Goal: Task Accomplishment & Management: Use online tool/utility

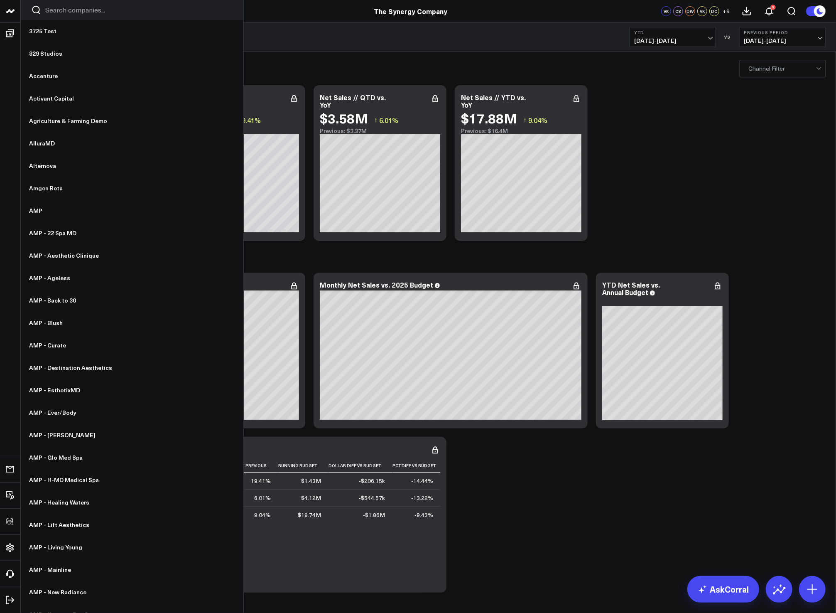
click at [52, 7] on input "Search companies input" at bounding box center [139, 9] width 188 height 9
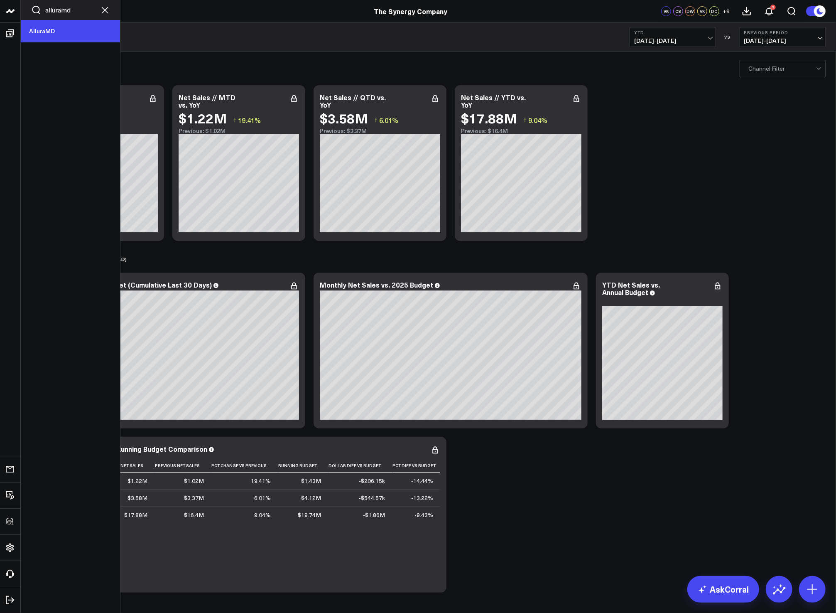
type input "alluramd"
click at [39, 25] on link "AlluraMD" at bounding box center [70, 31] width 99 height 22
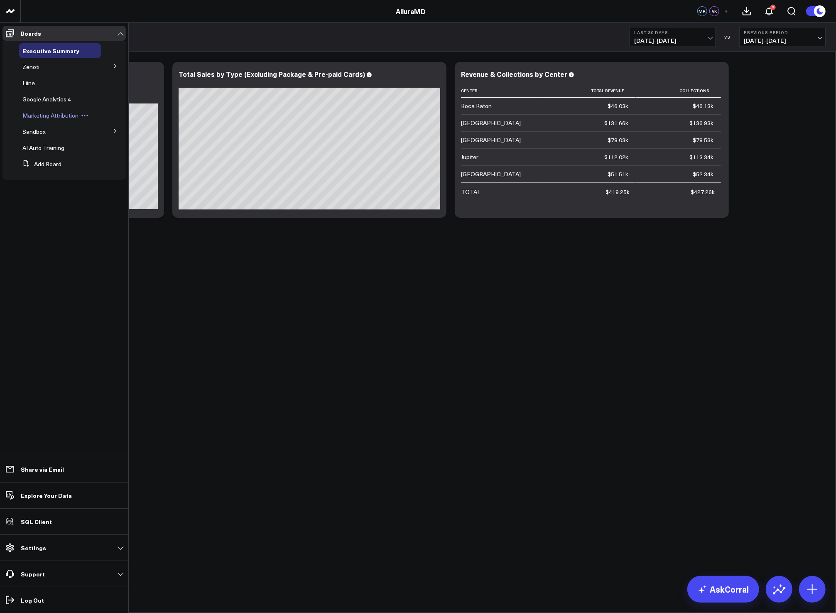
click at [49, 119] on span "Marketing Attribution" at bounding box center [50, 115] width 56 height 8
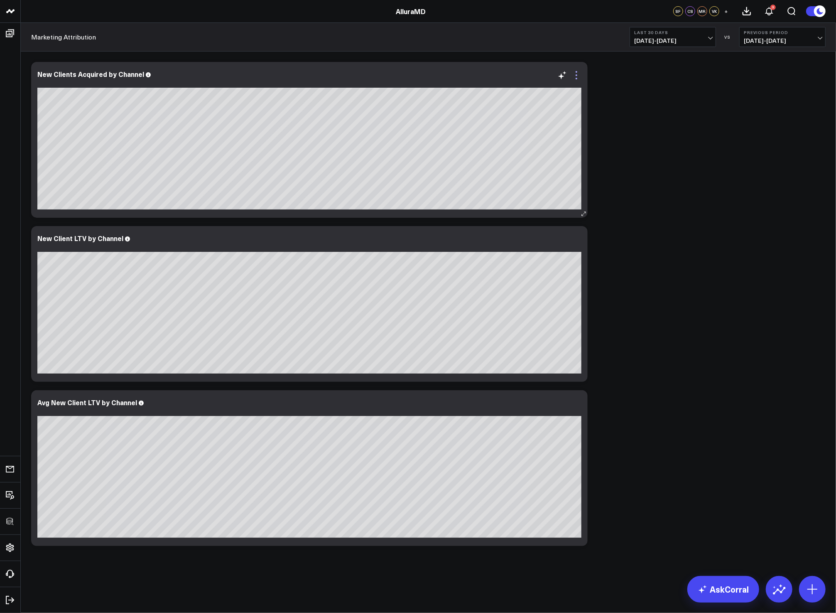
click at [579, 75] on icon at bounding box center [577, 75] width 10 height 10
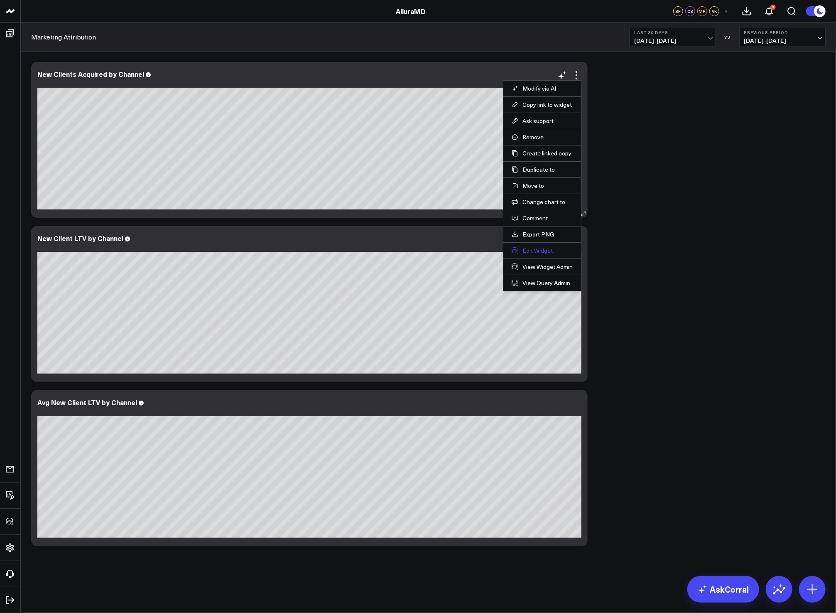
click at [546, 251] on button "Edit Widget" at bounding box center [542, 250] width 61 height 7
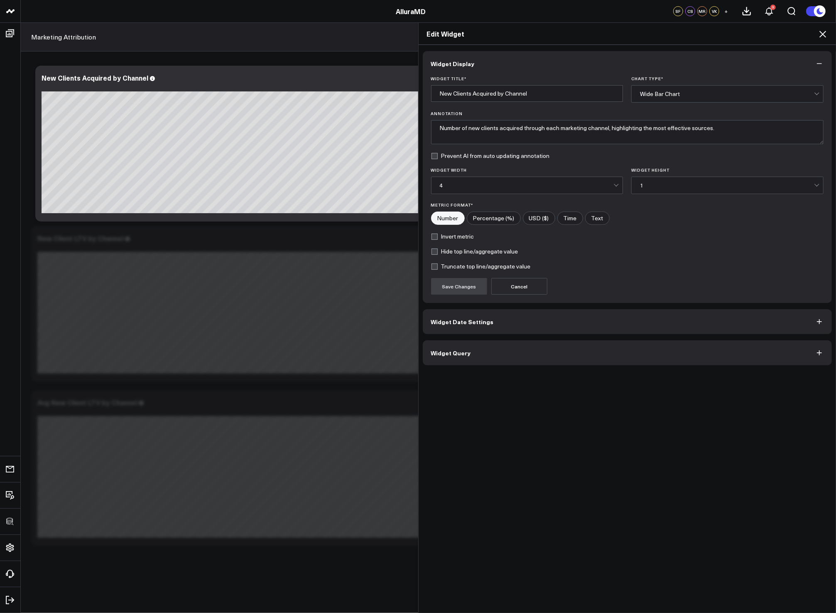
click at [538, 358] on button "Widget Query" at bounding box center [628, 352] width 410 height 25
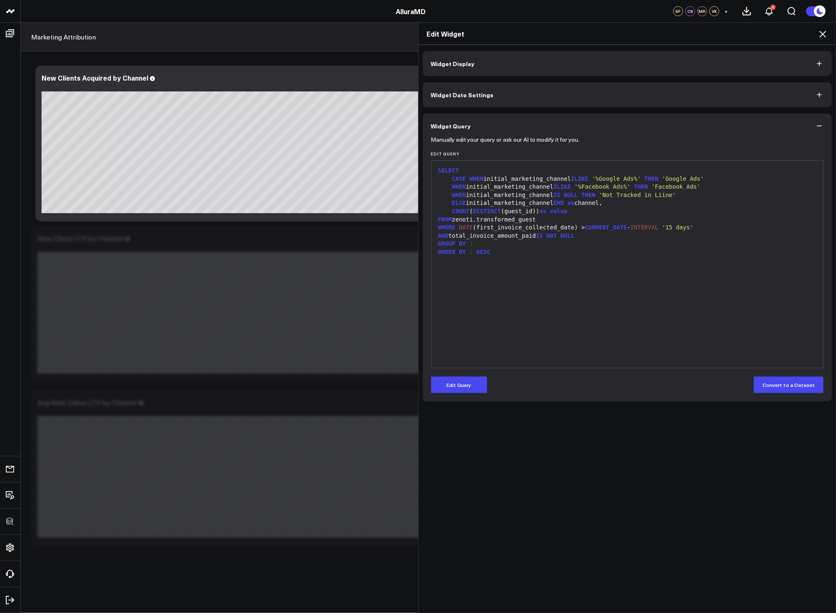
click at [526, 308] on div "SELECT CASE WHEN initial_marketing_channel ILIKE '%Google Ads%' THEN 'Google Ad…" at bounding box center [628, 264] width 384 height 199
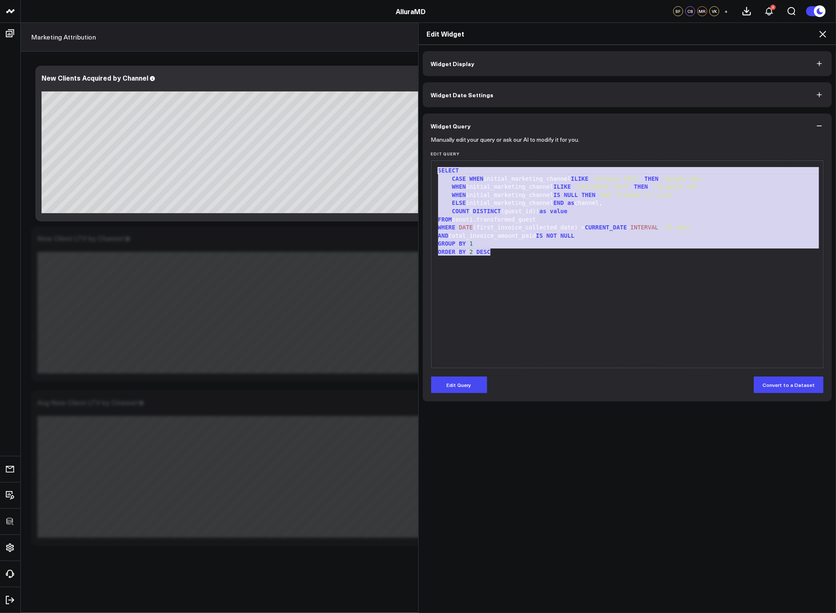
drag, startPoint x: 529, startPoint y: 253, endPoint x: 420, endPoint y: 157, distance: 145.1
click at [423, 157] on div "Manually edit your query or ask our AI to modify it for you. Edit Query 99 1 2 …" at bounding box center [628, 269] width 410 height 263
click at [581, 247] on div "GROUP BY 1" at bounding box center [628, 244] width 384 height 8
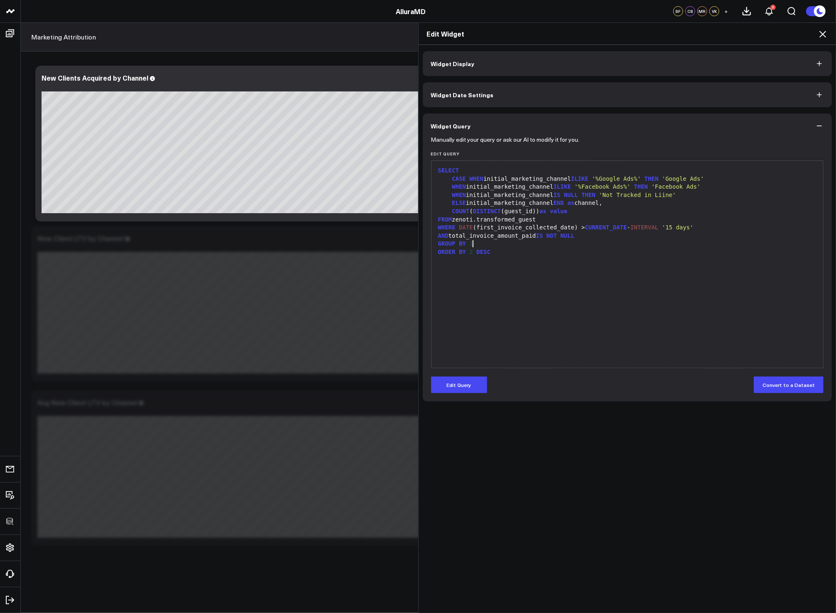
click at [586, 282] on div "SELECT CASE WHEN initial_marketing_channel ILIKE '%Google Ads%' THEN 'Google Ad…" at bounding box center [628, 264] width 384 height 199
click at [824, 33] on icon at bounding box center [823, 34] width 7 height 7
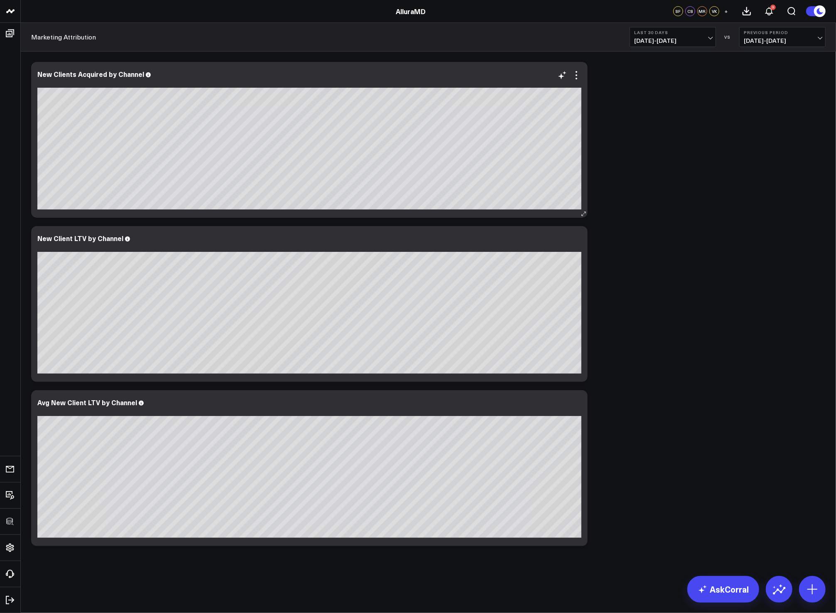
click at [583, 75] on div "New Clients Acquired by Channel" at bounding box center [309, 140] width 557 height 156
click at [575, 75] on icon at bounding box center [577, 75] width 10 height 10
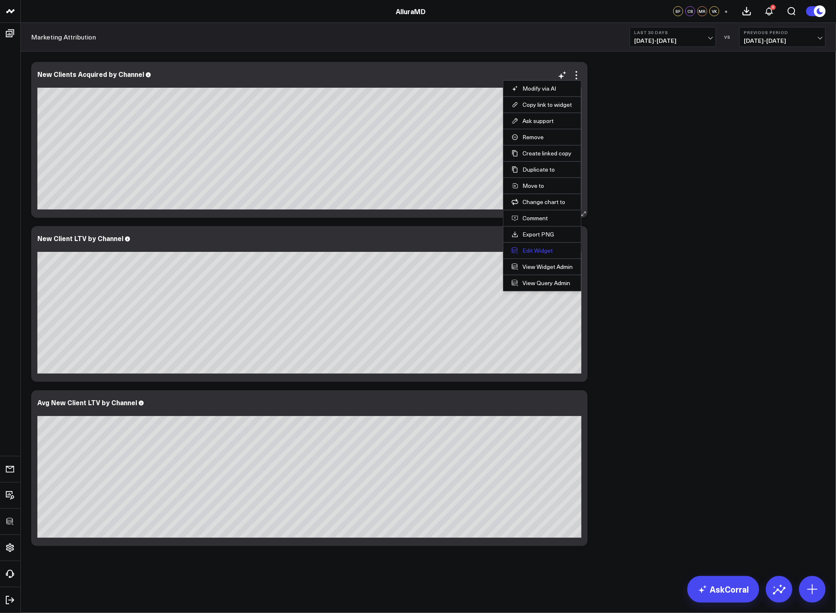
click at [538, 253] on button "Edit Widget" at bounding box center [542, 250] width 61 height 7
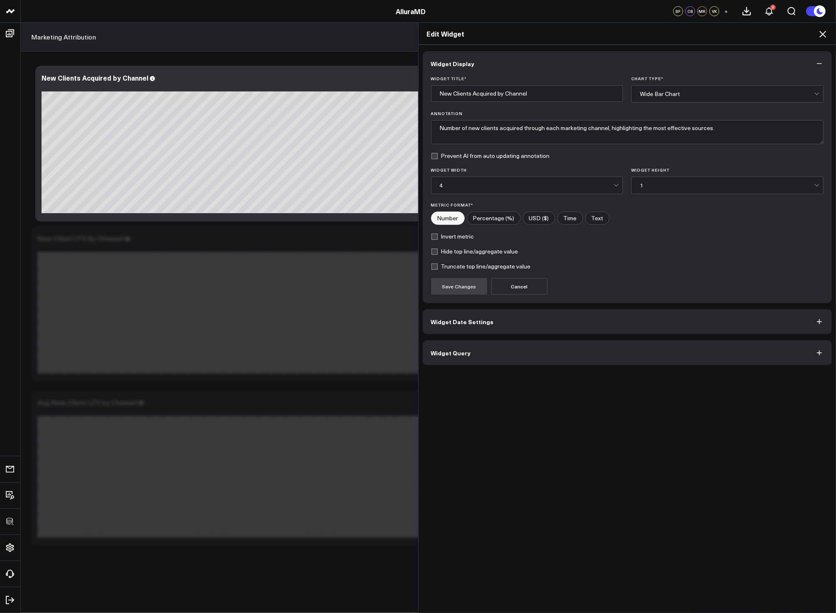
click at [501, 346] on button "Widget Query" at bounding box center [628, 352] width 410 height 25
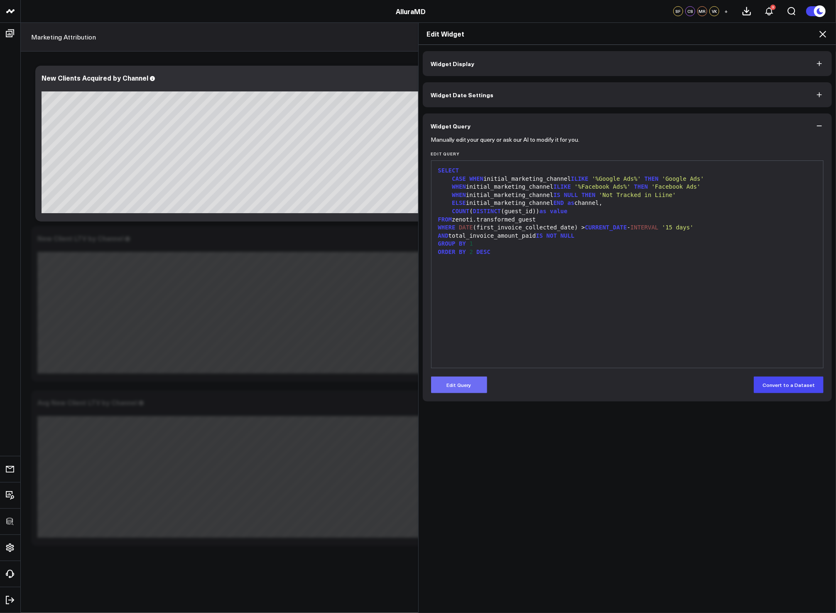
click at [463, 379] on button "Edit Query" at bounding box center [459, 384] width 56 height 17
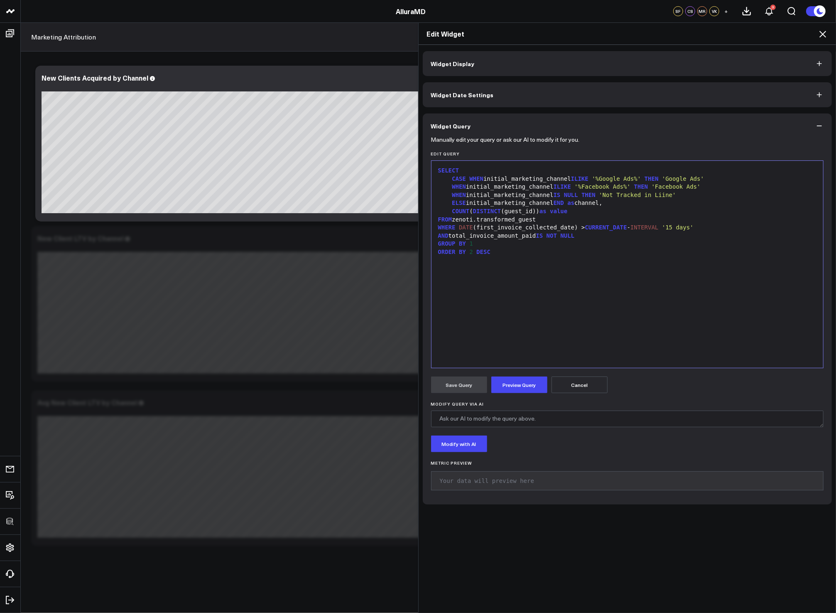
click at [555, 208] on span "value" at bounding box center [558, 211] width 17 height 7
click at [585, 209] on div "COUNT ( DISTINCT (guest_id)) as value" at bounding box center [628, 211] width 384 height 8
click at [629, 219] on div "FROM zenoti.transformed_guest" at bounding box center [628, 220] width 384 height 8
click at [617, 206] on div "ELSE initial_marketing_channel END as channel," at bounding box center [628, 203] width 384 height 8
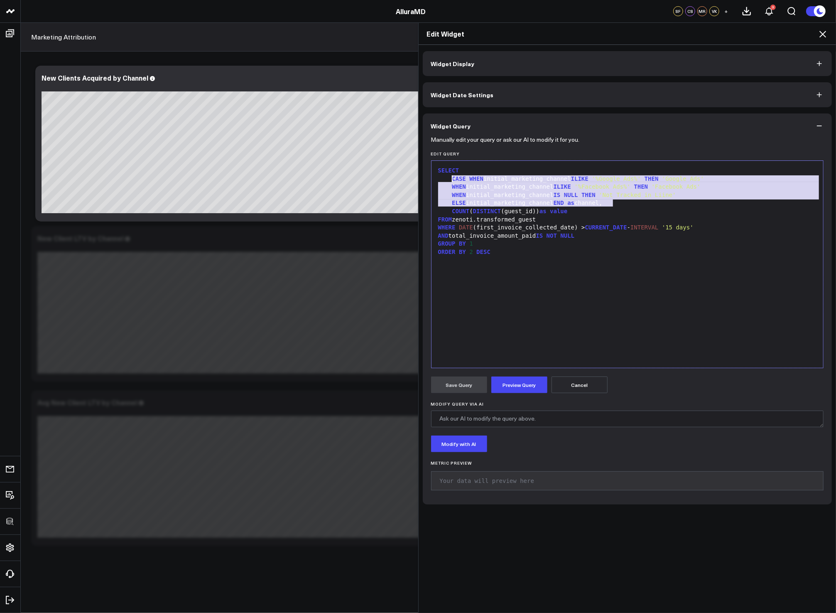
drag, startPoint x: 615, startPoint y: 203, endPoint x: 450, endPoint y: 180, distance: 166.9
click at [450, 180] on div "SELECT CASE WHEN initial_marketing_channel ILIKE '%Google Ads%' THEN 'Google Ad…" at bounding box center [628, 264] width 384 height 199
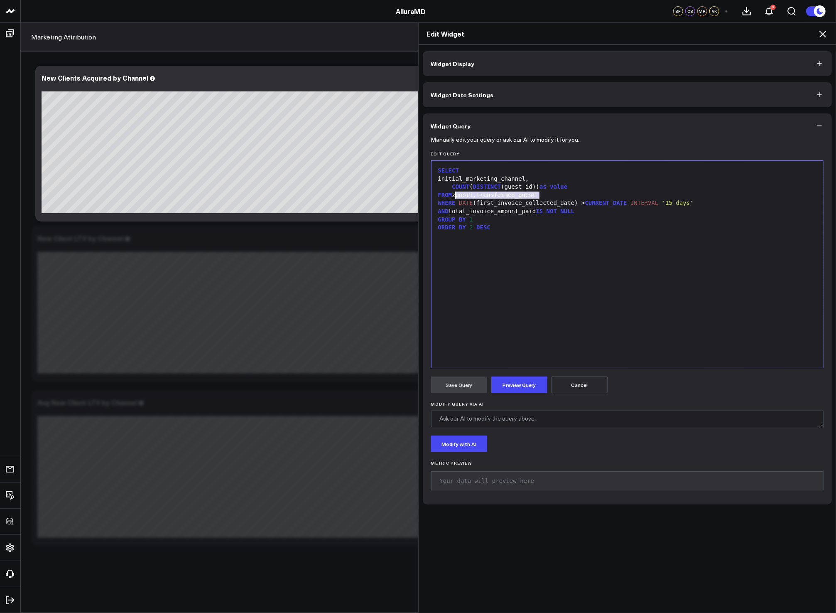
drag, startPoint x: 536, startPoint y: 196, endPoint x: 452, endPoint y: 195, distance: 83.9
click at [452, 195] on div "FROM zenoti.transformed_guest" at bounding box center [628, 195] width 384 height 8
click at [507, 195] on div "FROM corral.new" at bounding box center [628, 195] width 384 height 8
drag, startPoint x: 572, startPoint y: 204, endPoint x: 473, endPoint y: 201, distance: 99.3
click at [473, 201] on div "WHERE DATE (first_invoice_collected_date) > CURRENT_DATE - INTERVAL '15 days'" at bounding box center [628, 203] width 384 height 8
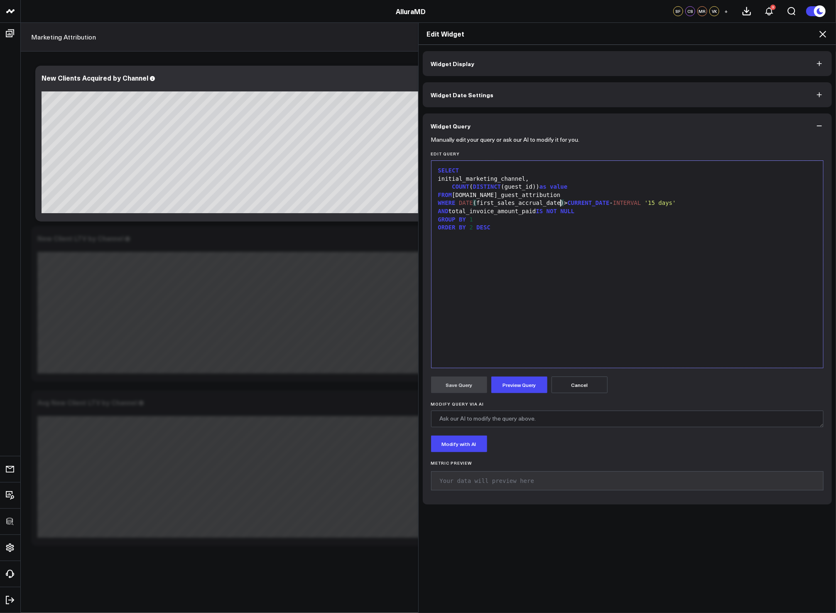
click at [545, 216] on div "GROUP BY 1" at bounding box center [628, 220] width 384 height 8
drag, startPoint x: 538, startPoint y: 209, endPoint x: 449, endPoint y: 210, distance: 88.5
click at [449, 210] on div "AND total_invoice_amount_paid IS NOT NULL" at bounding box center [628, 211] width 384 height 8
click at [549, 230] on div "ORDER BY 2 DESC" at bounding box center [628, 228] width 384 height 8
drag, startPoint x: 536, startPoint y: 212, endPoint x: 454, endPoint y: 211, distance: 81.4
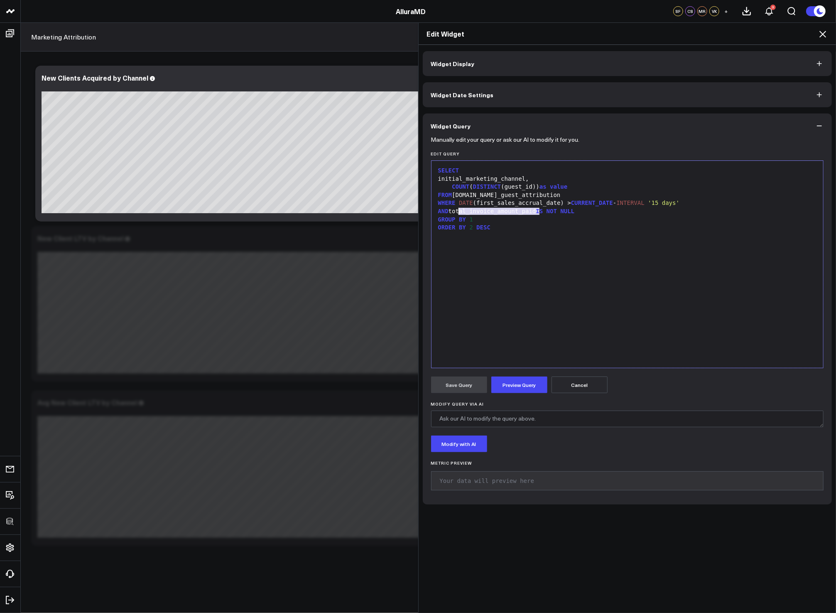
click at [455, 211] on div "AND total_invoice_amount_paid IS NOT NULL" at bounding box center [628, 211] width 384 height 8
click at [454, 211] on div "AND total_invoice_amount_paid IS NOT NULL" at bounding box center [628, 211] width 384 height 8
click at [523, 380] on button "Preview Query" at bounding box center [519, 384] width 56 height 17
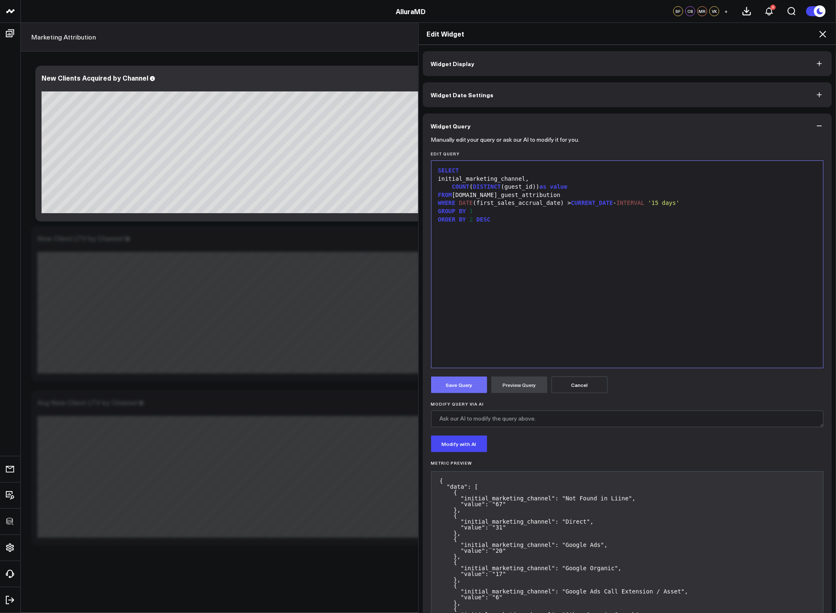
click at [470, 385] on button "Save Query" at bounding box center [459, 384] width 56 height 17
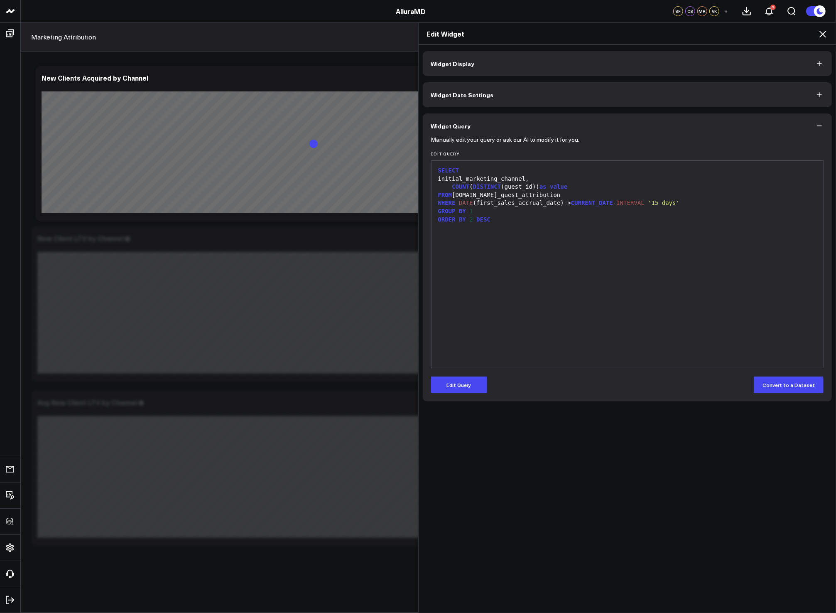
click at [825, 29] on icon at bounding box center [823, 34] width 10 height 10
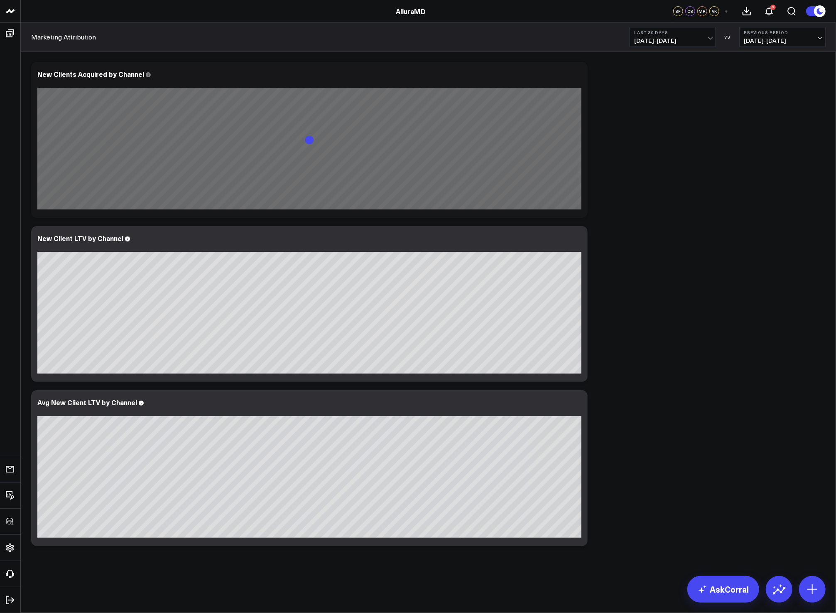
click at [646, 217] on div "Modify via AI Copy link to widget Ask support Remove Create linked copy Executi…" at bounding box center [428, 304] width 803 height 492
click at [581, 78] on icon at bounding box center [577, 75] width 10 height 10
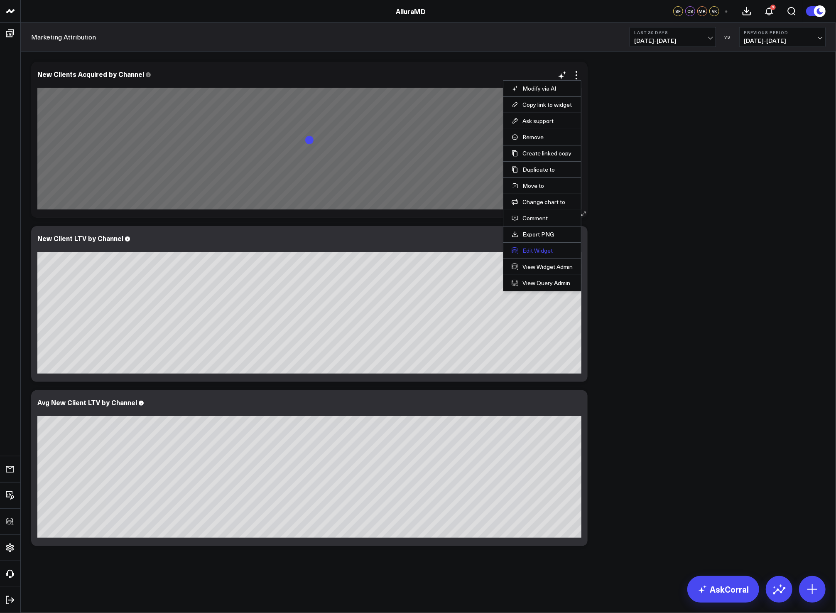
click at [543, 248] on button "Edit Widget" at bounding box center [542, 250] width 61 height 7
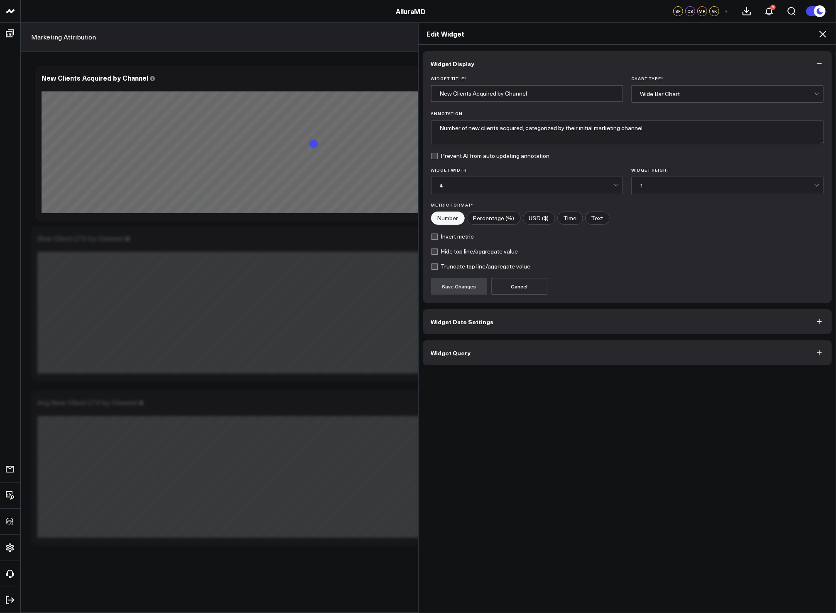
click at [517, 346] on button "Widget Query" at bounding box center [628, 352] width 410 height 25
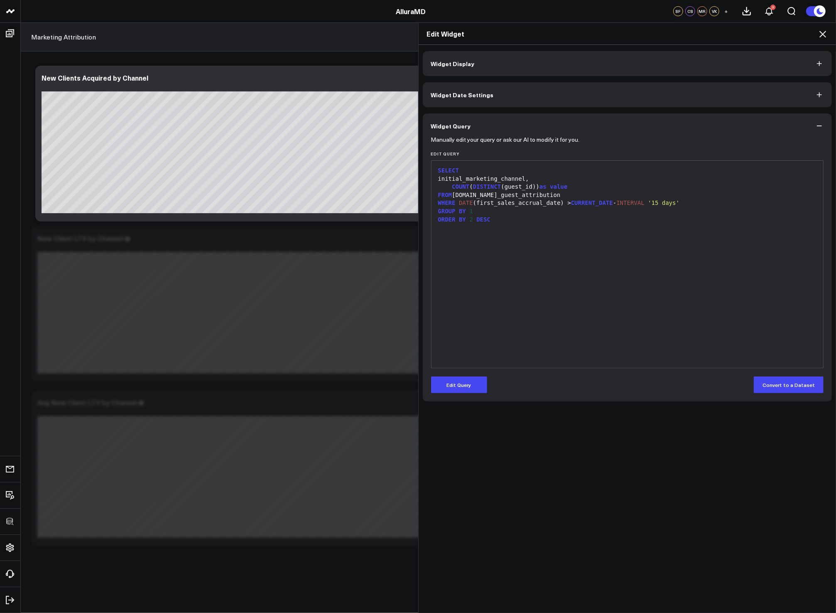
click at [473, 374] on form "Manually edit your query or ask our AI to modify it for you. Edit Query 9 1 2 3…" at bounding box center [627, 265] width 393 height 255
click at [472, 377] on button "Edit Query" at bounding box center [459, 384] width 56 height 17
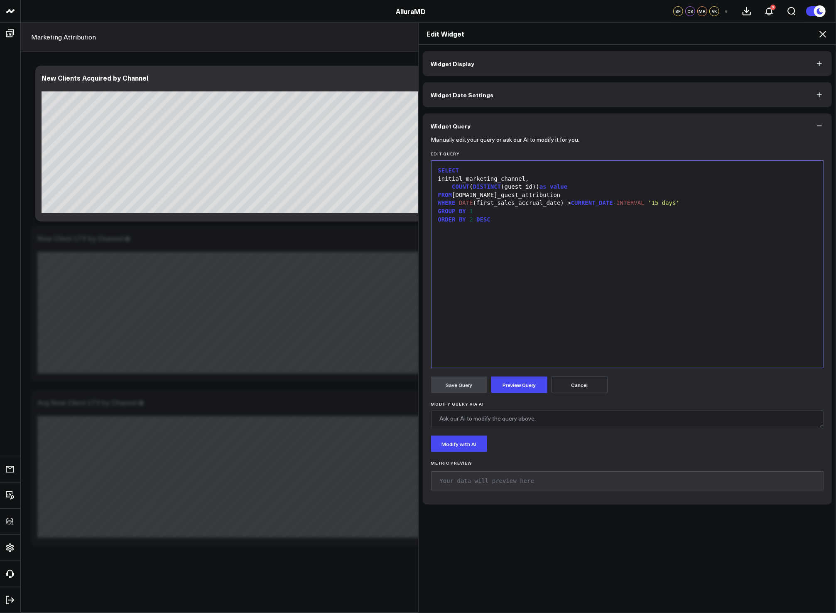
click at [527, 285] on div "SELECT initial_marketing_channel, COUNT ( DISTINCT (guest_id)) as value FROM [D…" at bounding box center [628, 264] width 384 height 199
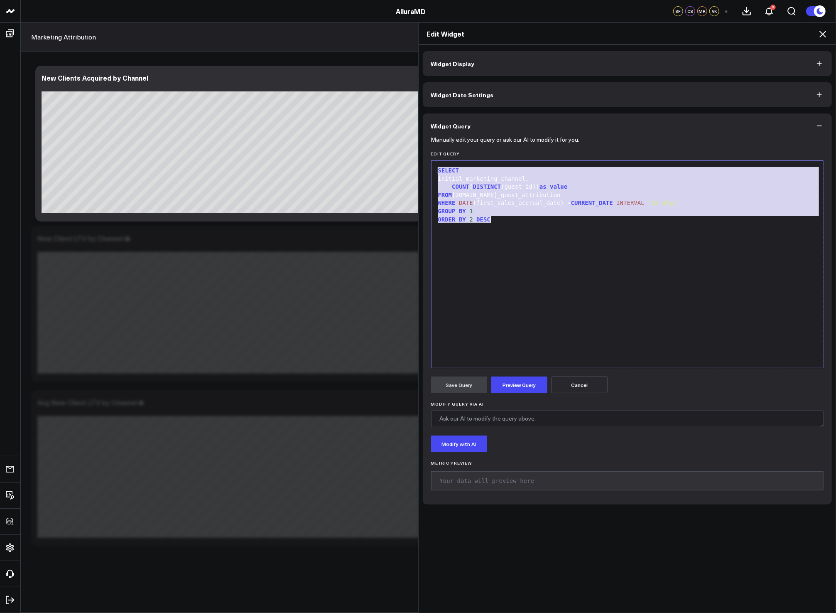
copy div "SELECT initial_marketing_channel, COUNT ( DISTINCT (guest_id)) as value FROM [D…"
click at [819, 34] on icon at bounding box center [823, 34] width 10 height 10
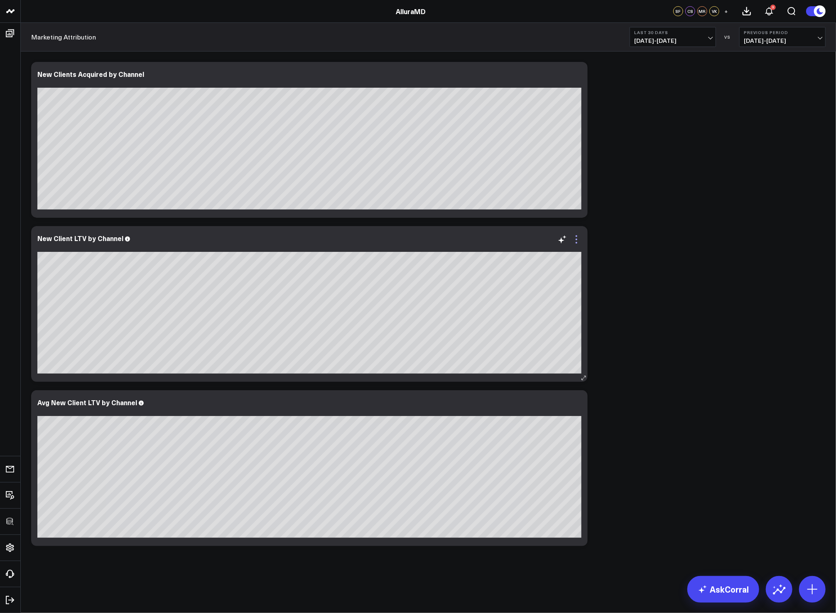
click at [578, 244] on icon at bounding box center [577, 239] width 10 height 10
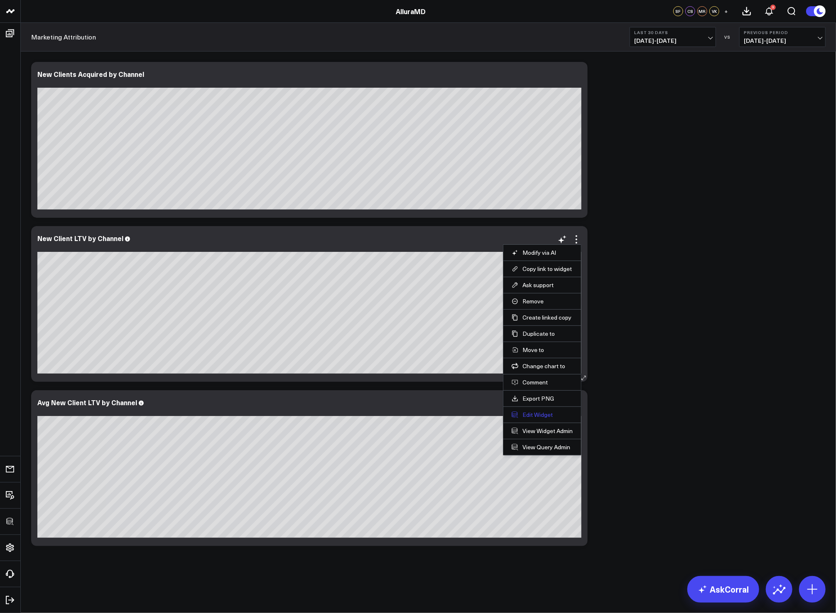
click at [535, 414] on button "Edit Widget" at bounding box center [542, 414] width 61 height 7
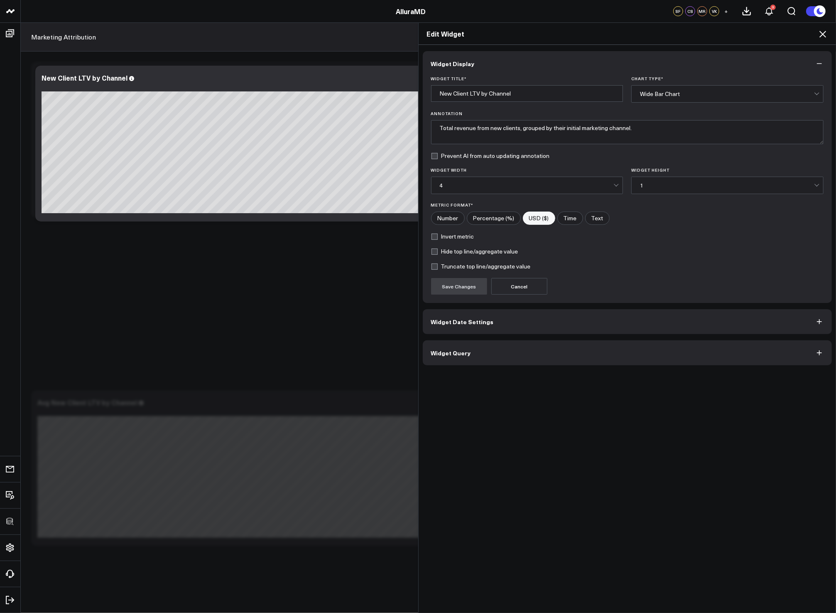
click at [545, 346] on button "Widget Query" at bounding box center [628, 352] width 410 height 25
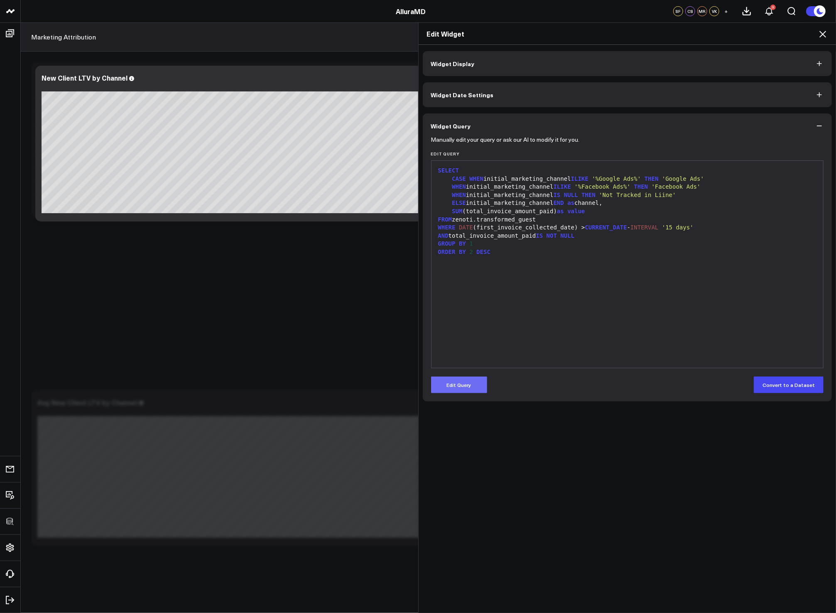
click at [474, 379] on button "Edit Query" at bounding box center [459, 384] width 56 height 17
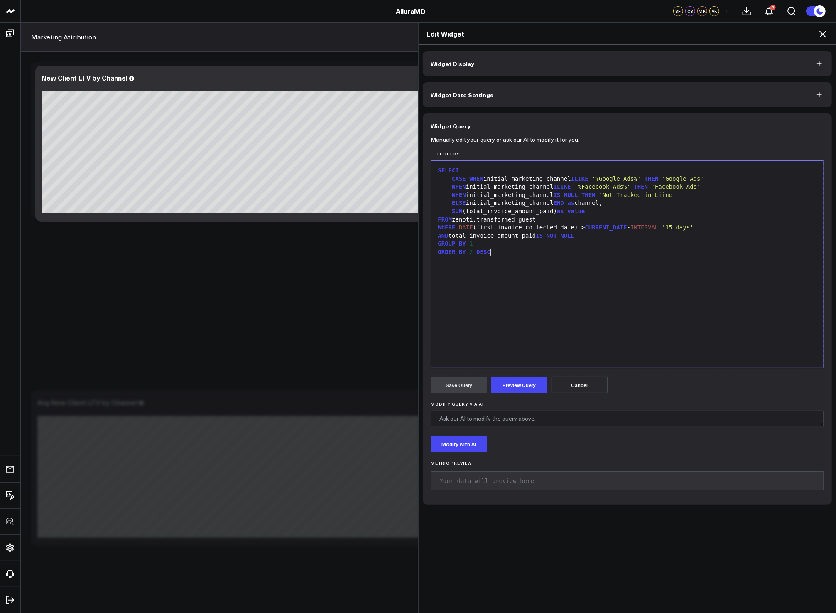
click at [526, 330] on div "SELECT CASE WHEN initial_marketing_channel ILIKE '%Google Ads%' THEN 'Google Ad…" at bounding box center [628, 264] width 384 height 199
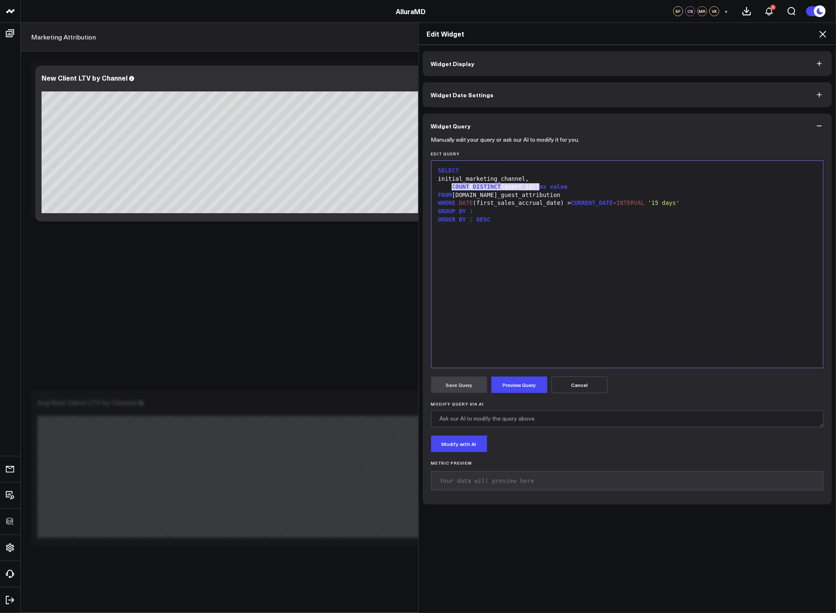
drag, startPoint x: 536, startPoint y: 187, endPoint x: 448, endPoint y: 189, distance: 87.7
click at [448, 189] on div "COUNT ( DISTINCT (guest_id)) as value" at bounding box center [628, 187] width 384 height 8
click at [521, 384] on button "Preview Query" at bounding box center [519, 384] width 56 height 17
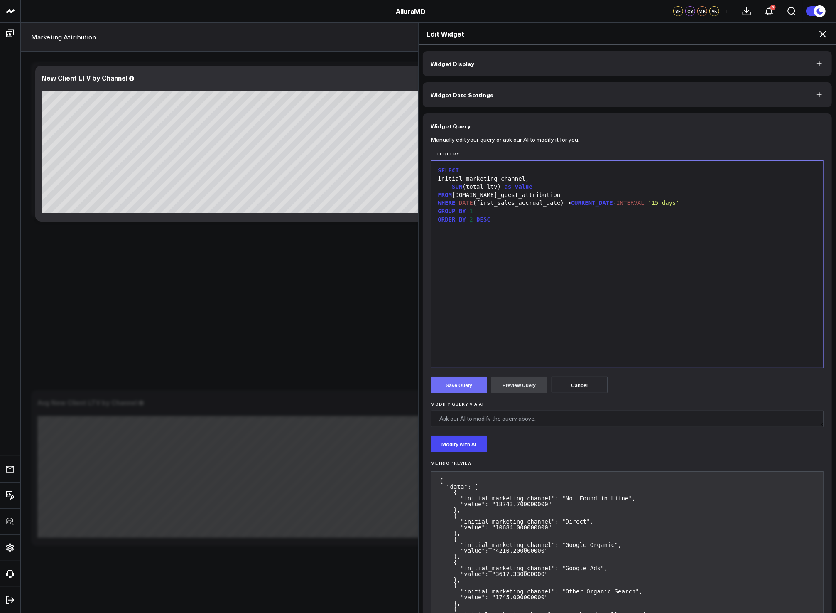
click at [470, 385] on button "Save Query" at bounding box center [459, 384] width 56 height 17
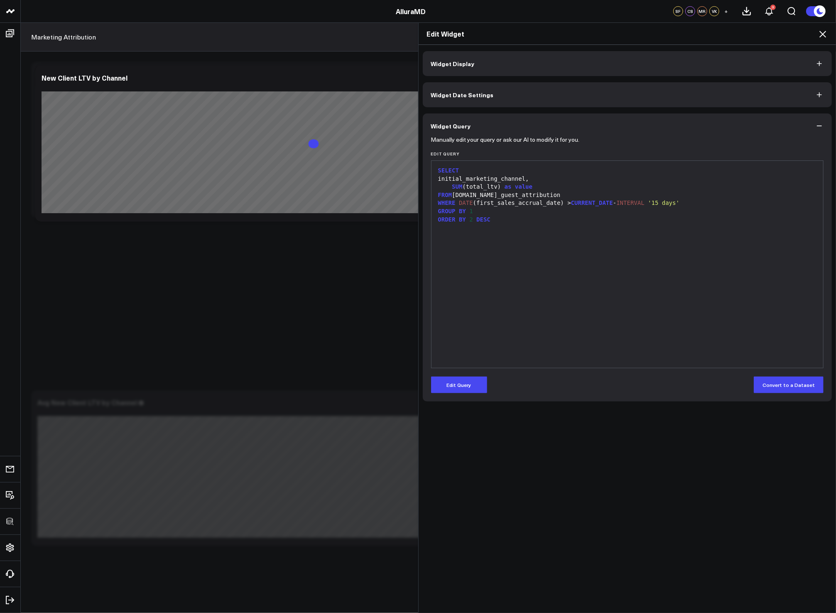
click at [820, 33] on icon at bounding box center [823, 34] width 10 height 10
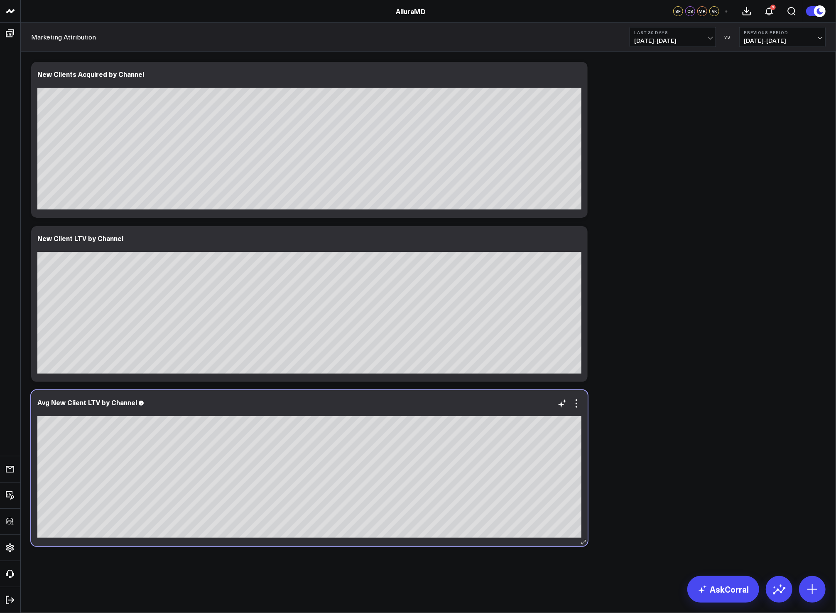
click at [577, 409] on div at bounding box center [309, 411] width 544 height 6
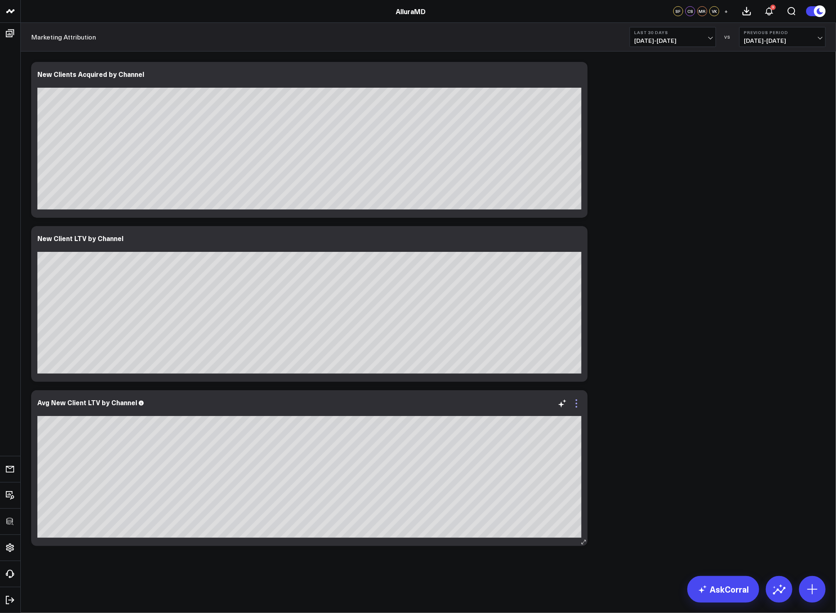
click at [574, 405] on icon at bounding box center [577, 403] width 10 height 10
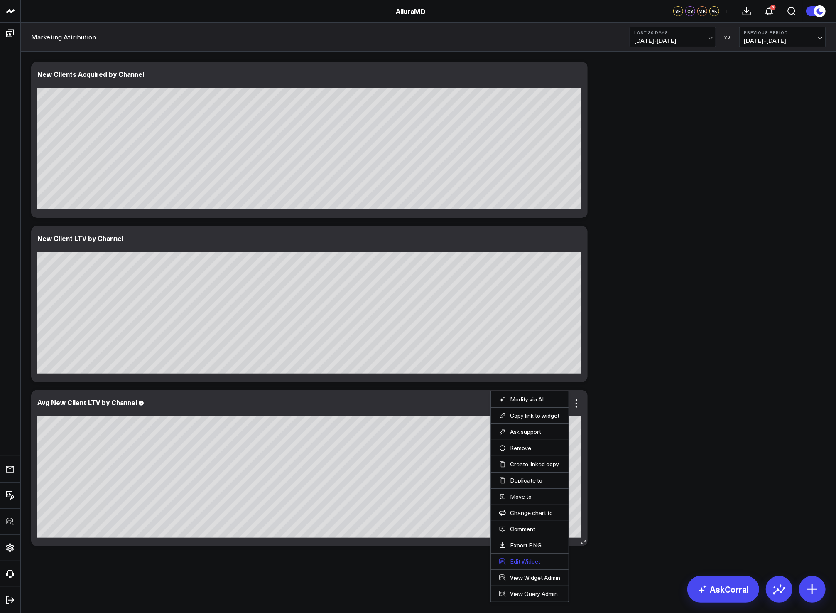
click at [524, 560] on button "Edit Widget" at bounding box center [529, 561] width 61 height 7
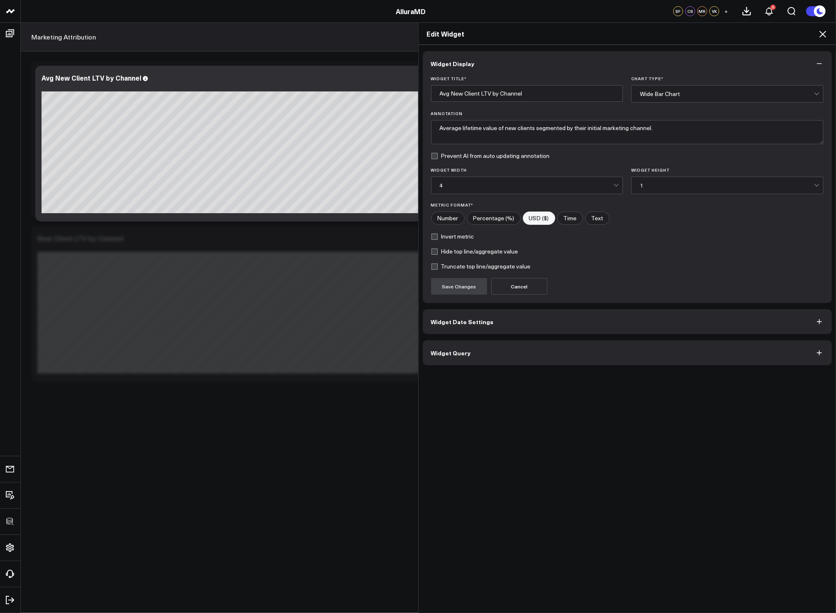
click at [518, 360] on button "Widget Query" at bounding box center [628, 352] width 410 height 25
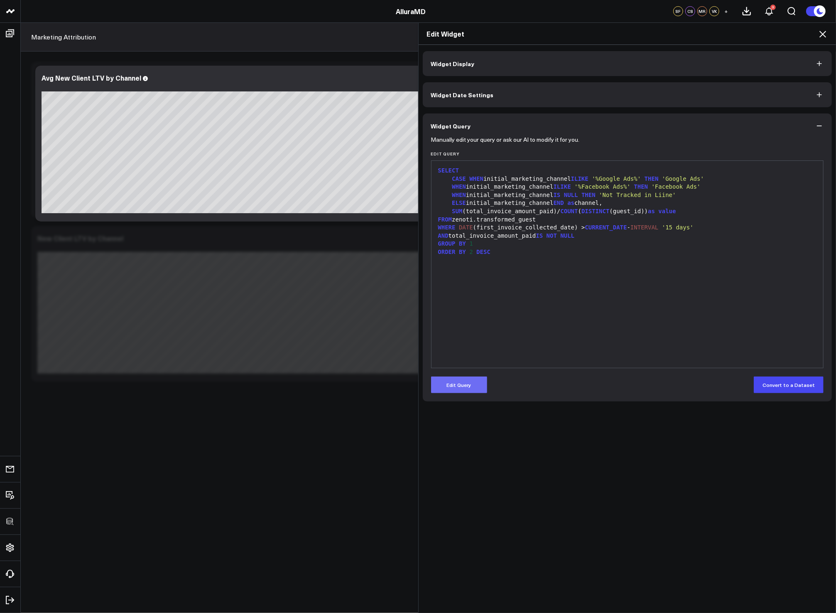
click at [460, 378] on button "Edit Query" at bounding box center [459, 384] width 56 height 17
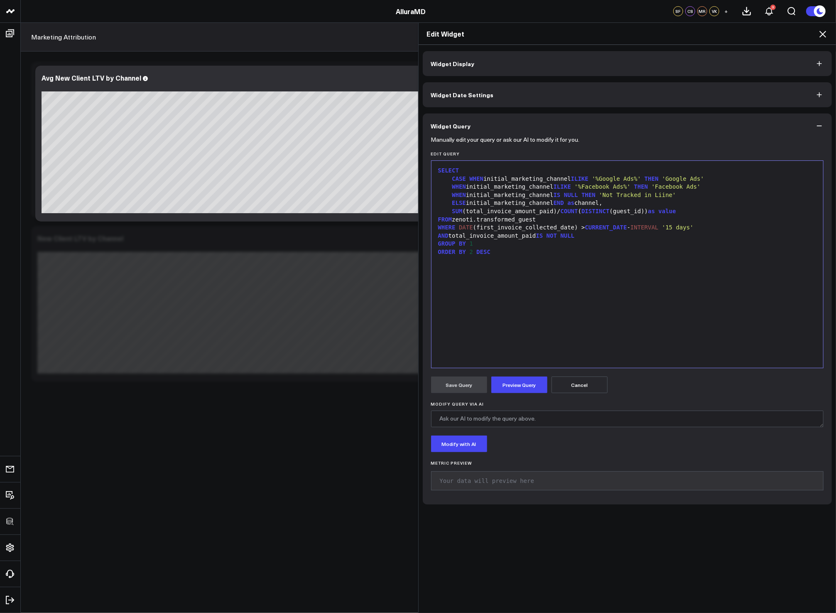
click at [502, 324] on div "SELECT CASE WHEN initial_marketing_channel ILIKE '%Google Ads%' THEN 'Google Ad…" at bounding box center [628, 264] width 384 height 199
click at [823, 30] on icon at bounding box center [823, 34] width 10 height 10
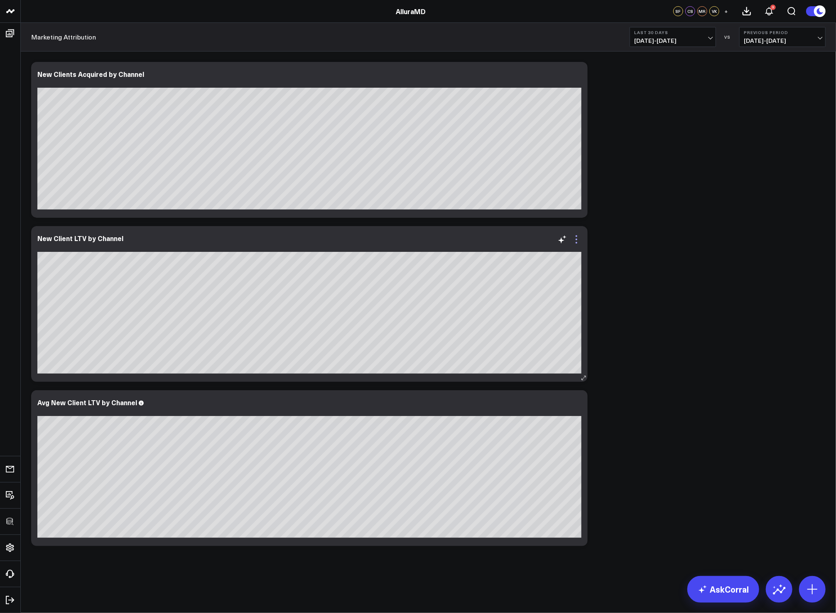
click at [580, 236] on icon at bounding box center [577, 239] width 10 height 10
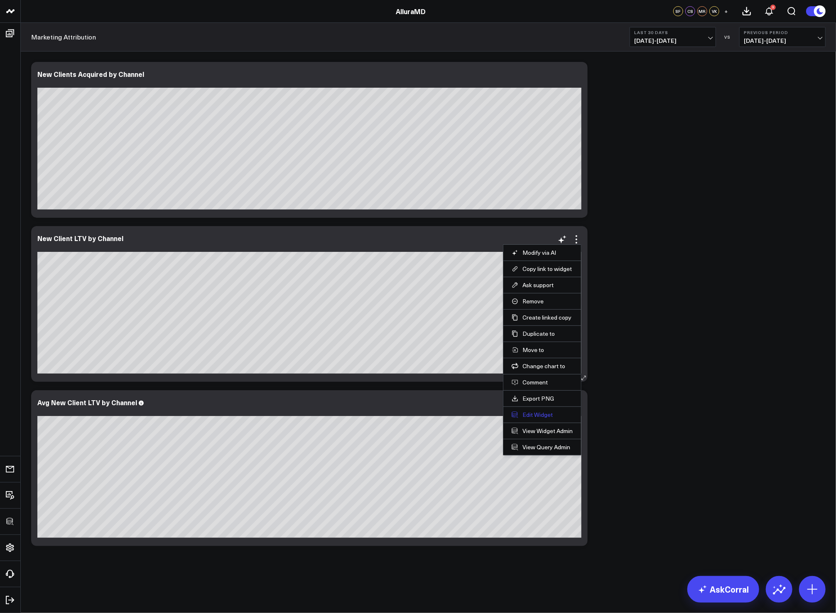
click at [536, 413] on button "Edit Widget" at bounding box center [542, 414] width 61 height 7
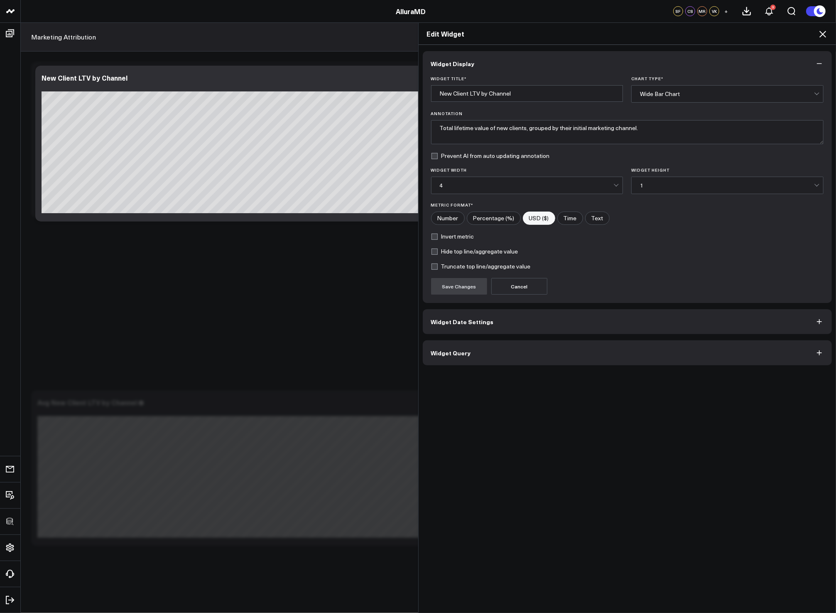
click at [527, 356] on button "Widget Query" at bounding box center [628, 352] width 410 height 25
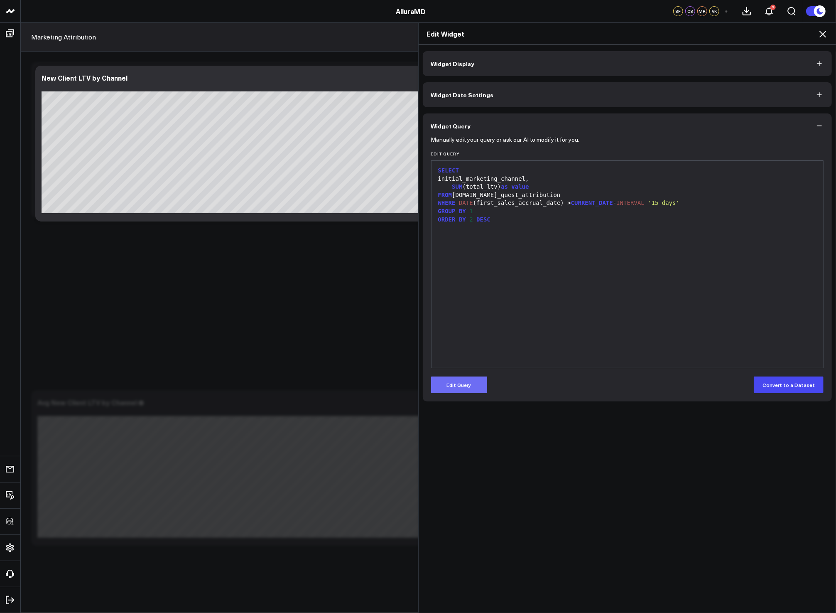
click at [473, 391] on button "Edit Query" at bounding box center [459, 384] width 56 height 17
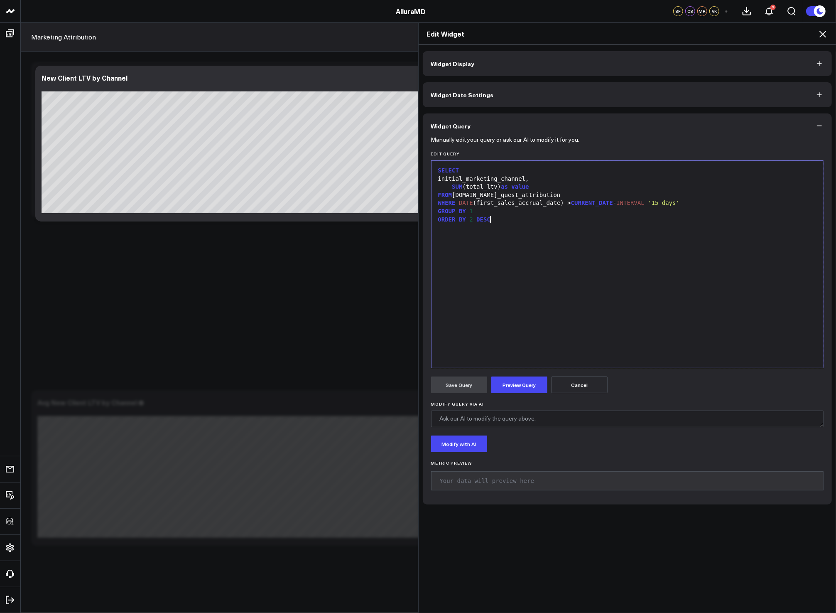
click at [566, 292] on div "SELECT initial_marketing_channel, SUM (total_ltv) as value FROM corral.new_gues…" at bounding box center [628, 264] width 384 height 199
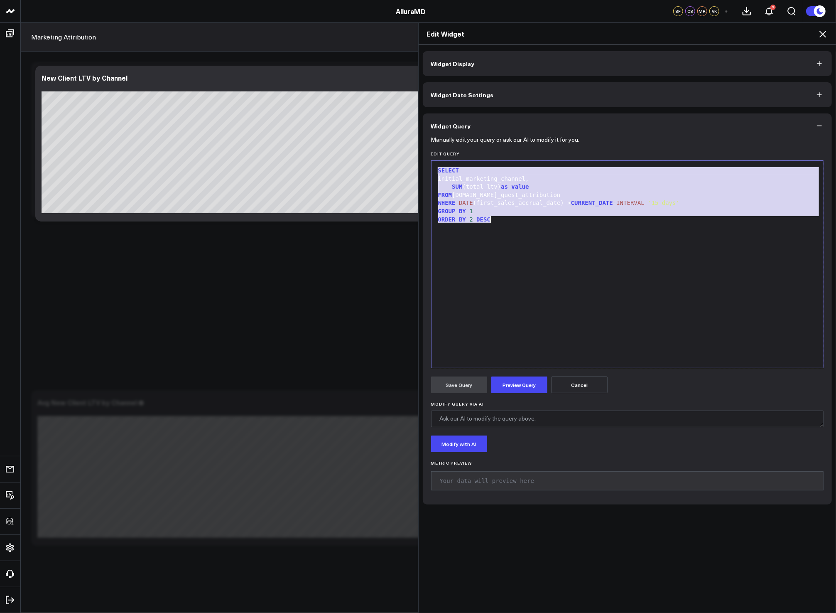
copy div "SELECT initial_marketing_channel, SUM (total_ltv) as value FROM corral.new_gues…"
click at [825, 35] on icon at bounding box center [823, 34] width 10 height 10
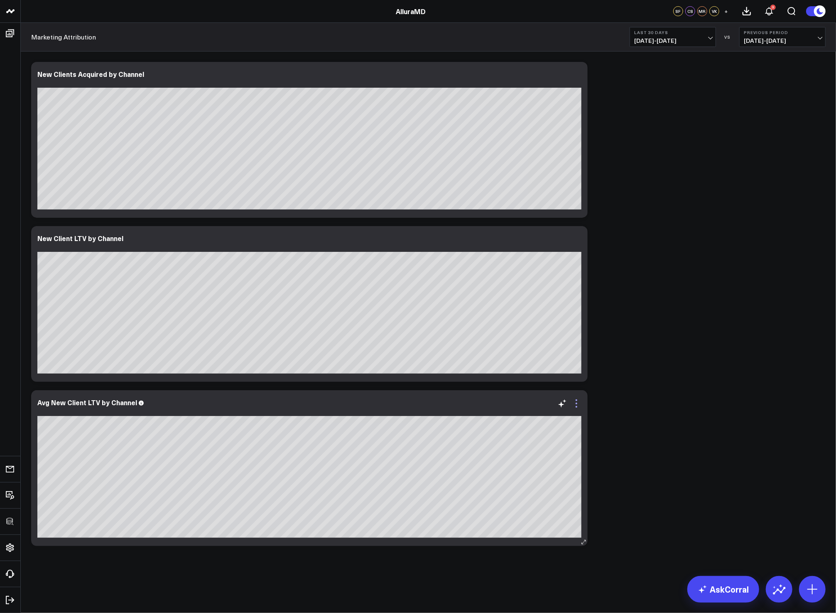
click at [577, 402] on icon at bounding box center [577, 403] width 10 height 10
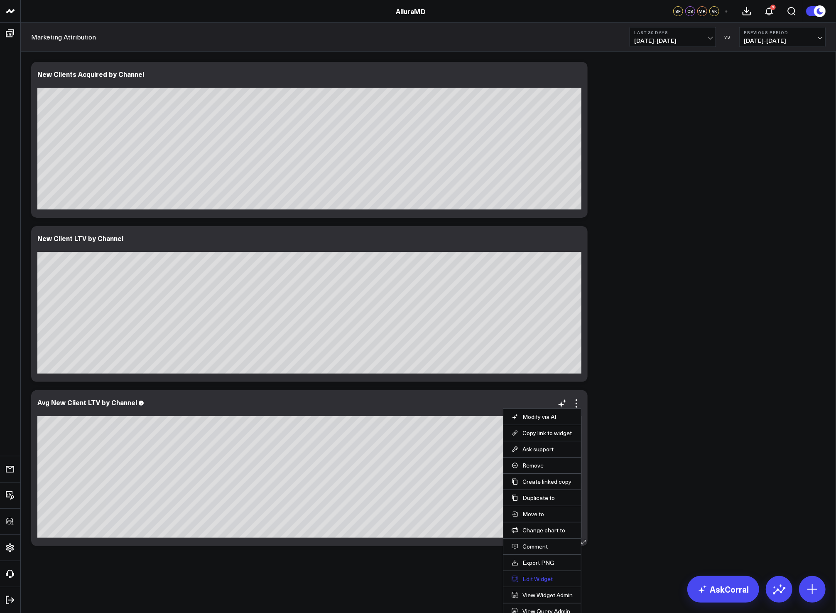
click at [526, 580] on button "Edit Widget" at bounding box center [542, 578] width 61 height 7
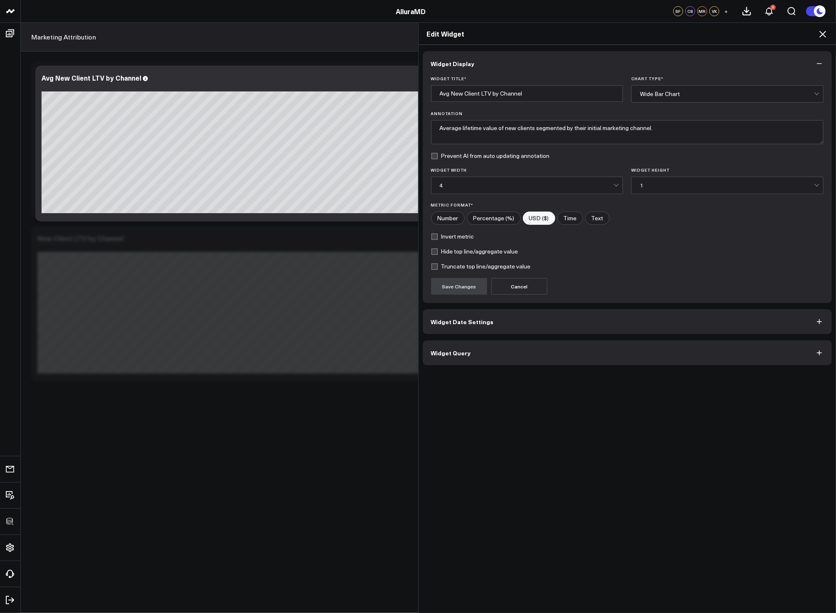
click at [537, 353] on button "Widget Query" at bounding box center [628, 352] width 410 height 25
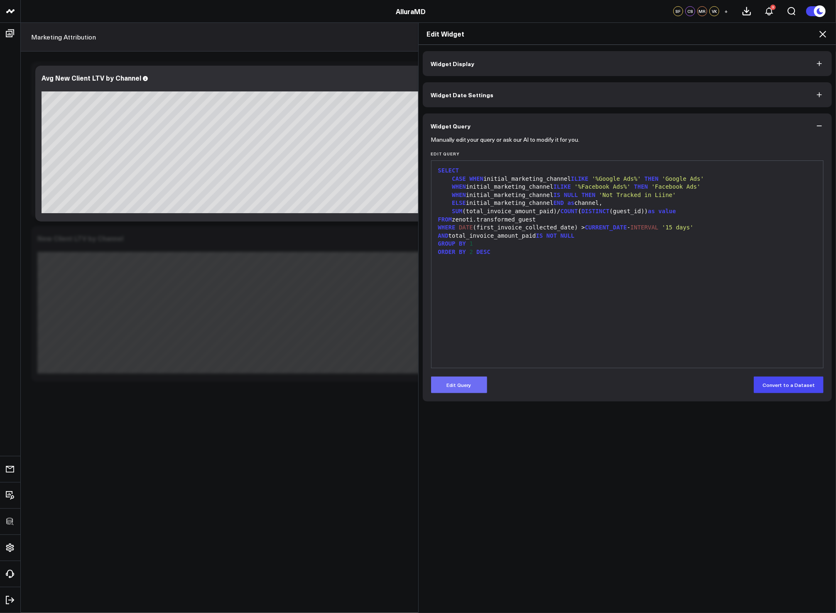
click at [463, 386] on button "Edit Query" at bounding box center [459, 384] width 56 height 17
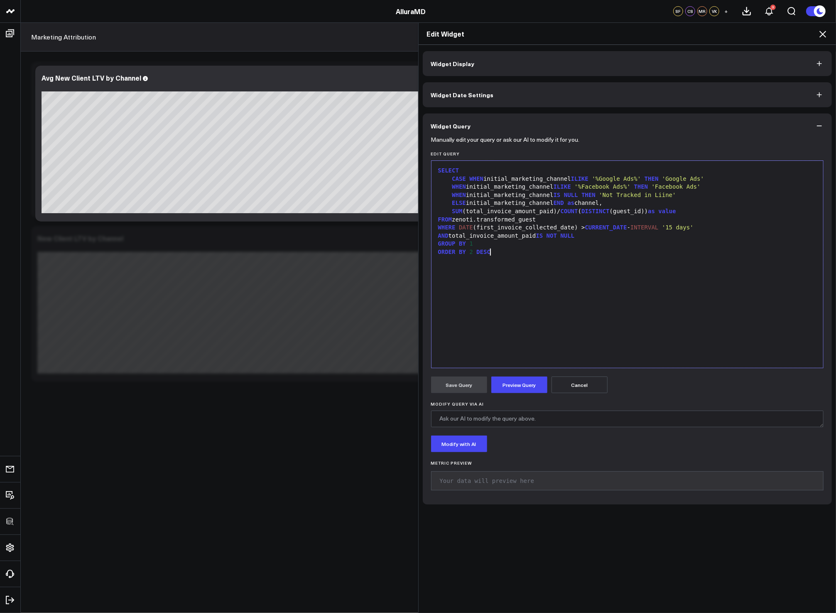
click at [545, 317] on div "SELECT CASE WHEN initial_marketing_channel ILIKE '%Google Ads%' THEN 'Google Ad…" at bounding box center [628, 264] width 384 height 199
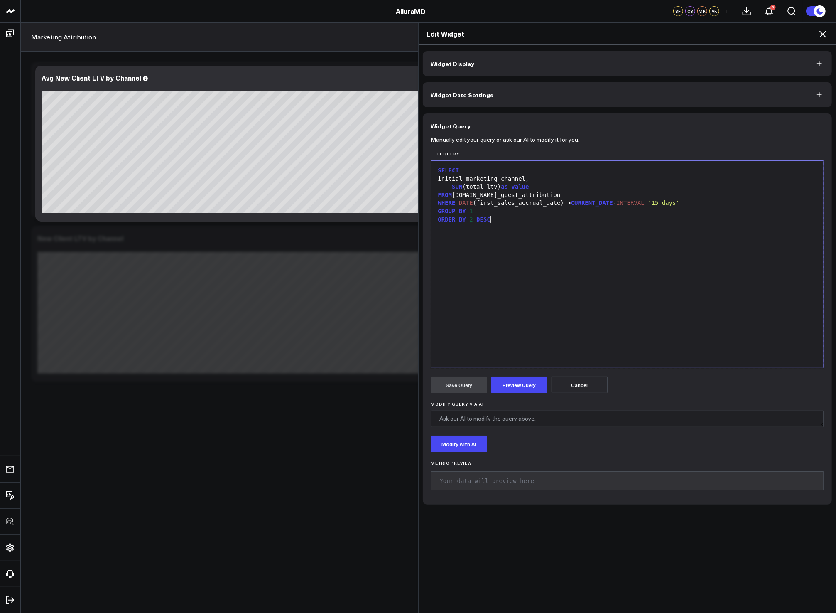
click at [498, 187] on div "SUM (total_ltv) as value" at bounding box center [628, 187] width 384 height 8
click at [514, 307] on div "SELECT initial_marketing_channel, SUM (total_ltv)/ COUNT ( DISTINCT (guest_id))…" at bounding box center [628, 264] width 384 height 199
click at [522, 382] on button "Preview Query" at bounding box center [519, 384] width 56 height 17
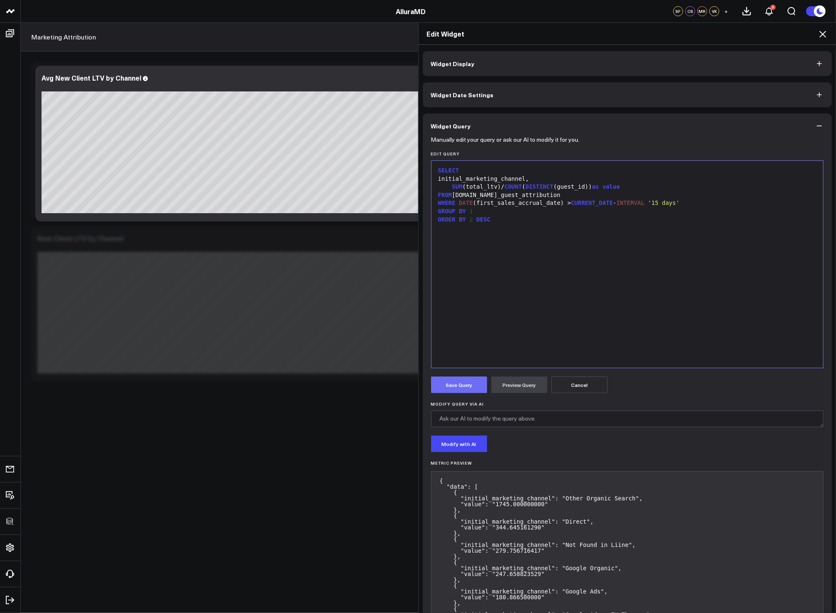
click at [468, 386] on button "Save Query" at bounding box center [459, 384] width 56 height 17
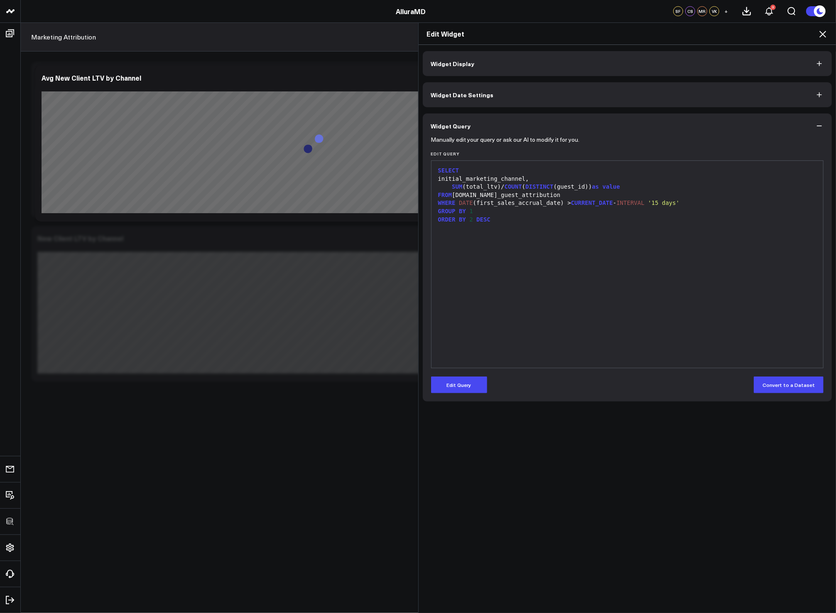
click at [823, 36] on icon at bounding box center [823, 34] width 10 height 10
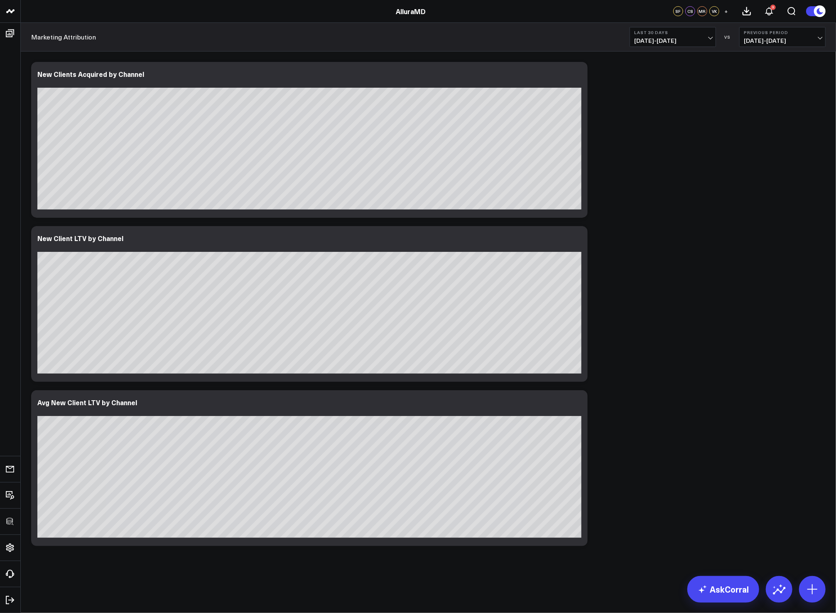
click at [676, 40] on span "07/19/25 - 08/17/25" at bounding box center [672, 40] width 77 height 7
click at [670, 244] on link "YTD" at bounding box center [673, 249] width 86 height 16
click at [622, 271] on div "Modify via AI Copy link to widget Ask support Remove Create linked copy Executi…" at bounding box center [428, 304] width 803 height 492
click at [661, 332] on div "Modify via AI Copy link to widget Ask support Remove Create linked copy Executi…" at bounding box center [428, 304] width 803 height 492
click at [685, 322] on div "Modify via AI Copy link to widget Ask support Remove Create linked copy Executi…" at bounding box center [428, 304] width 803 height 492
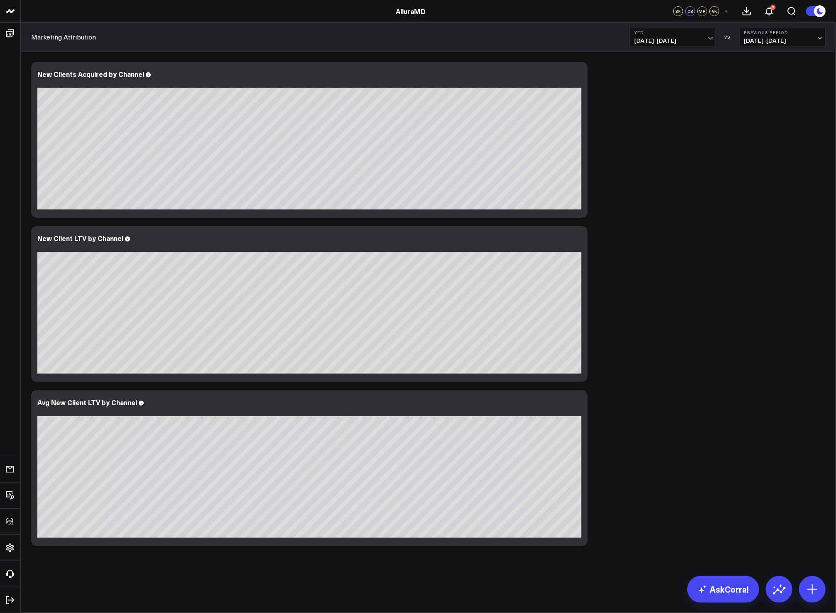
click at [710, 147] on div "Modify via AI Copy link to widget Ask support Remove Create linked copy Executi…" at bounding box center [428, 304] width 803 height 492
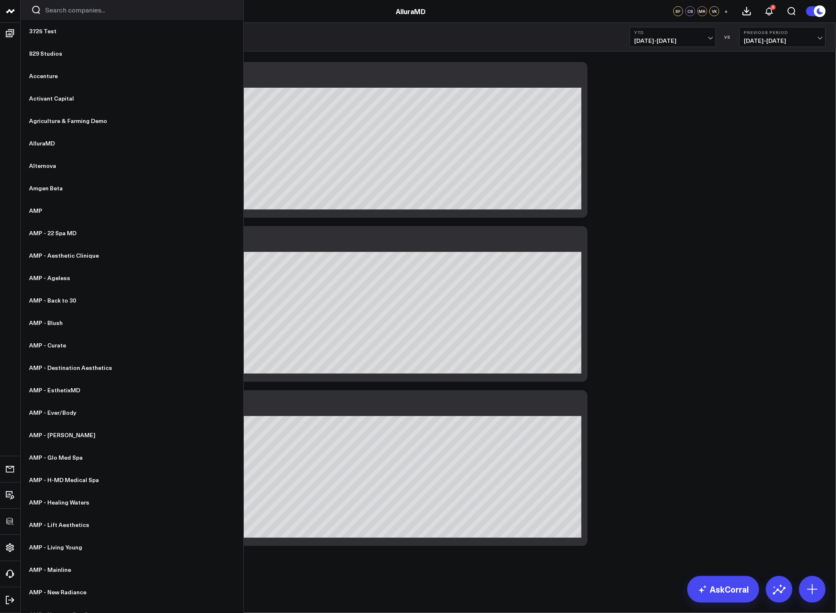
click at [53, 8] on input "Search companies input" at bounding box center [139, 9] width 188 height 9
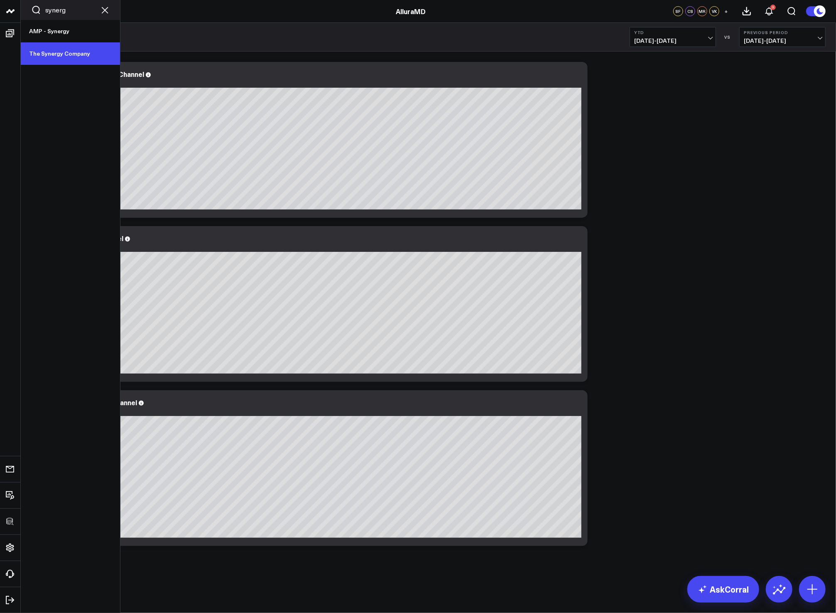
type input "synerg"
click at [60, 47] on link "The Synergy Company" at bounding box center [70, 53] width 99 height 22
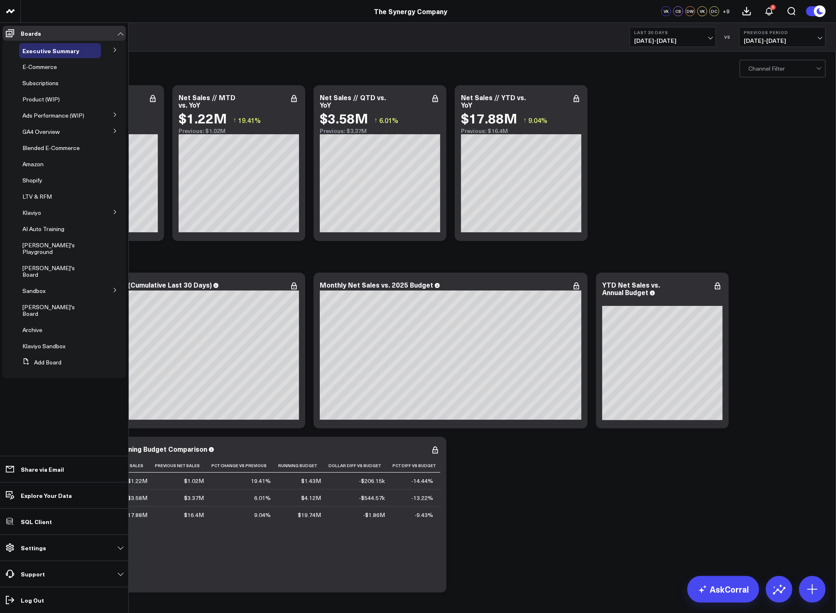
click at [117, 50] on icon at bounding box center [115, 49] width 5 height 5
click at [54, 64] on button at bounding box center [60, 65] width 12 height 7
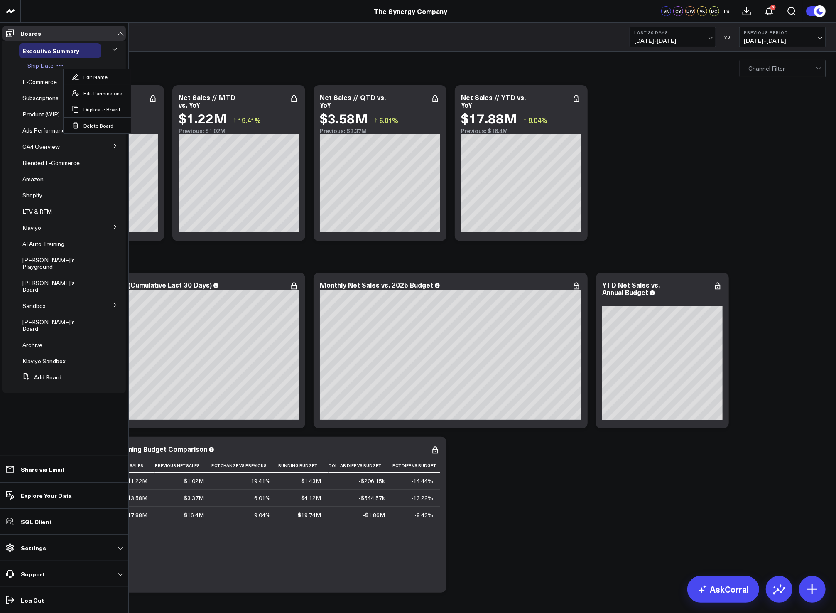
click at [31, 64] on span "Ship Date" at bounding box center [40, 65] width 26 height 8
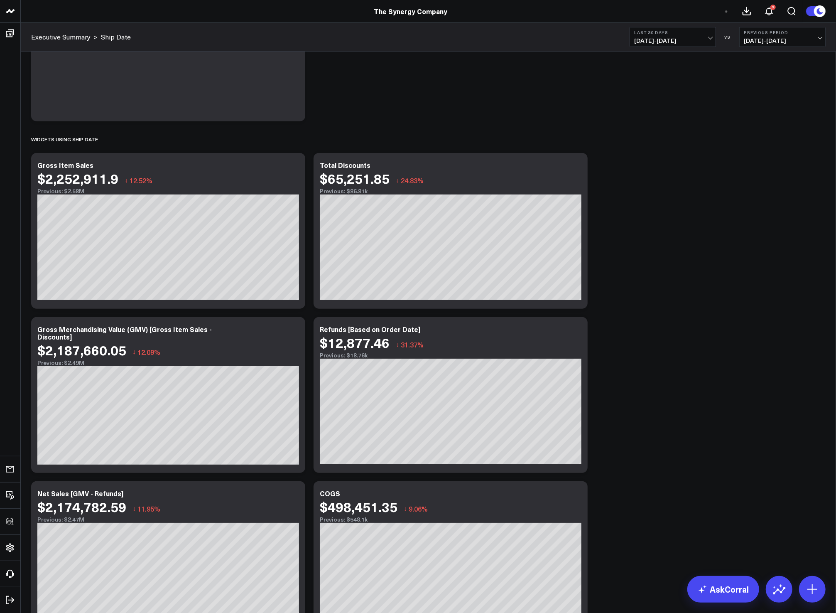
scroll to position [79, 0]
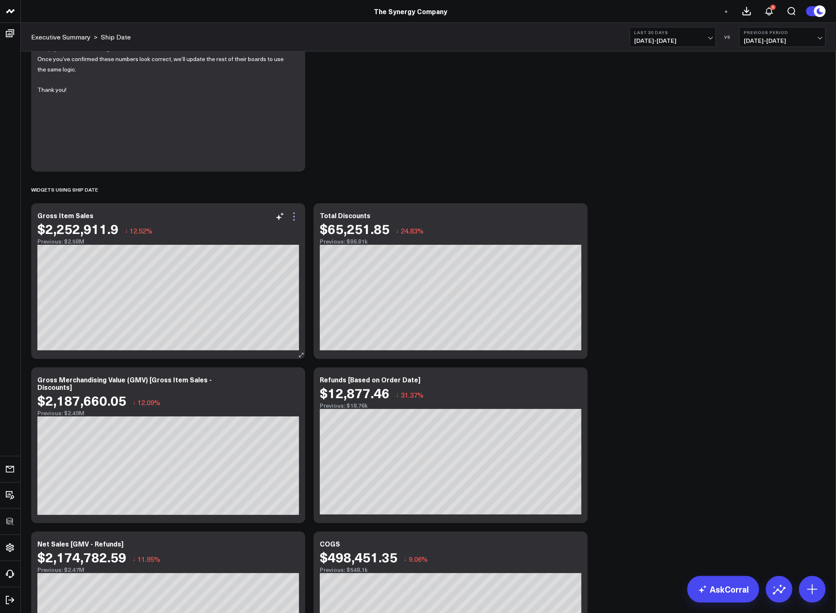
click at [292, 216] on icon at bounding box center [294, 216] width 10 height 10
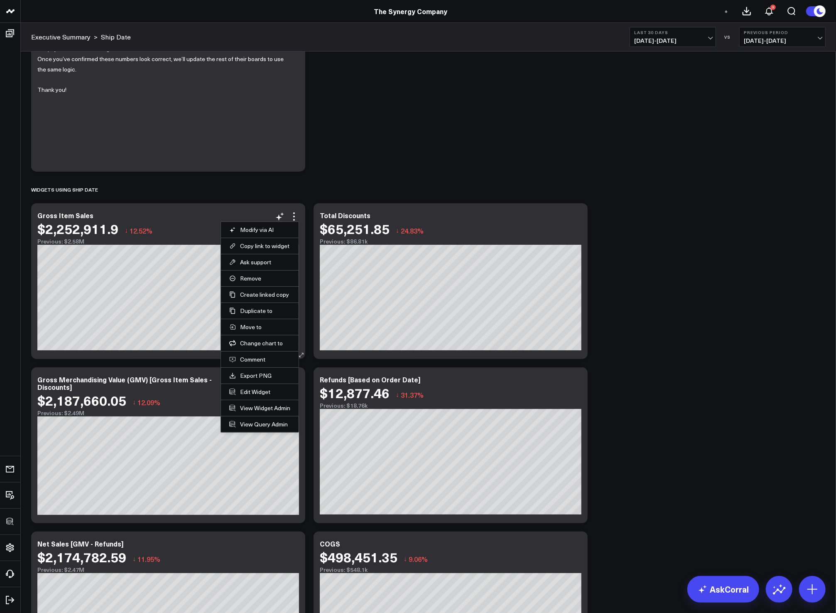
click at [262, 386] on li "Edit Widget" at bounding box center [260, 391] width 78 height 16
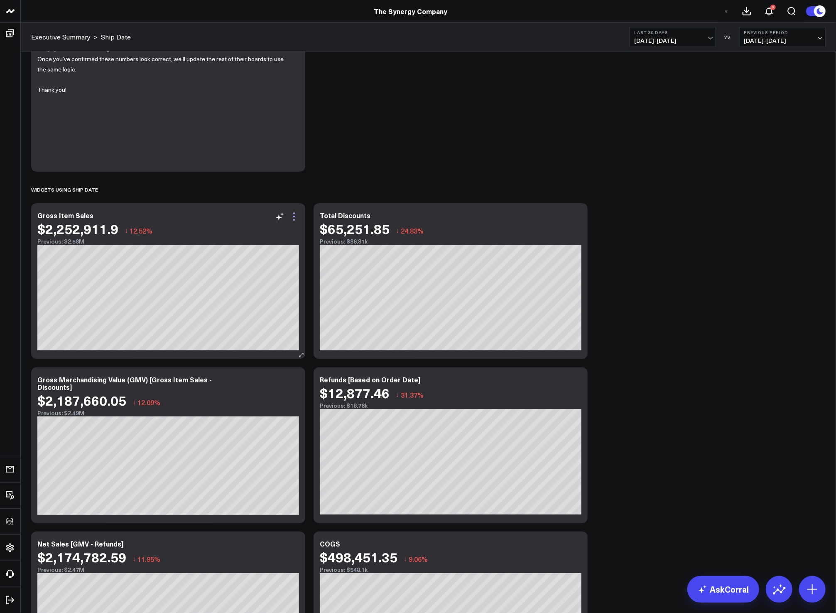
click at [295, 220] on icon at bounding box center [294, 216] width 10 height 10
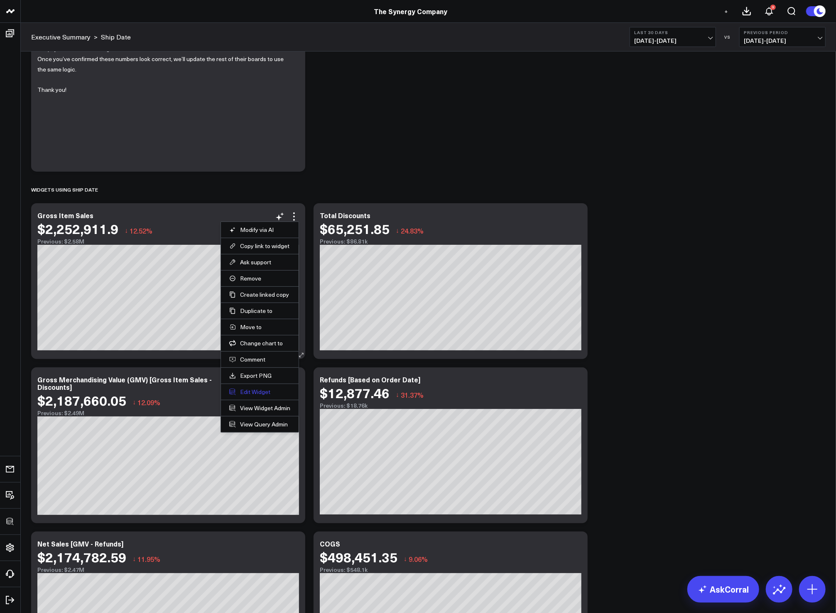
click at [257, 388] on button "Edit Widget" at bounding box center [259, 391] width 61 height 7
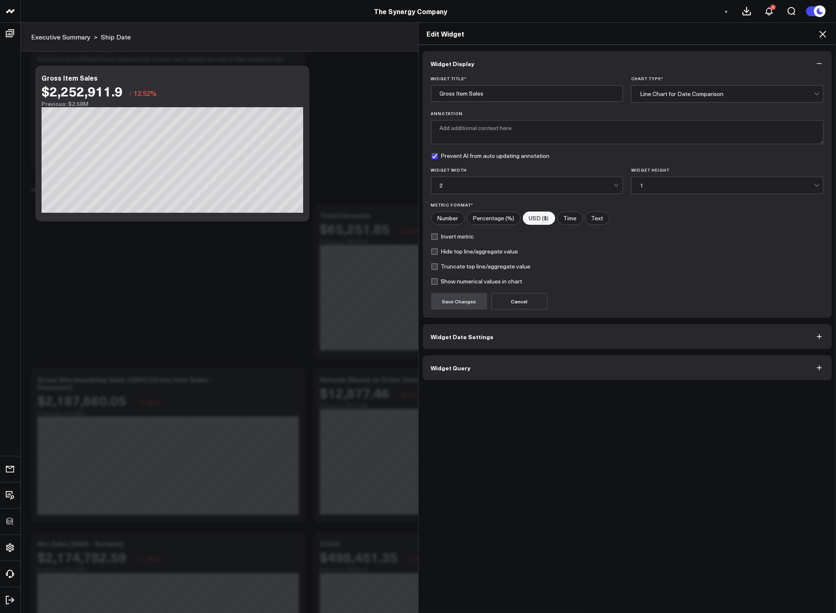
click at [484, 376] on button "Widget Query" at bounding box center [628, 367] width 410 height 25
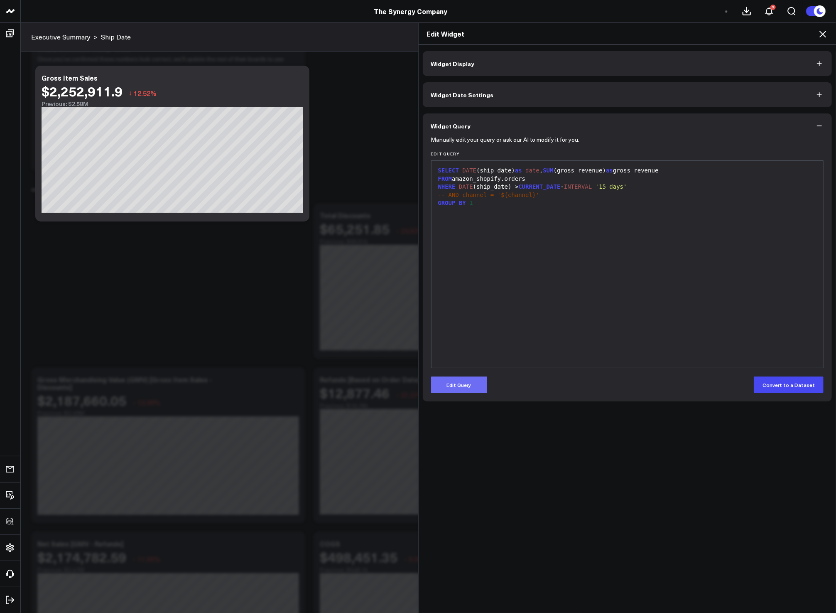
click at [476, 384] on button "Edit Query" at bounding box center [459, 384] width 56 height 17
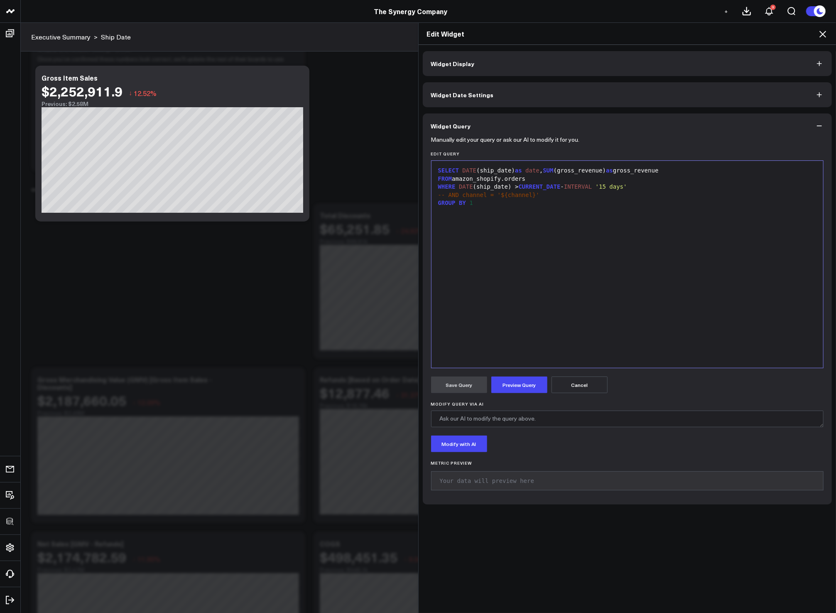
click at [520, 329] on div "SELECT DATE (ship_date) as date , SUM (gross_revenue) as gross_revenue FROM ama…" at bounding box center [628, 264] width 384 height 199
copy div "SELECT DATE (ship_date) as date , SUM (gross_revenue) as gross_revenue FROM ama…"
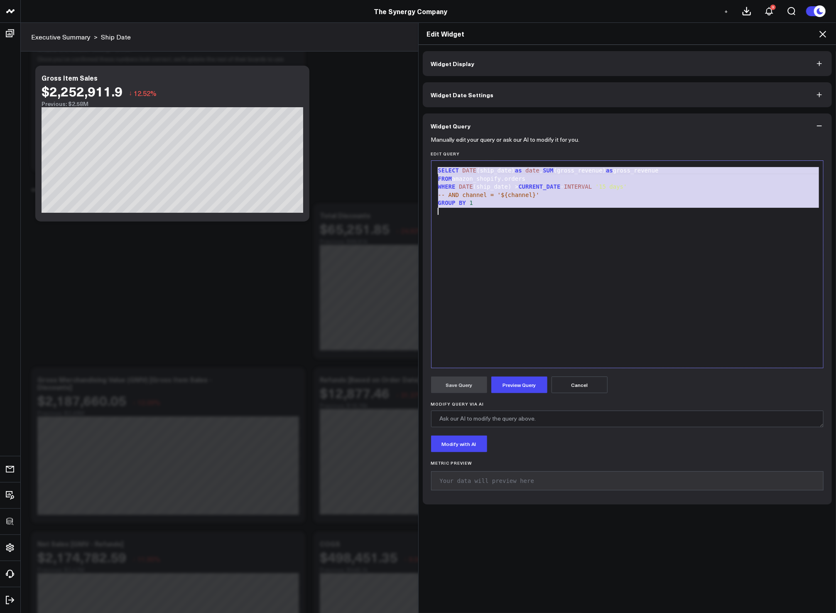
click at [821, 33] on icon at bounding box center [823, 34] width 10 height 10
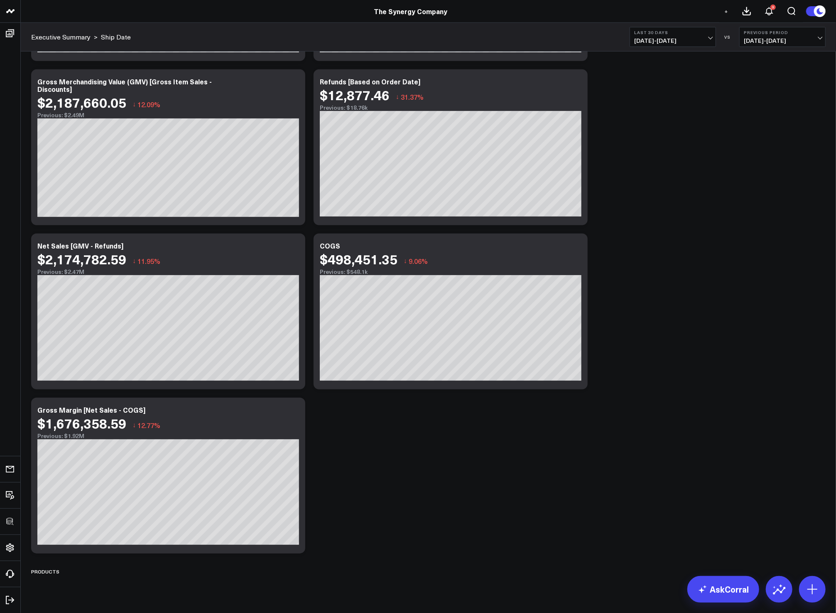
scroll to position [395, 0]
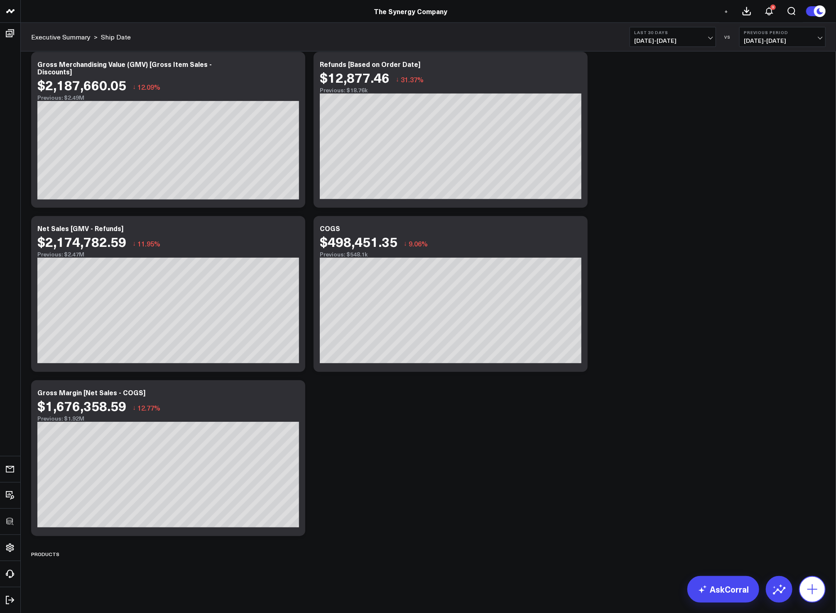
click at [813, 583] on icon at bounding box center [812, 588] width 13 height 13
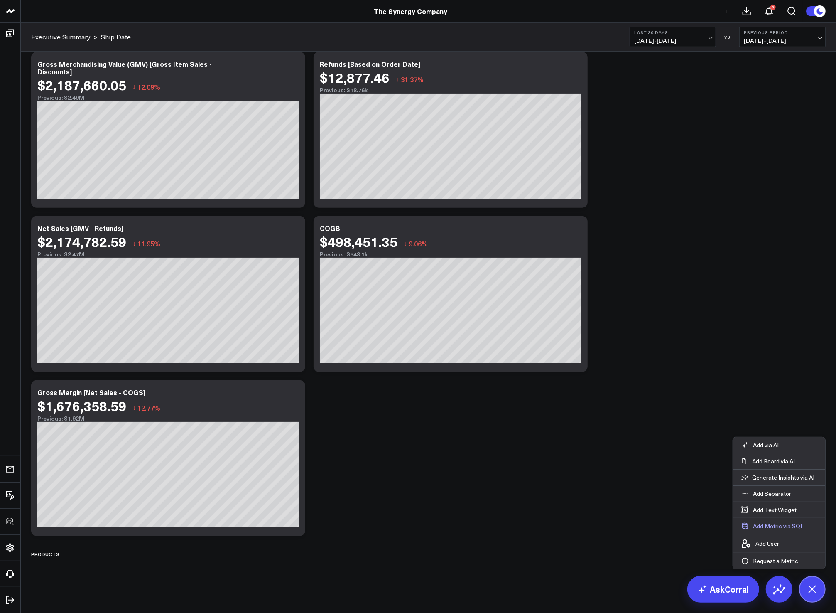
click at [786, 529] on button "Add Metric via SQL" at bounding box center [772, 526] width 79 height 16
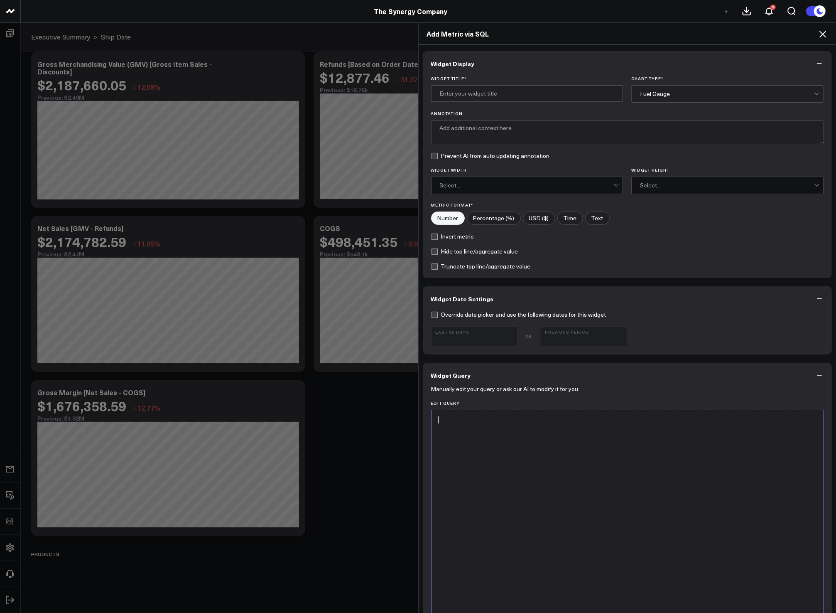
click at [544, 477] on div at bounding box center [628, 513] width 384 height 199
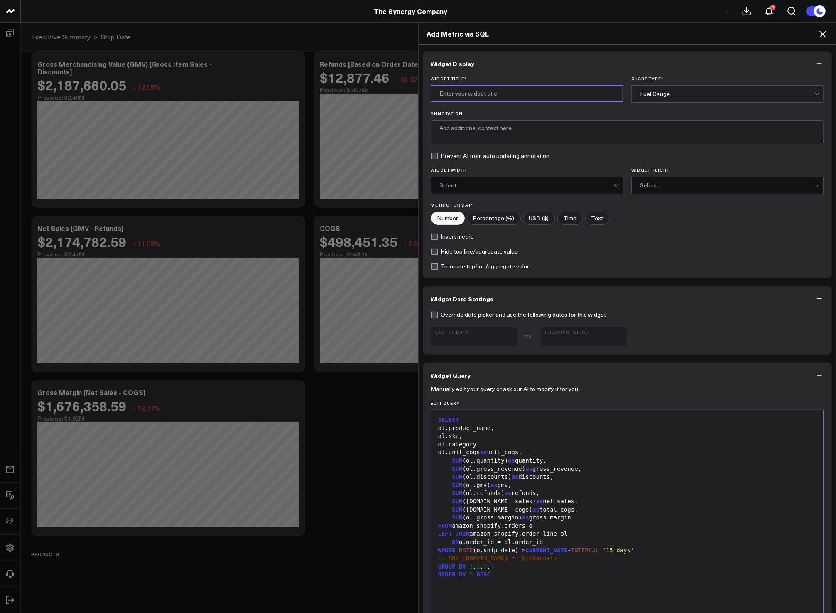
click at [485, 96] on input "Widget Title *" at bounding box center [527, 93] width 192 height 17
type input "Product Performance"
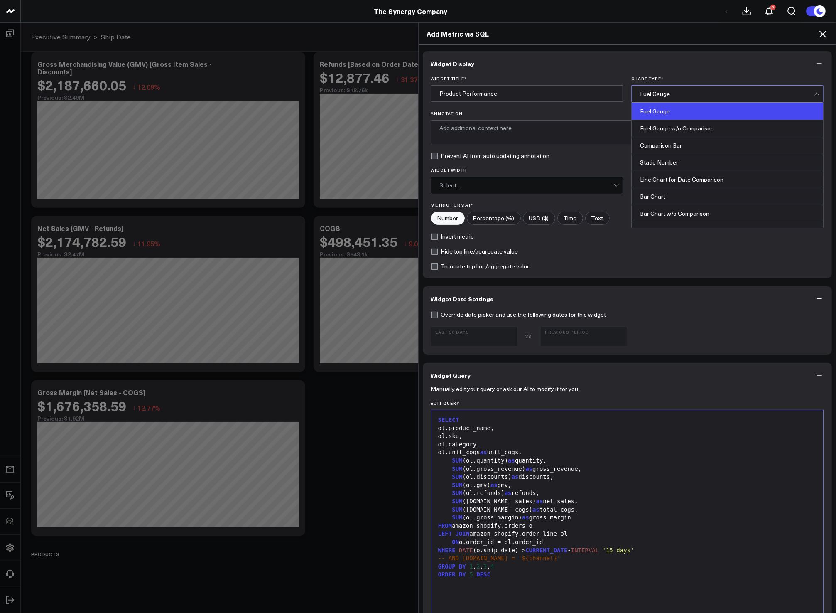
click at [727, 92] on div "Fuel Gauge" at bounding box center [727, 94] width 174 height 7
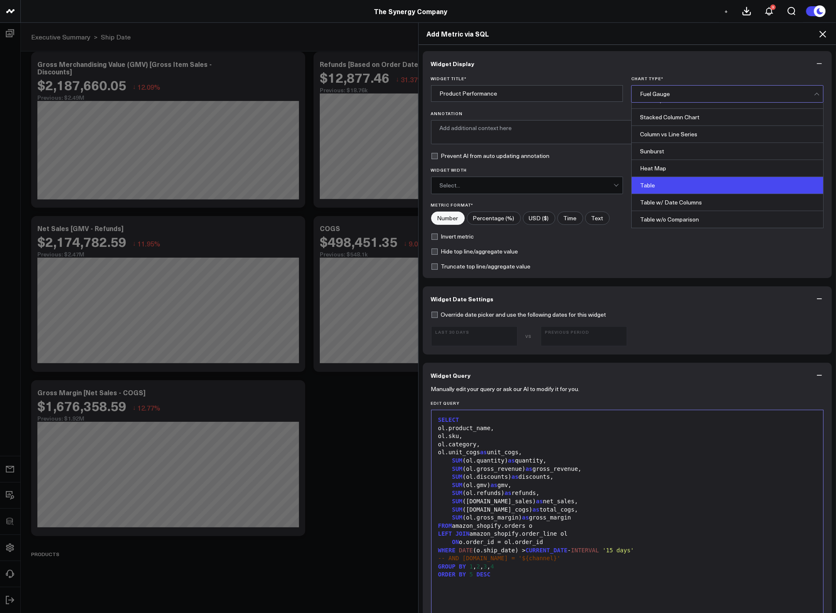
click at [690, 188] on div "Table" at bounding box center [728, 185] width 192 height 17
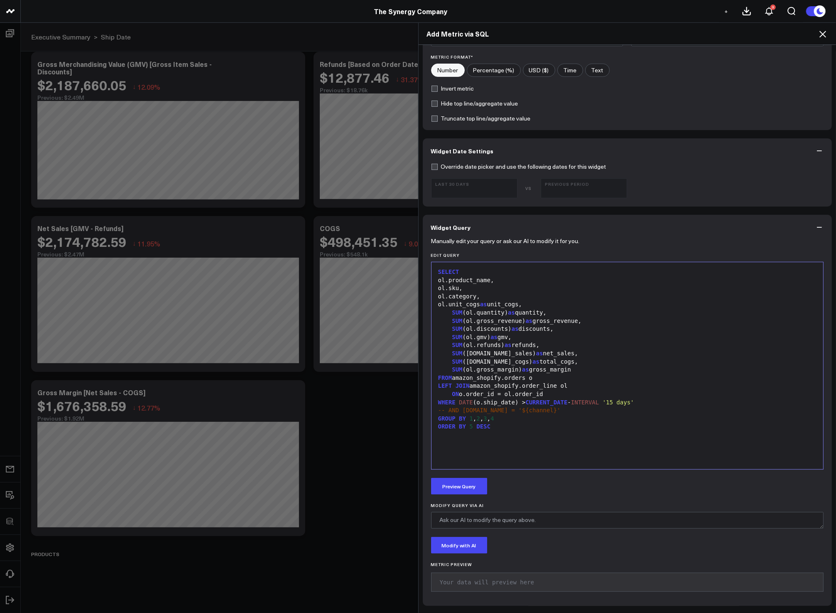
scroll to position [142, 0]
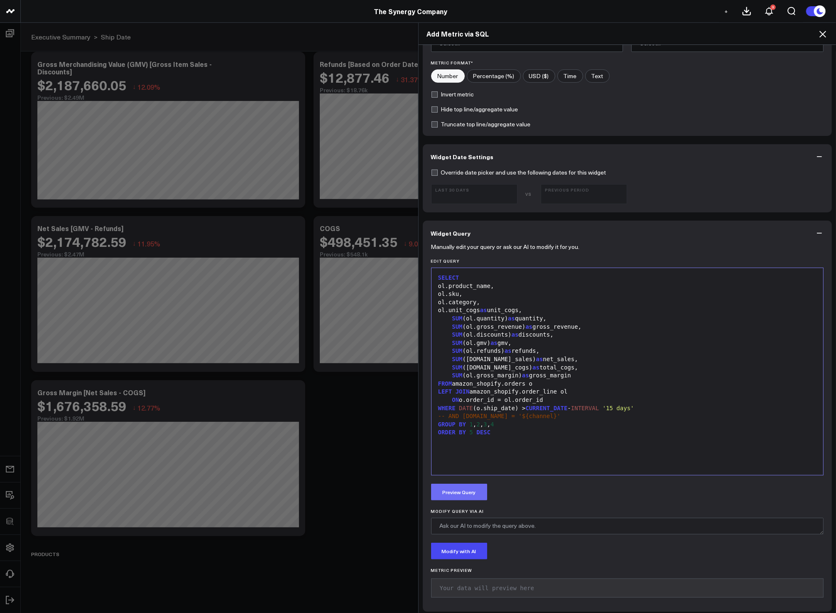
click at [479, 499] on button "Preview Query" at bounding box center [459, 492] width 56 height 17
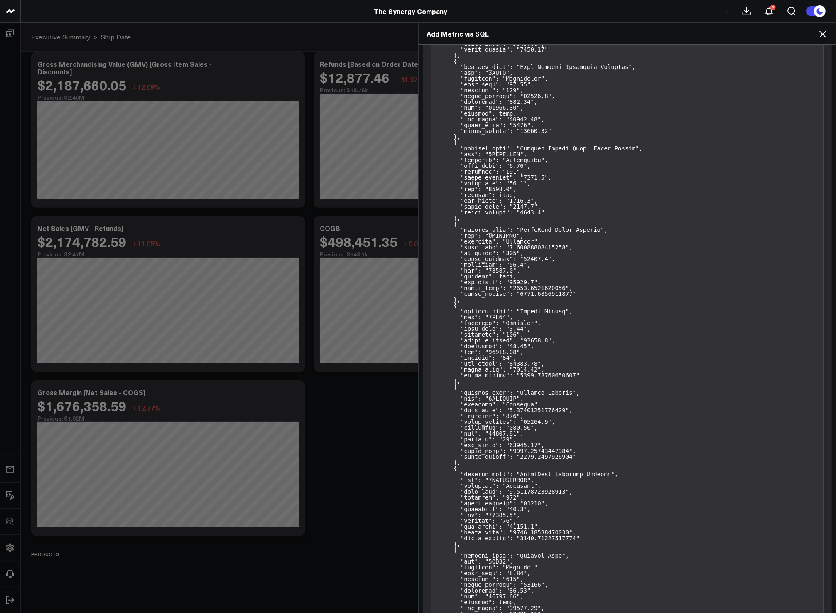
scroll to position [3689, 0]
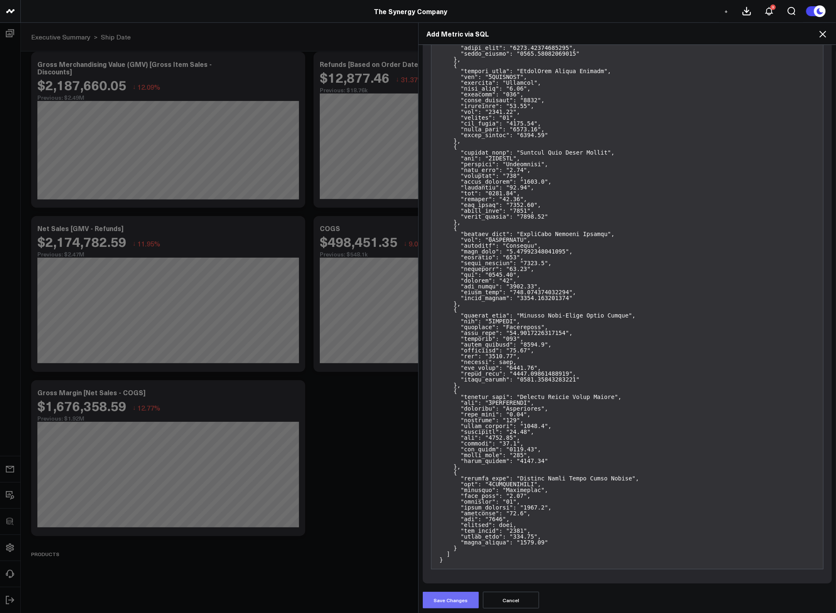
click at [462, 595] on button "Save Changes" at bounding box center [451, 600] width 56 height 17
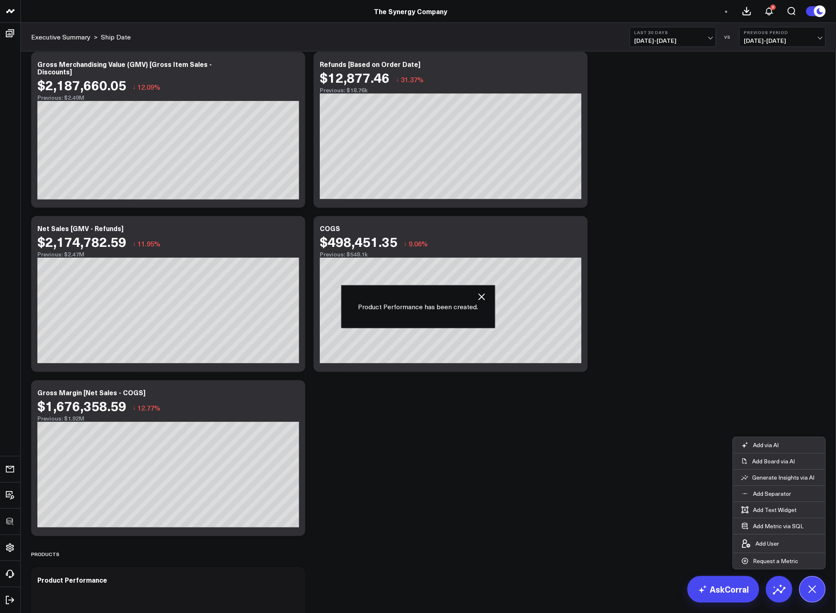
scroll to position [559, 0]
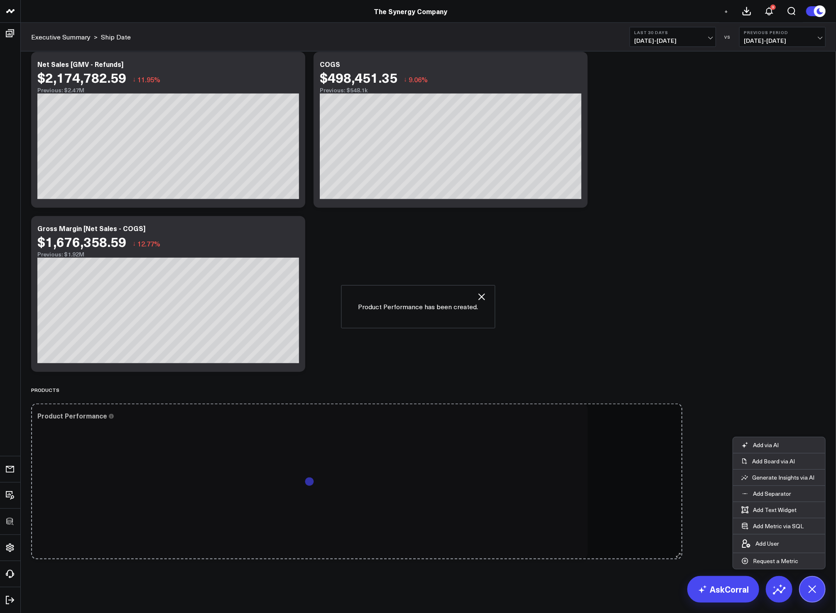
drag, startPoint x: 299, startPoint y: 555, endPoint x: 676, endPoint y: 552, distance: 377.7
click at [676, 552] on div "Modify via AI Copy link to widget Ask support Remove Create linked copy Executi…" at bounding box center [428, 47] width 803 height 1031
click at [613, 364] on div "Modify via AI Copy link to widget Ask support Remove Create linked copy Executi…" at bounding box center [428, 47] width 803 height 1031
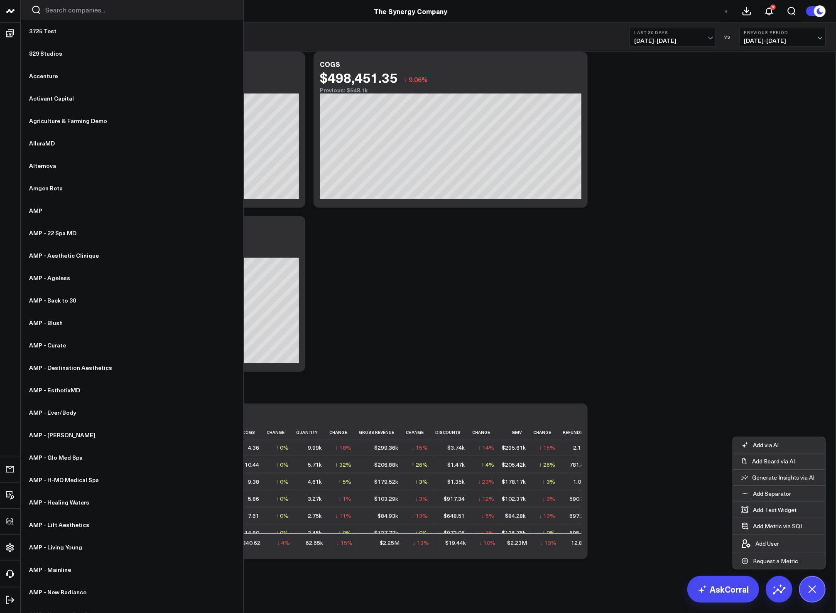
click at [57, 9] on input "Search companies input" at bounding box center [139, 9] width 188 height 9
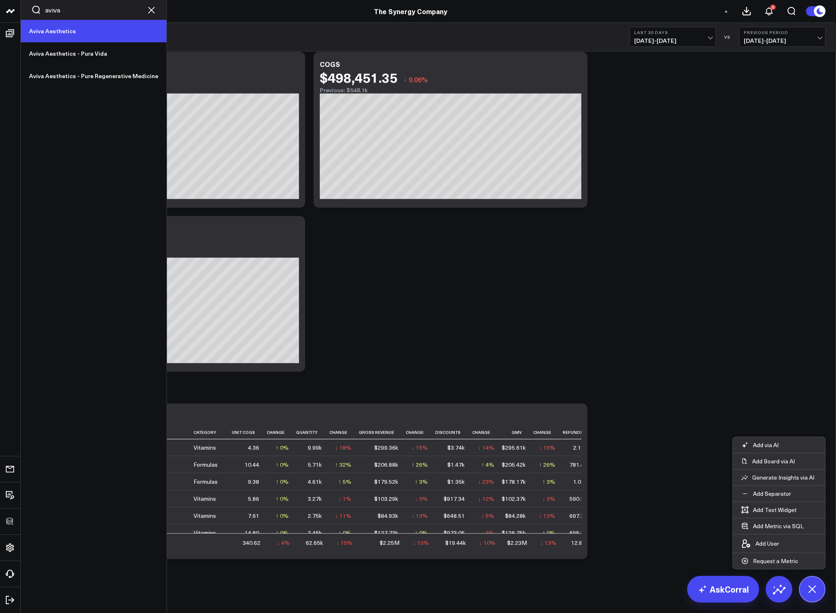
type input "aviva"
click at [63, 27] on link "Aviva Aesthetics" at bounding box center [94, 31] width 146 height 22
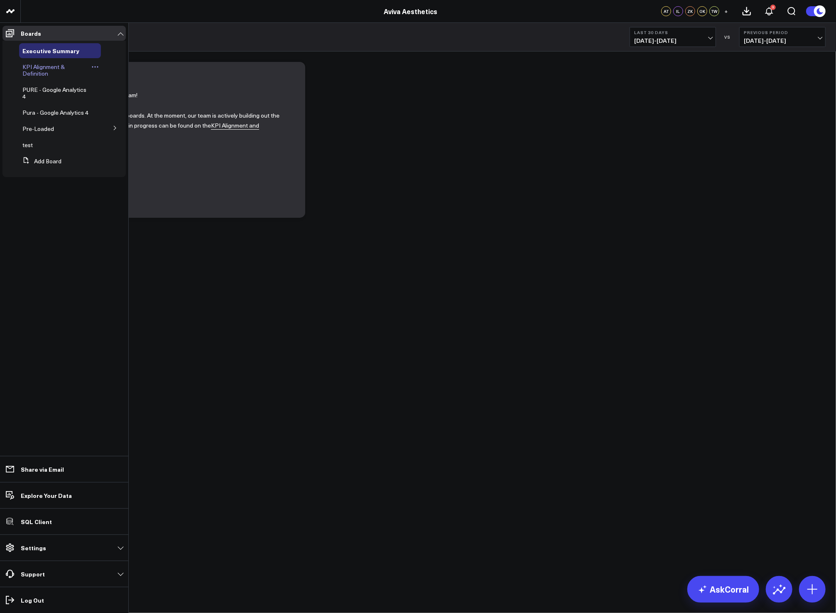
click at [41, 74] on span "KPI Alignment & Definition" at bounding box center [43, 70] width 42 height 15
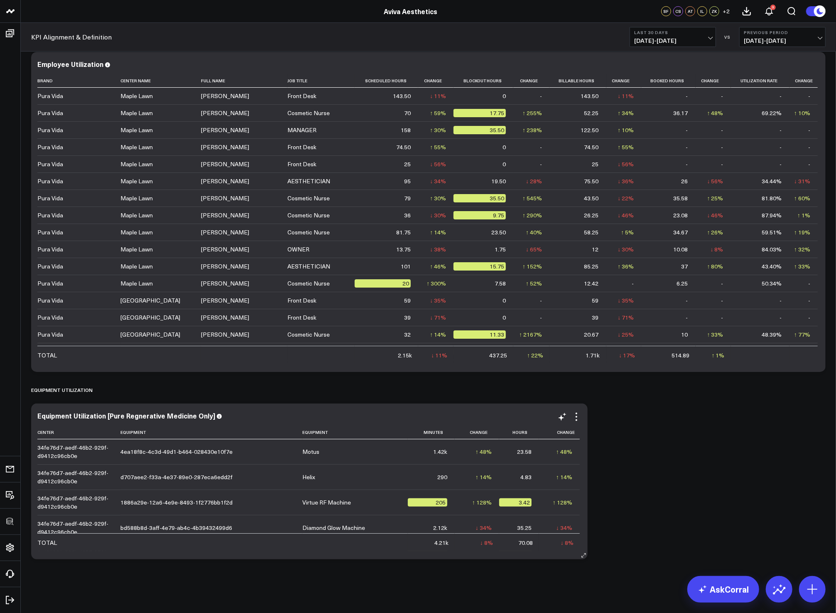
scroll to position [2422, 0]
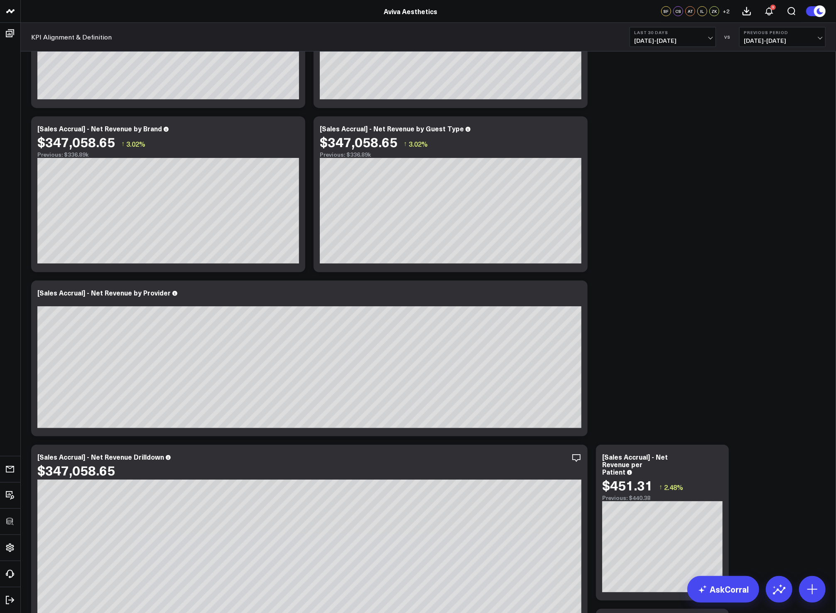
scroll to position [0, 0]
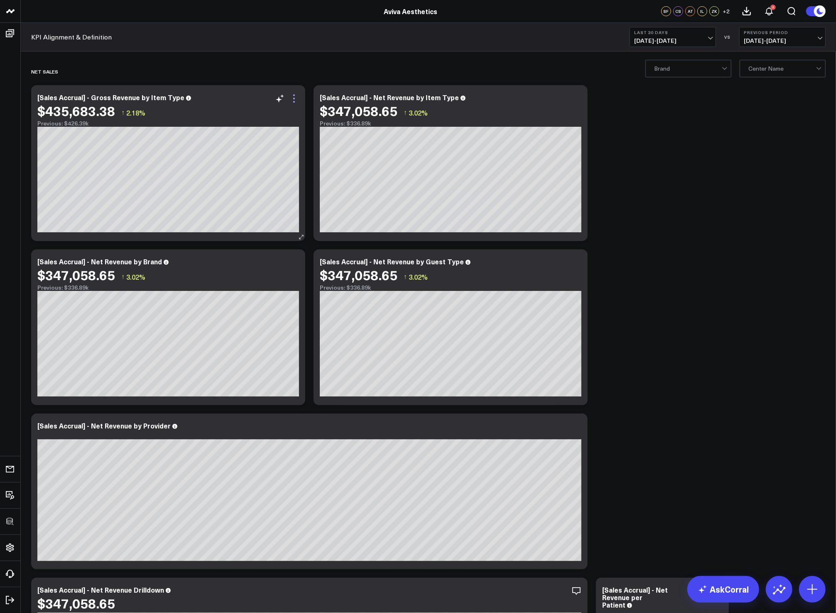
click at [293, 97] on icon at bounding box center [294, 98] width 10 height 10
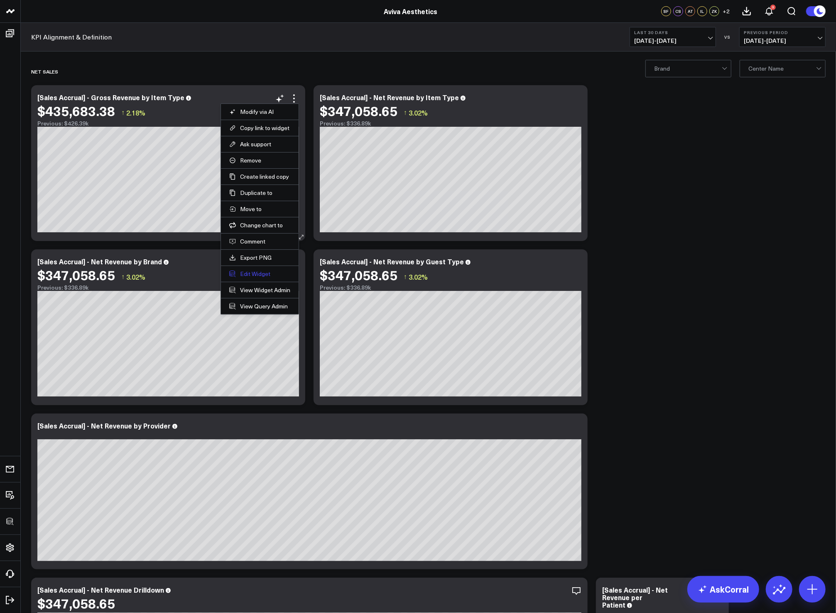
click at [263, 275] on button "Edit Widget" at bounding box center [259, 273] width 61 height 7
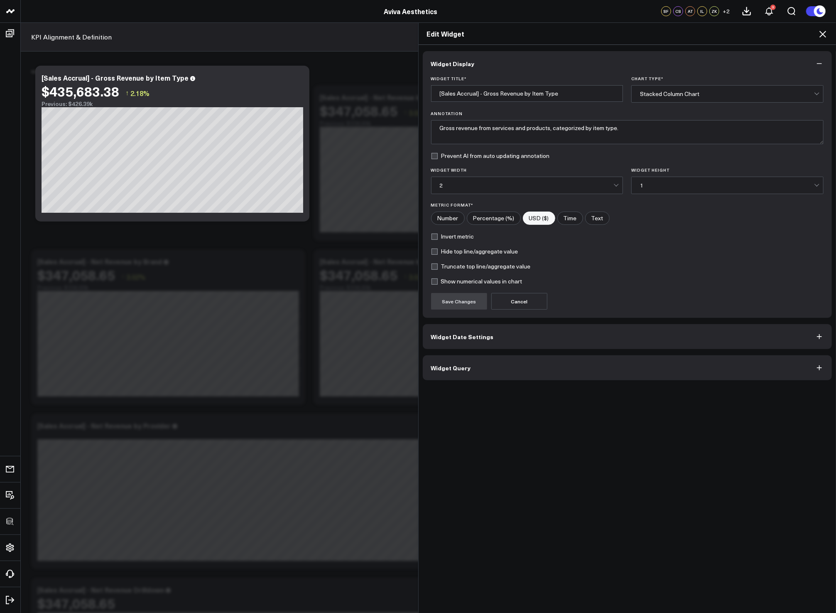
click at [531, 368] on button "Widget Query" at bounding box center [628, 367] width 410 height 25
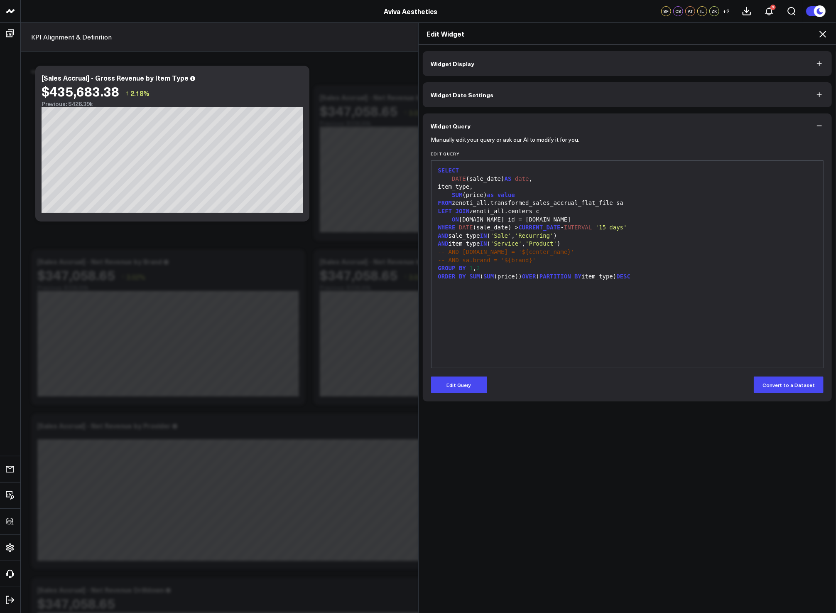
click at [623, 336] on div "SELECT DATE (sale_date) AS date , item_type, SUM (price) as value FROM zenoti_a…" at bounding box center [628, 264] width 384 height 199
click at [498, 235] on span "'Sale'" at bounding box center [504, 235] width 21 height 7
click at [481, 237] on div "AND sale_type IN ( 'Sale' , 'Recurring' )" at bounding box center [628, 236] width 384 height 8
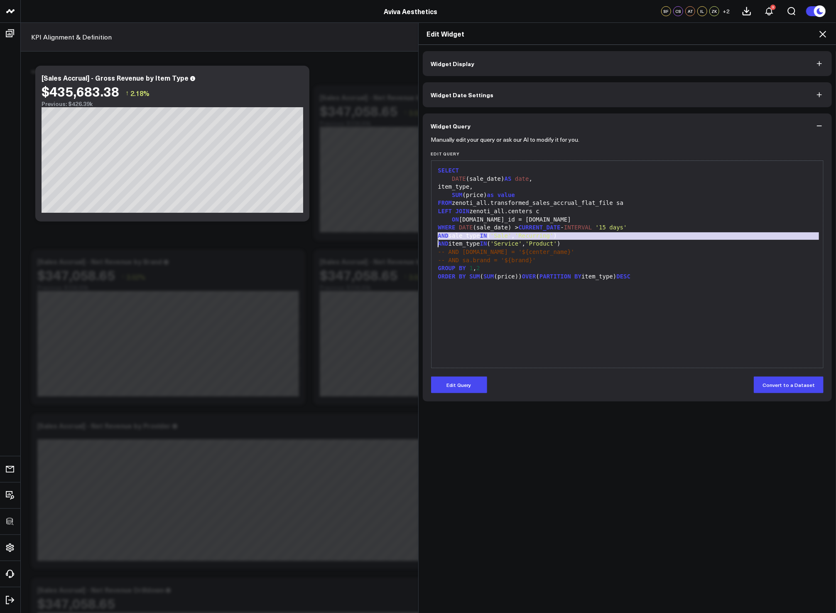
click at [567, 237] on div "AND sale_type IN ( 'Sale' , 'Recurring' )" at bounding box center [628, 236] width 384 height 8
drag, startPoint x: 581, startPoint y: 238, endPoint x: 496, endPoint y: 233, distance: 84.9
click at [496, 233] on div "AND sale_type IN ( 'Sale' , 'Recurring' )" at bounding box center [628, 236] width 384 height 8
click at [555, 226] on span "CURRENT_DATE" at bounding box center [539, 227] width 42 height 7
drag, startPoint x: 589, startPoint y: 243, endPoint x: 513, endPoint y: 243, distance: 75.2
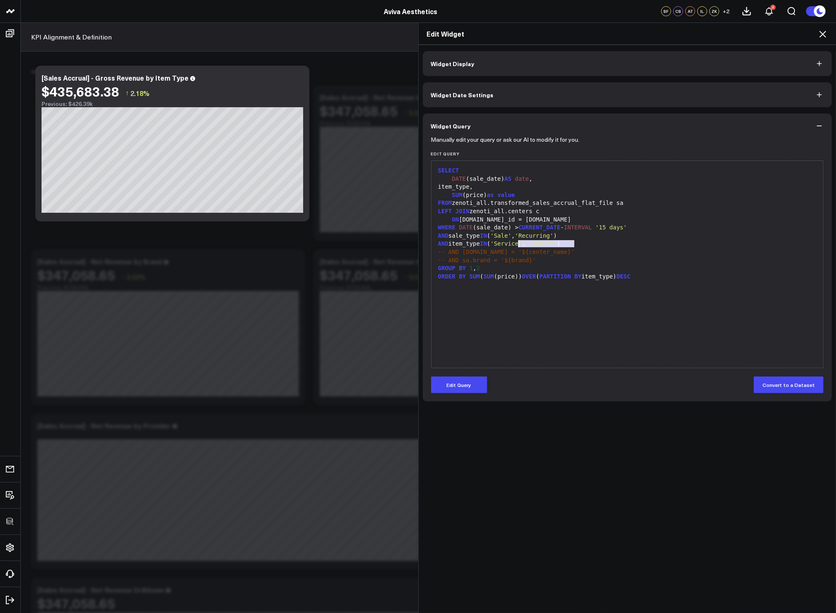
click at [513, 243] on div "AND item_type IN ( 'Service' , 'Product' )" at bounding box center [628, 244] width 384 height 8
click at [513, 244] on span "'Service'" at bounding box center [507, 243] width 32 height 7
click at [599, 248] on div "-- AND c.name = '${center_name}'" at bounding box center [628, 252] width 384 height 8
drag, startPoint x: 494, startPoint y: 244, endPoint x: 602, endPoint y: 245, distance: 107.6
click at [602, 245] on div "AND item_type IN ( 'Service' , 'Product' )" at bounding box center [628, 244] width 384 height 8
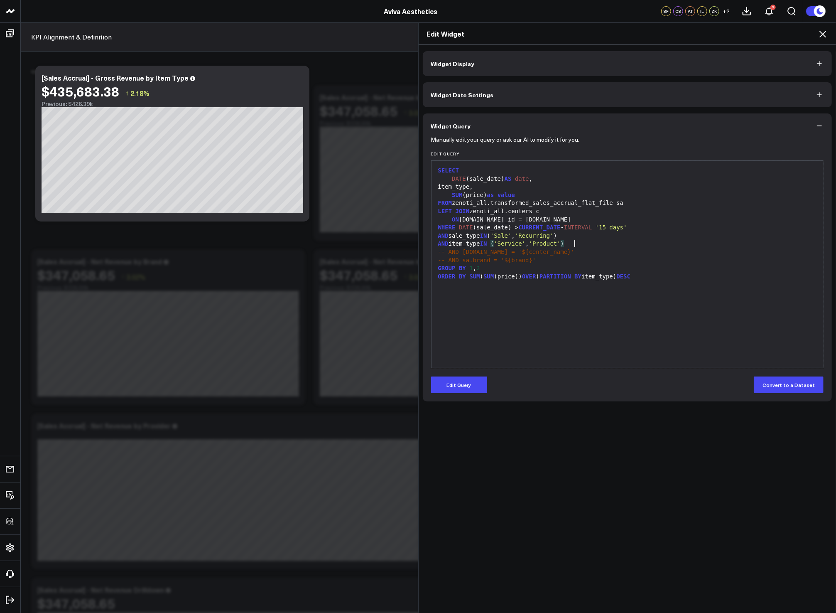
click at [602, 244] on div "AND item_type IN ( 'Service' , 'Product' )" at bounding box center [628, 244] width 384 height 8
drag, startPoint x: 463, startPoint y: 196, endPoint x: 479, endPoint y: 194, distance: 16.7
click at [479, 194] on div "SUM (price) as value" at bounding box center [628, 195] width 384 height 8
click at [482, 195] on div "SUM (price) as value" at bounding box center [628, 195] width 384 height 8
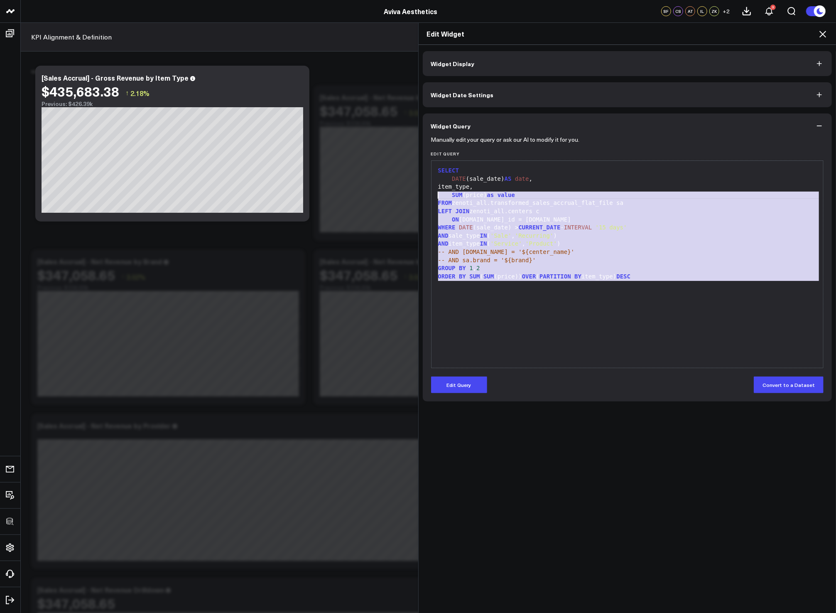
drag, startPoint x: 612, startPoint y: 306, endPoint x: 437, endPoint y: 188, distance: 211.1
click at [437, 189] on div "SELECT DATE (sale_date) AS date , item_type, SUM (price) as value FROM zenoti_a…" at bounding box center [628, 264] width 384 height 199
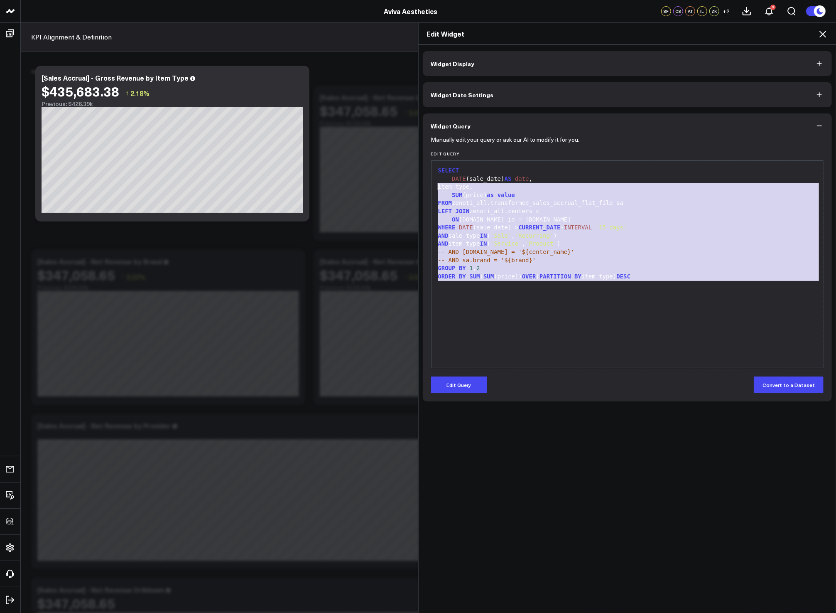
click at [596, 233] on div "AND sale_type IN ( 'Sale' , 'Recurring' )" at bounding box center [628, 236] width 384 height 8
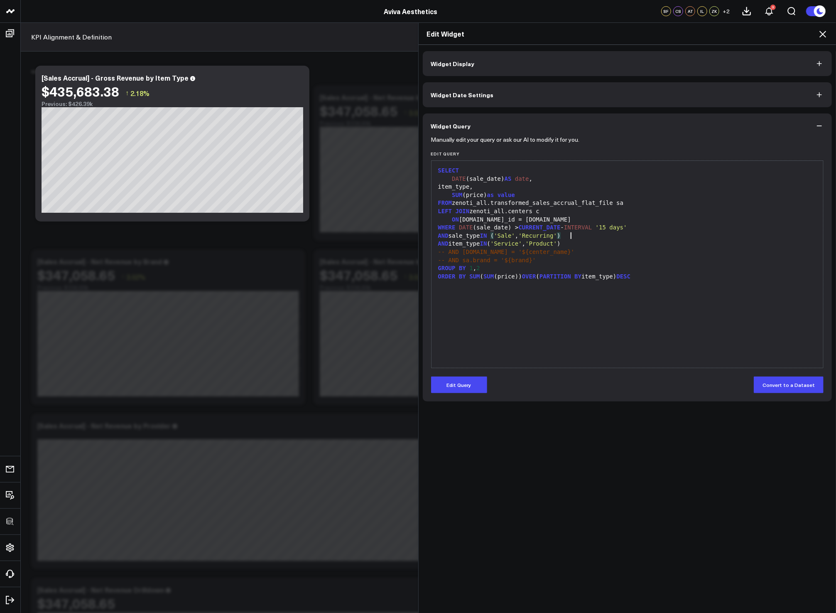
click at [709, 255] on div "-- AND c.name = '${center_name}'" at bounding box center [628, 252] width 384 height 8
click at [824, 31] on icon at bounding box center [823, 34] width 10 height 10
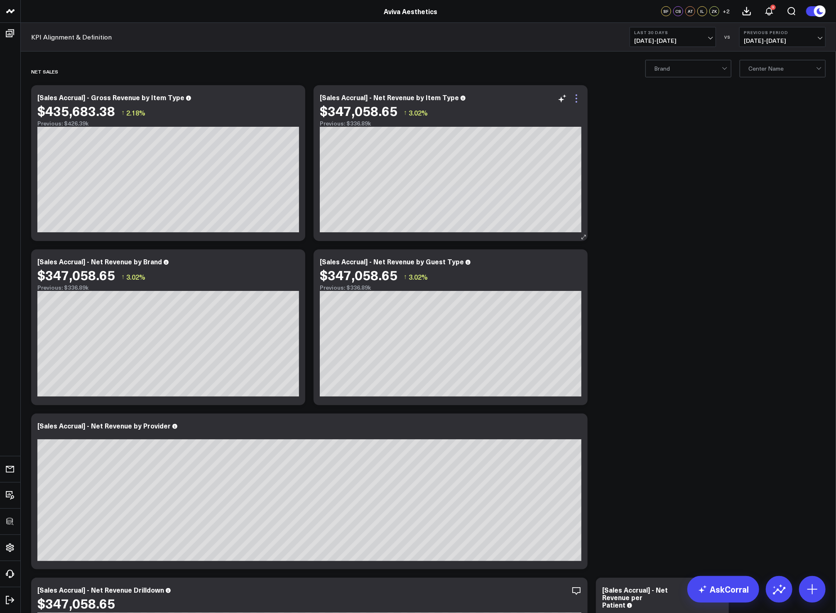
click at [581, 98] on icon at bounding box center [577, 98] width 10 height 10
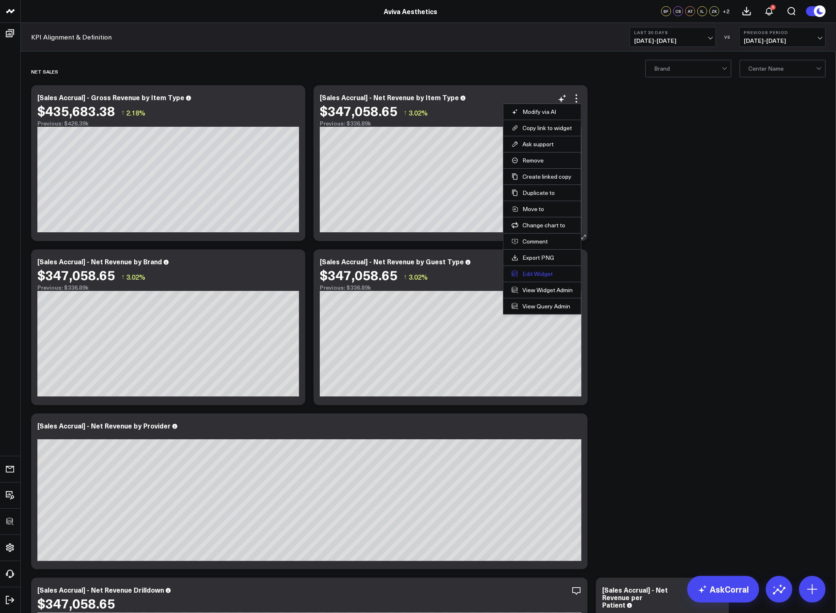
click at [534, 275] on button "Edit Widget" at bounding box center [542, 273] width 61 height 7
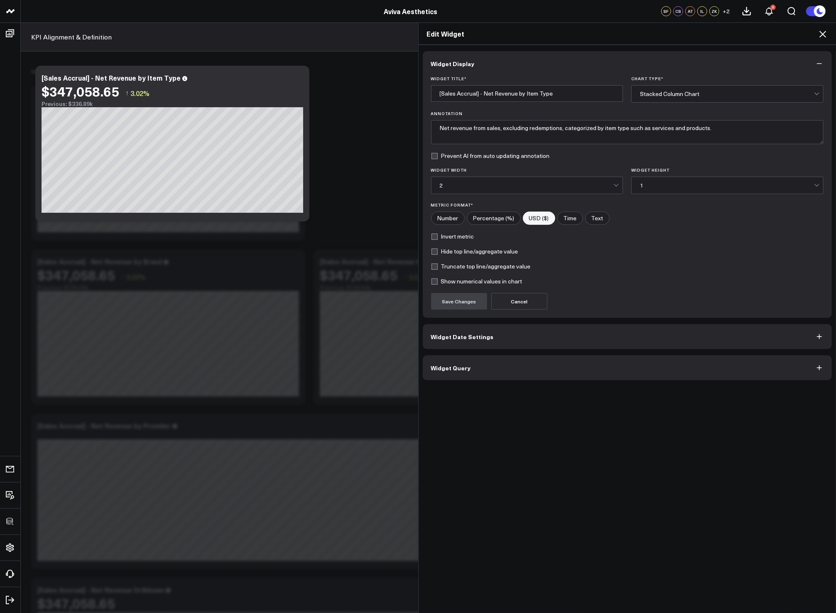
click at [521, 376] on button "Widget Query" at bounding box center [628, 367] width 410 height 25
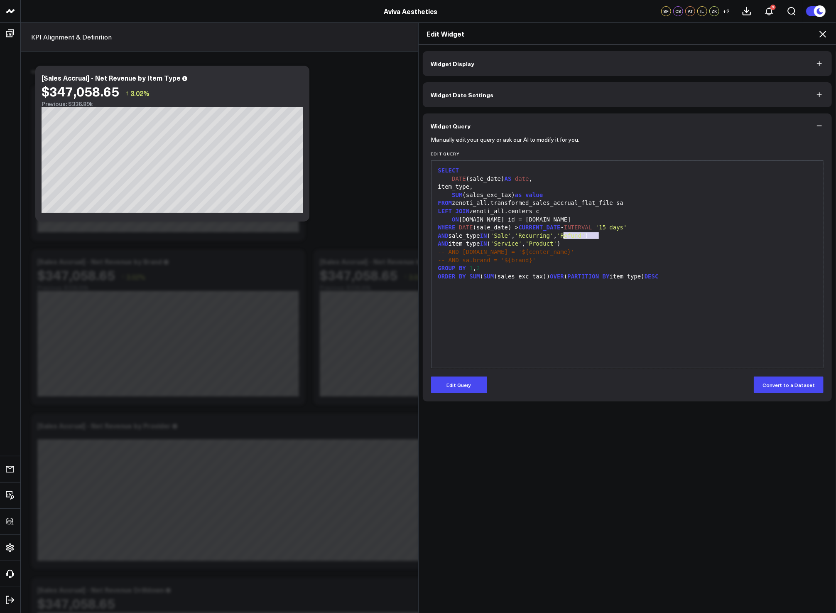
drag, startPoint x: 597, startPoint y: 236, endPoint x: 565, endPoint y: 236, distance: 32.8
click at [565, 236] on div "AND sale_type IN ( 'Sale' , 'Recurring' , 'Refund' )" at bounding box center [628, 236] width 384 height 8
drag, startPoint x: 510, startPoint y: 195, endPoint x: 464, endPoint y: 194, distance: 46.1
click at [464, 194] on div "SUM (sales_exc_tax) as value" at bounding box center [628, 195] width 384 height 8
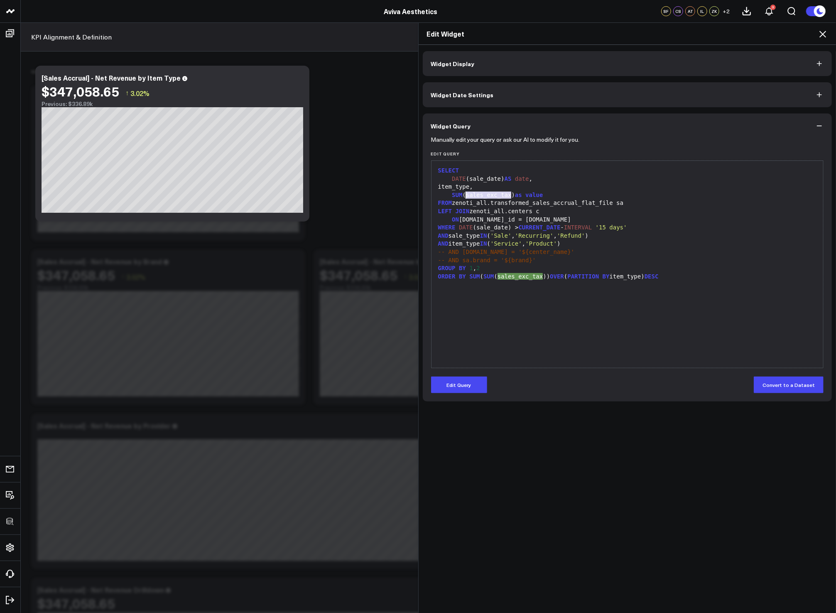
click at [537, 187] on div "item_type," at bounding box center [628, 187] width 384 height 8
drag, startPoint x: 599, startPoint y: 234, endPoint x: 568, endPoint y: 235, distance: 31.2
click at [568, 235] on div "AND sale_type IN ( 'Sale' , 'Recurring' , 'Refund' )" at bounding box center [628, 236] width 384 height 8
click at [574, 233] on span "'Refund'" at bounding box center [571, 235] width 28 height 7
drag, startPoint x: 570, startPoint y: 236, endPoint x: 617, endPoint y: 236, distance: 46.9
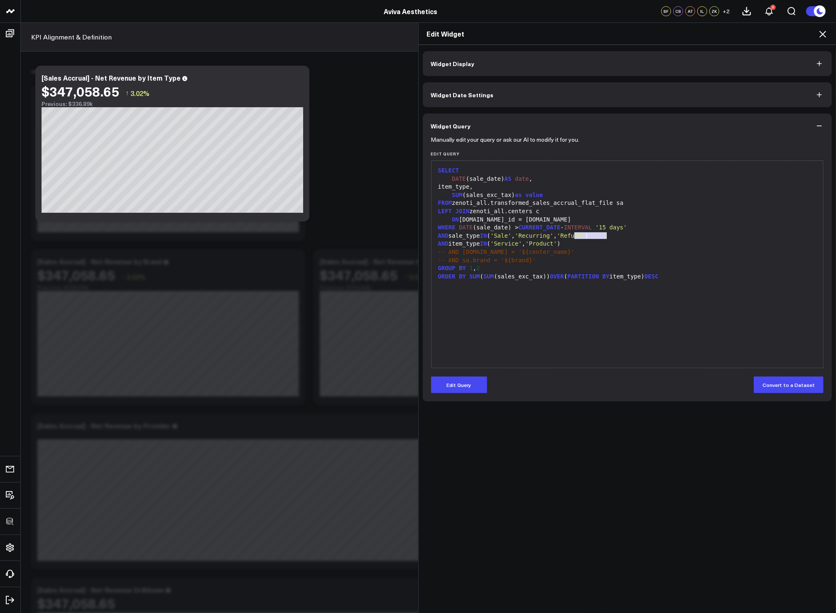
click at [617, 236] on div "AND sale_type IN ( 'Sale' , 'Recurring' , 'Refund' )" at bounding box center [628, 236] width 384 height 8
click at [617, 235] on div "AND sale_type IN ( 'Sale' , 'Recurring' , 'Refund' )" at bounding box center [628, 236] width 384 height 8
click at [674, 276] on div "ORDER BY SUM ( SUM (sales_exc_tax)) OVER ( PARTITION BY item_type) DESC" at bounding box center [628, 277] width 384 height 8
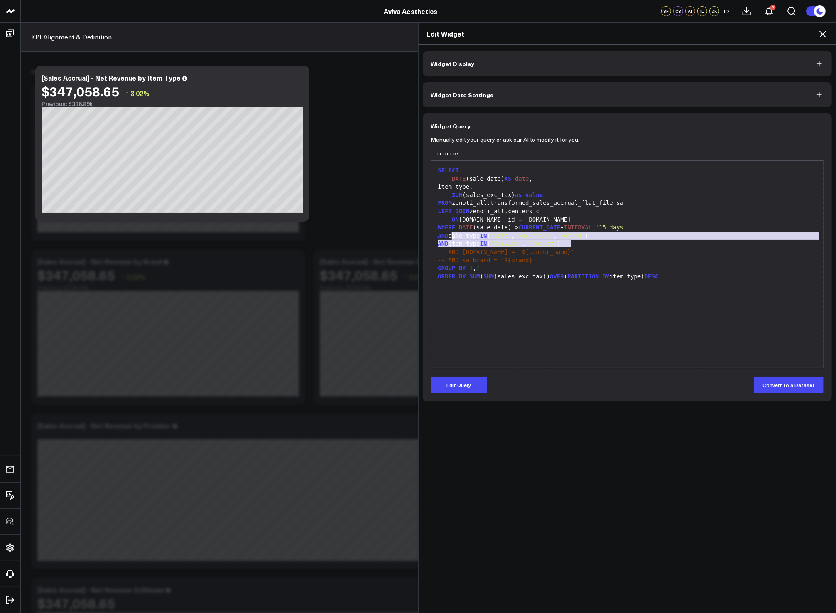
drag, startPoint x: 570, startPoint y: 245, endPoint x: 506, endPoint y: 240, distance: 64.2
click at [447, 238] on div "SELECT DATE (sale_date) AS date , item_type, SUM (sales_exc_tax) as value FROM …" at bounding box center [628, 264] width 384 height 199
click at [580, 241] on div "AND item_type IN ( 'Service' , 'Product' )" at bounding box center [628, 244] width 384 height 8
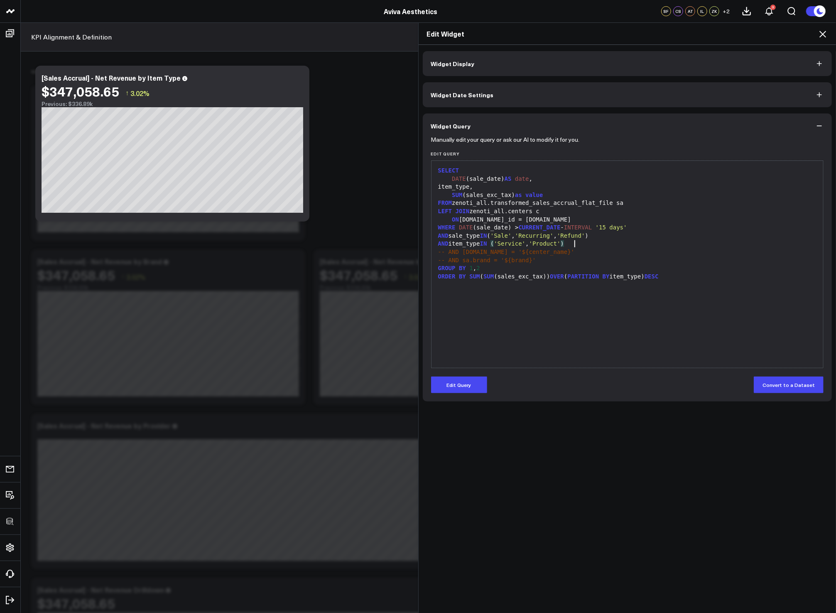
click at [823, 38] on icon at bounding box center [823, 34] width 10 height 10
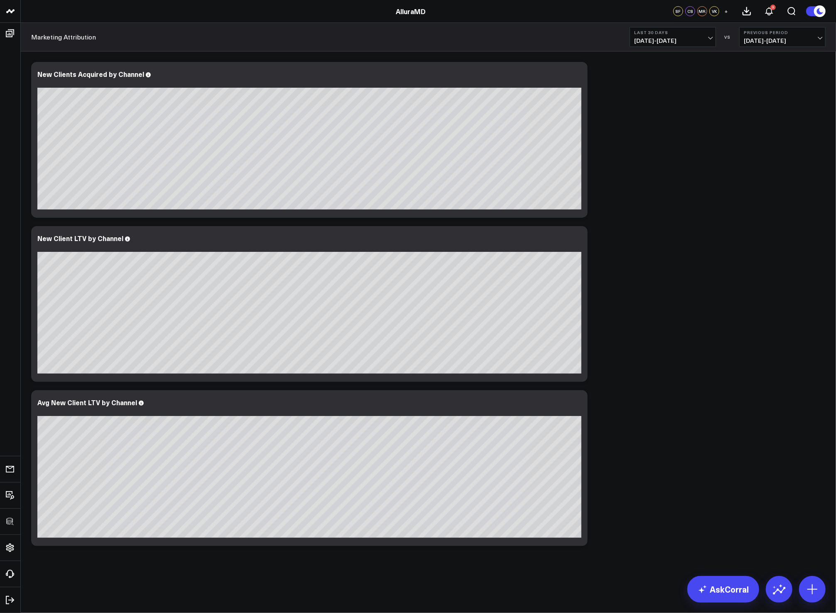
click at [654, 180] on div "Modify via AI Copy link to widget Ask support Remove Create linked copy Executi…" at bounding box center [428, 304] width 803 height 492
click at [577, 76] on icon at bounding box center [577, 75] width 10 height 10
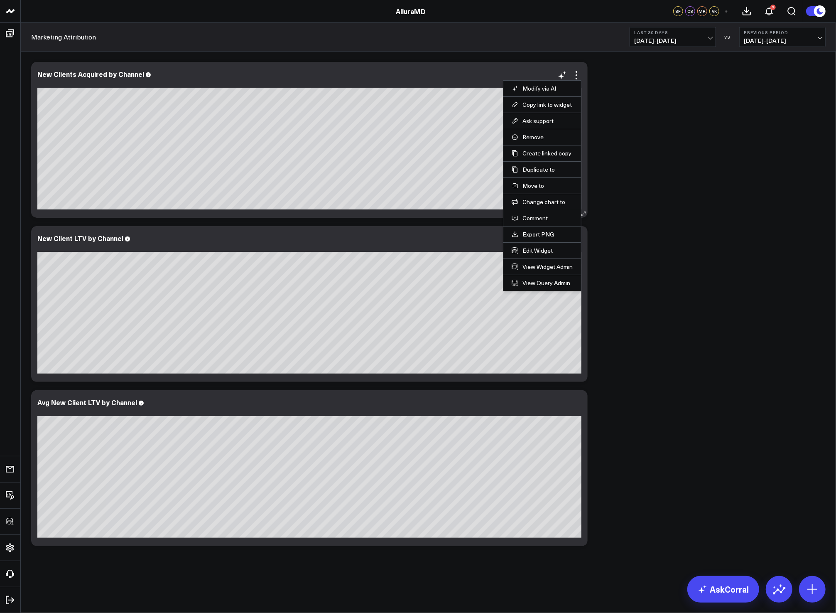
click at [532, 255] on li "Edit Widget" at bounding box center [543, 250] width 78 height 16
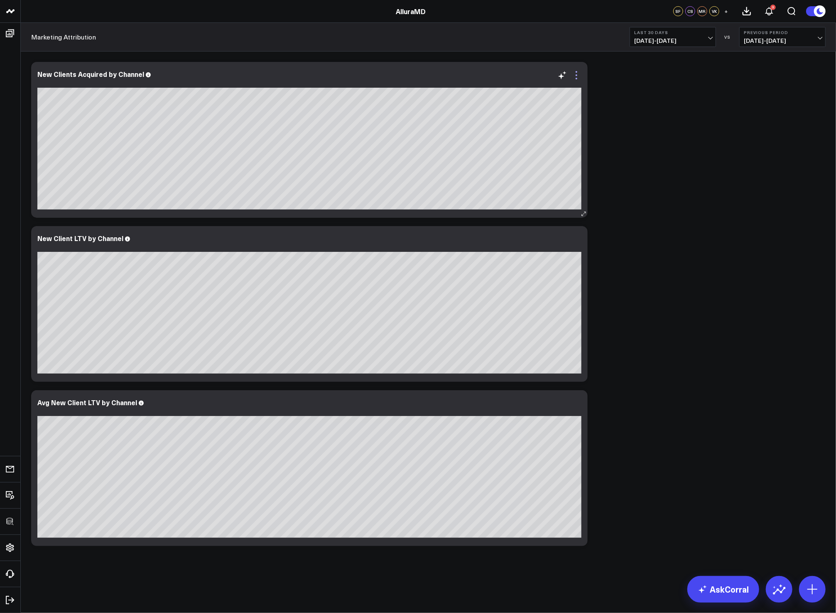
click at [577, 74] on icon at bounding box center [577, 75] width 10 height 10
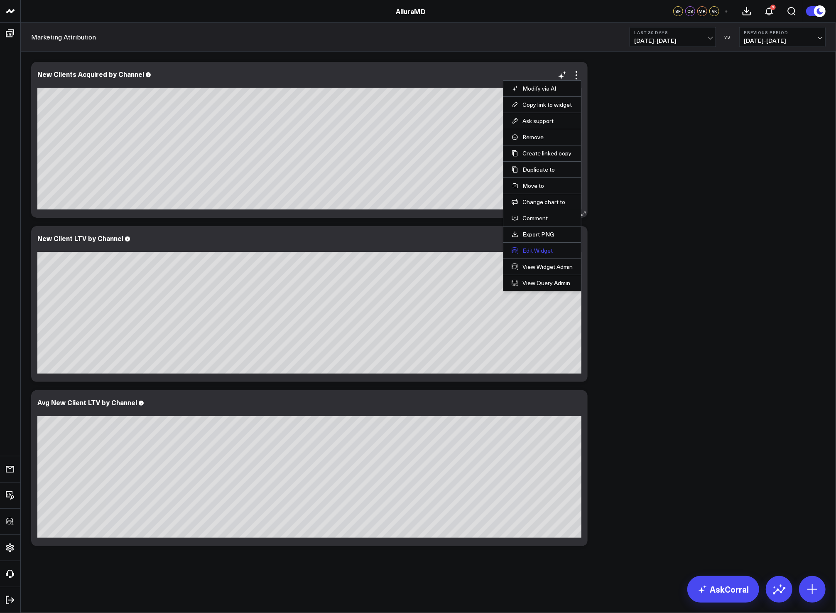
click at [535, 251] on button "Edit Widget" at bounding box center [542, 250] width 61 height 7
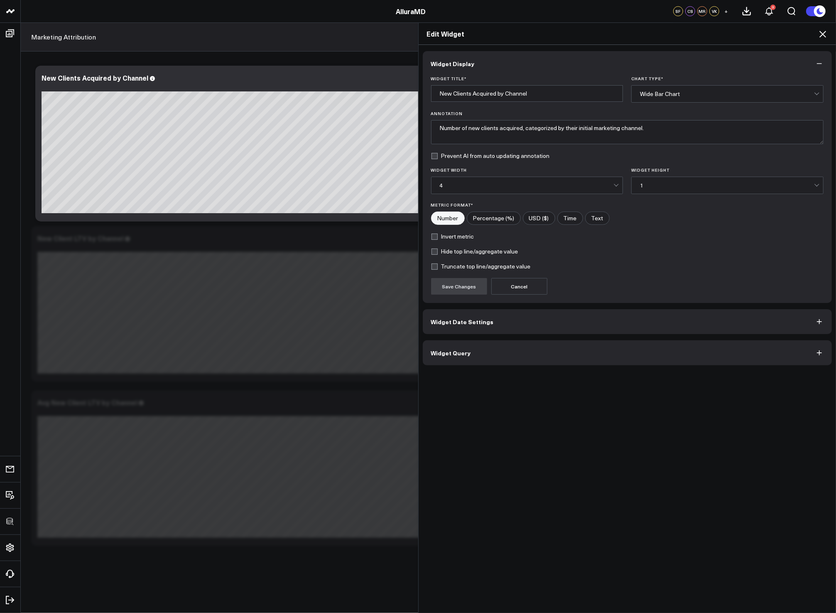
click at [539, 354] on button "Widget Query" at bounding box center [628, 352] width 410 height 25
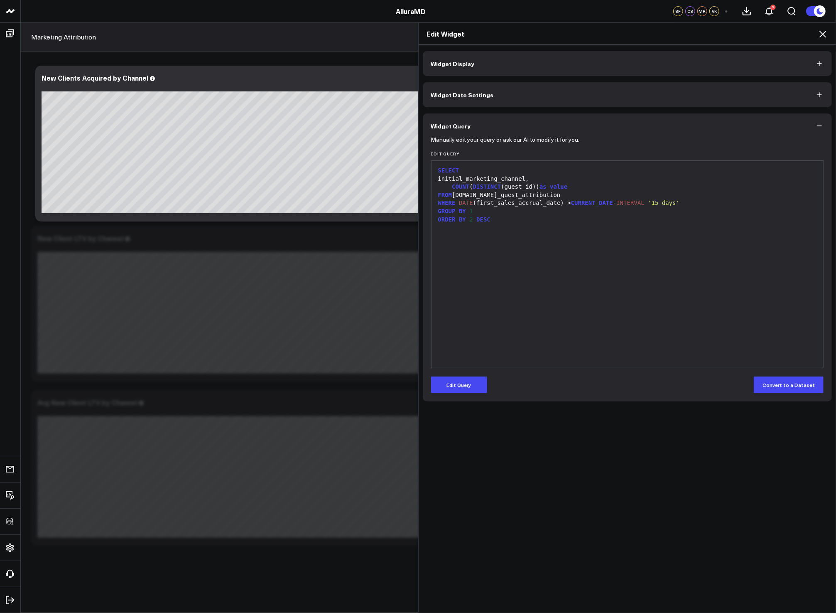
click at [583, 280] on div "SELECT initial_marketing_channel, COUNT ( DISTINCT (guest_id)) as value FROM co…" at bounding box center [628, 264] width 384 height 199
drag, startPoint x: 582, startPoint y: 268, endPoint x: 573, endPoint y: 256, distance: 14.7
click at [575, 258] on div "SELECT initial_marketing_channel, COUNT ( DISTINCT (guest_id)) as value FROM co…" at bounding box center [628, 264] width 384 height 199
click at [561, 199] on div "WHERE DATE (first_sales_accrual_date) > CURRENT_DATE - INTERVAL '15 days'" at bounding box center [628, 203] width 384 height 8
click at [558, 196] on div "FROM corral.new_guest_attribution" at bounding box center [628, 195] width 384 height 8
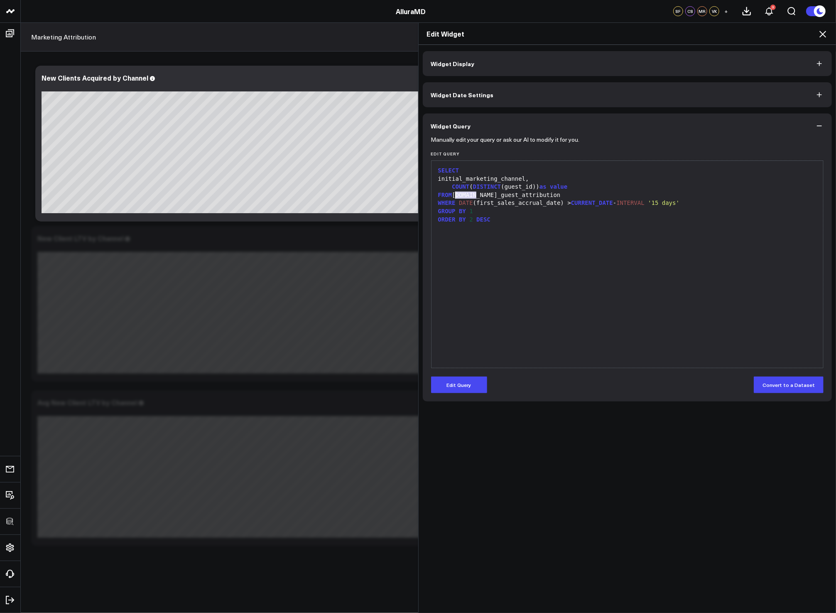
drag, startPoint x: 474, startPoint y: 195, endPoint x: 451, endPoint y: 195, distance: 22.8
click at [451, 195] on div "FROM corral.new_guest_attribution" at bounding box center [628, 195] width 384 height 8
click at [507, 229] on div "SELECT initial_marketing_channel, COUNT ( DISTINCT (guest_id)) as value FROM co…" at bounding box center [628, 264] width 384 height 199
drag, startPoint x: 472, startPoint y: 204, endPoint x: 550, endPoint y: 205, distance: 78.1
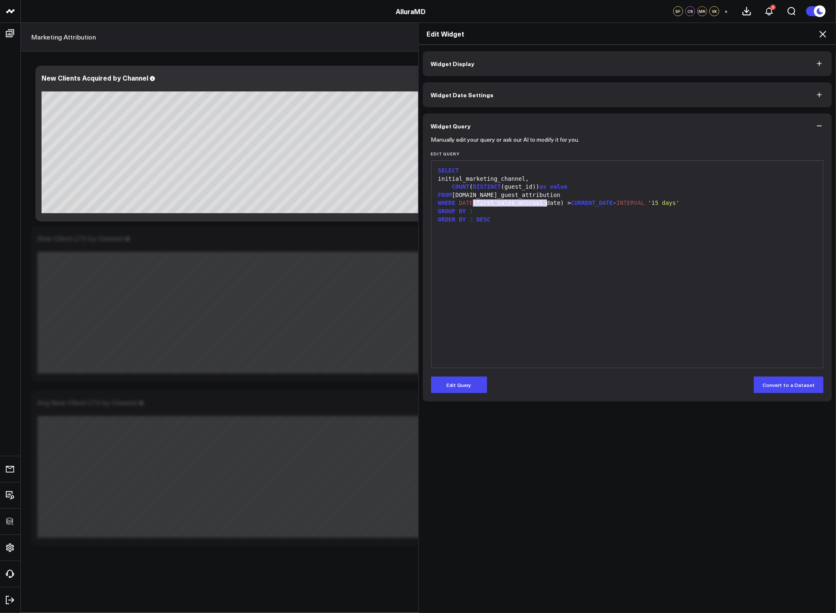
click at [550, 205] on div "WHERE DATE (first_sales_accrual_date) > CURRENT_DATE - INTERVAL '15 days'" at bounding box center [628, 203] width 384 height 8
drag, startPoint x: 550, startPoint y: 206, endPoint x: 552, endPoint y: 212, distance: 5.9
click at [551, 207] on div "WHERE DATE (first_sales_accrual_date) > CURRENT_DATE - INTERVAL '15 days'" at bounding box center [628, 203] width 384 height 8
drag, startPoint x: 449, startPoint y: 180, endPoint x: 537, endPoint y: 177, distance: 87.7
click at [536, 177] on div "initial_marketing_channel," at bounding box center [628, 179] width 384 height 8
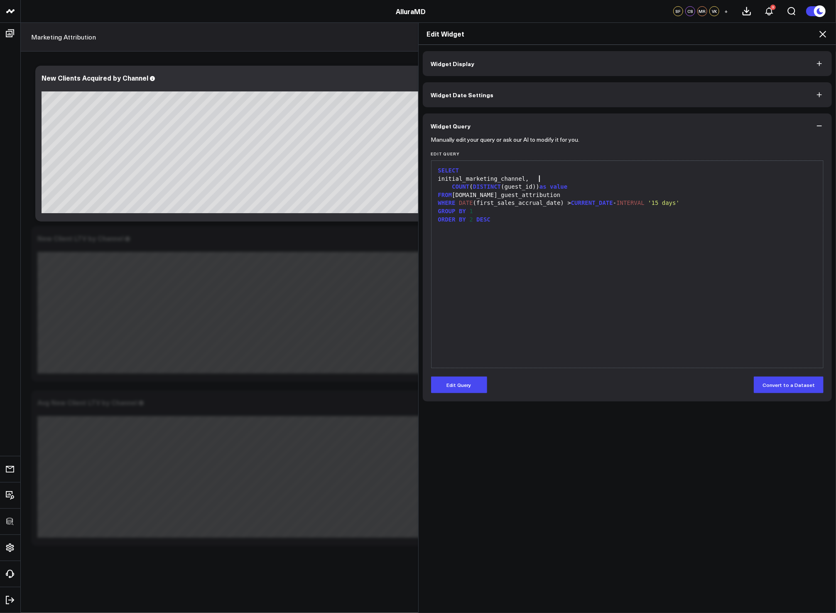
click at [538, 177] on div "initial_marketing_channel," at bounding box center [628, 179] width 384 height 8
drag, startPoint x: 531, startPoint y: 186, endPoint x: 506, endPoint y: 192, distance: 25.7
click at [501, 187] on div "COUNT ( DISTINCT (guest_id)) as value" at bounding box center [628, 187] width 384 height 8
click at [520, 221] on div "ORDER BY 2 DESC" at bounding box center [628, 220] width 384 height 8
click at [825, 34] on icon at bounding box center [823, 34] width 10 height 10
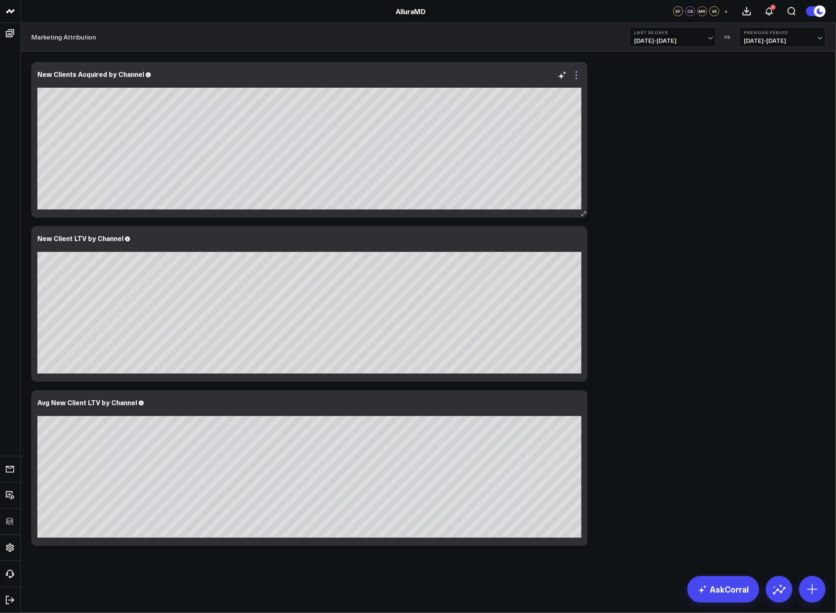
click at [580, 77] on icon at bounding box center [577, 75] width 10 height 10
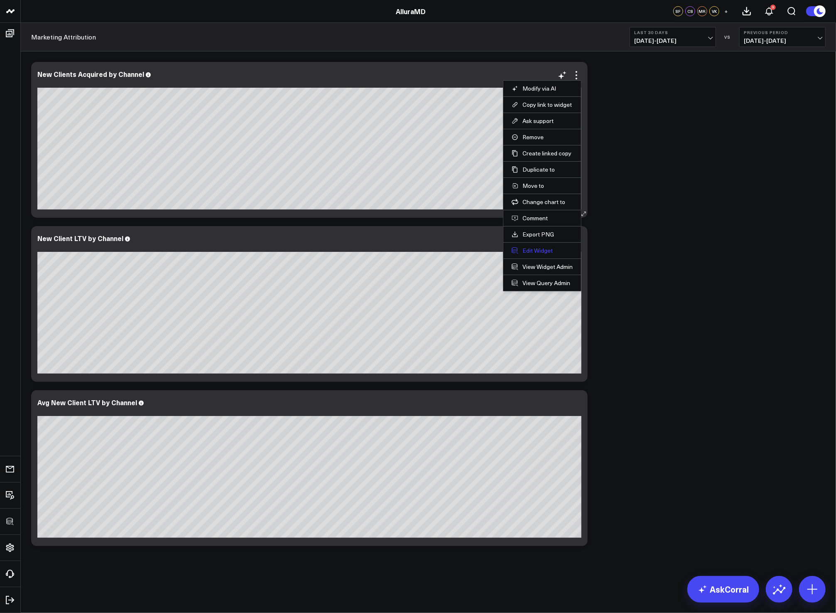
click at [522, 249] on button "Edit Widget" at bounding box center [542, 250] width 61 height 7
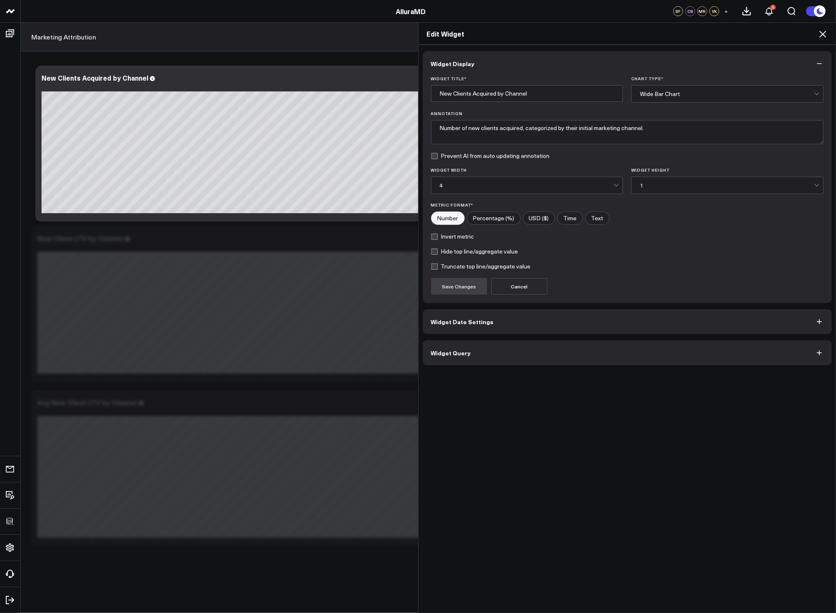
drag, startPoint x: 509, startPoint y: 350, endPoint x: 529, endPoint y: 341, distance: 21.8
click at [512, 348] on button "Widget Query" at bounding box center [628, 352] width 410 height 25
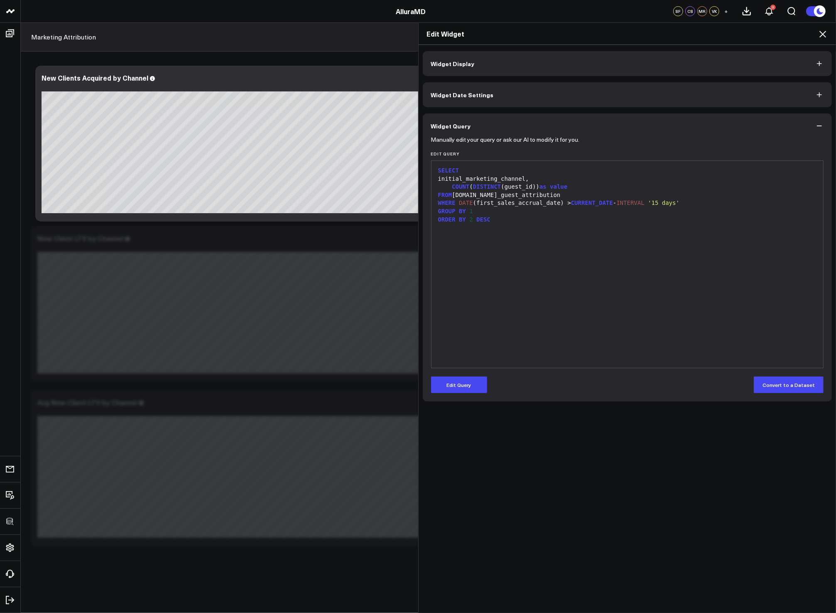
click at [681, 292] on div "SELECT initial_marketing_channel, COUNT ( DISTINCT (guest_id)) as value FROM co…" at bounding box center [628, 264] width 384 height 199
click at [823, 35] on icon at bounding box center [823, 34] width 7 height 7
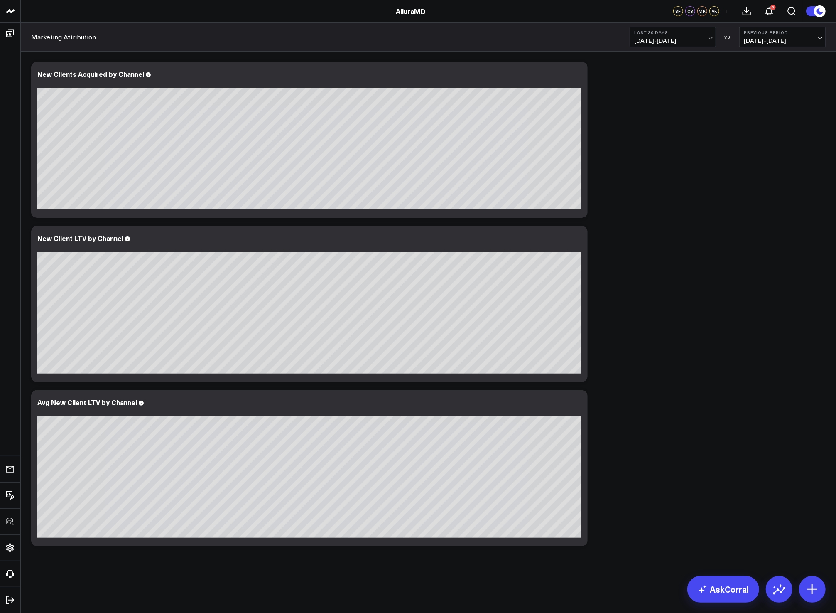
click at [638, 483] on div "Modify via AI Copy link to widget Ask support Remove Create linked copy Executi…" at bounding box center [428, 304] width 803 height 492
click at [647, 306] on div "Modify via AI Copy link to widget Ask support Remove Create linked copy Executi…" at bounding box center [428, 304] width 803 height 492
click at [575, 399] on icon at bounding box center [577, 403] width 10 height 10
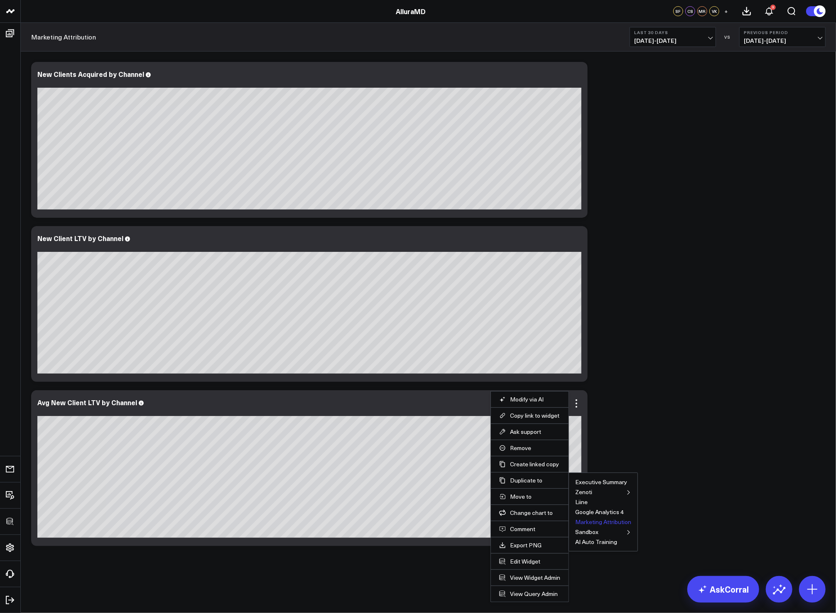
click at [594, 520] on button "Marketing Attribution" at bounding box center [603, 522] width 56 height 6
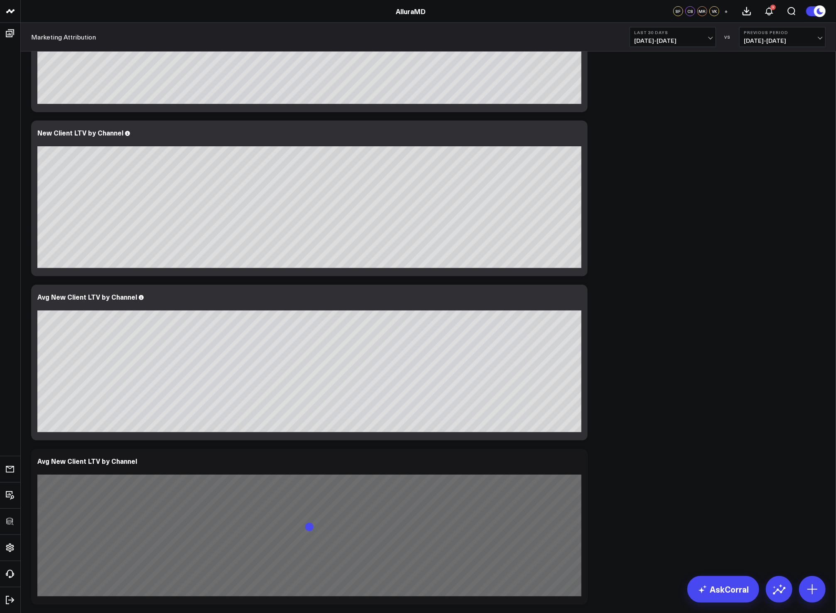
scroll to position [151, 0]
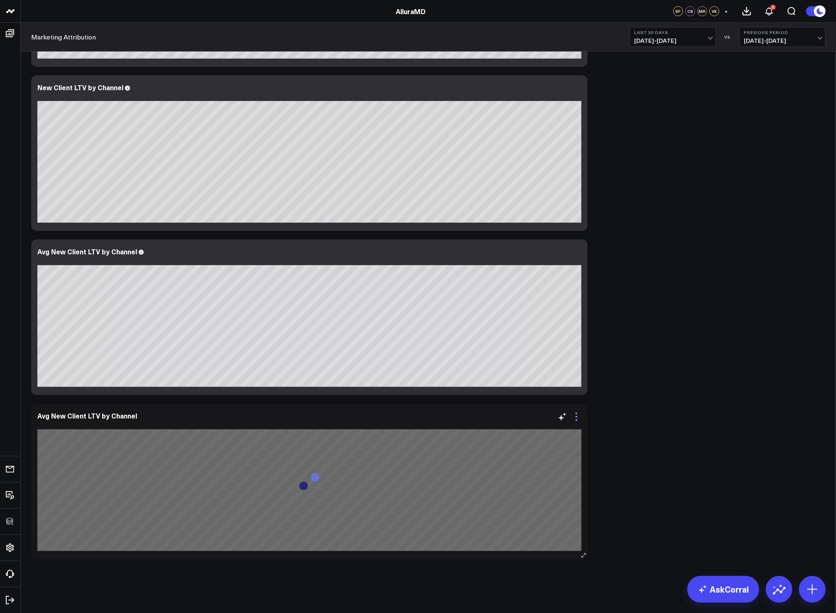
click at [576, 416] on icon at bounding box center [577, 417] width 2 height 2
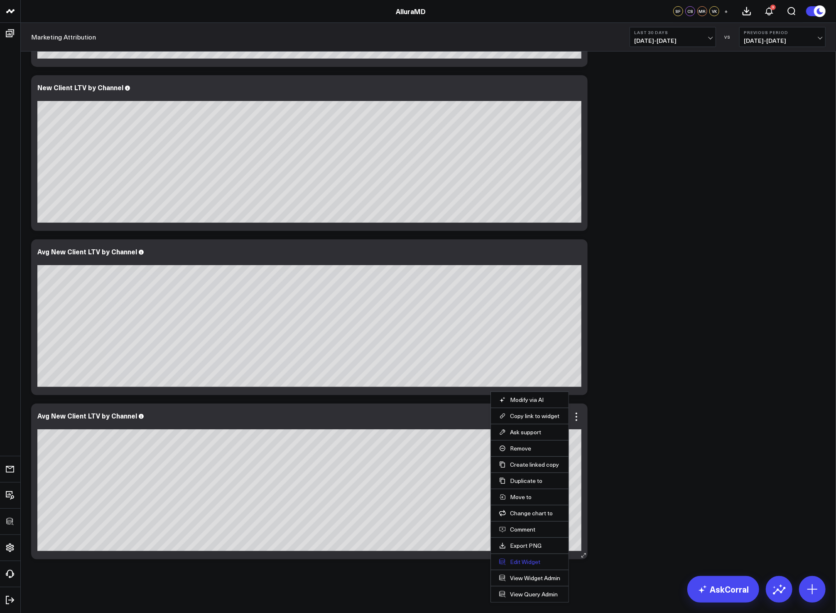
click at [528, 558] on button "Edit Widget" at bounding box center [529, 561] width 61 height 7
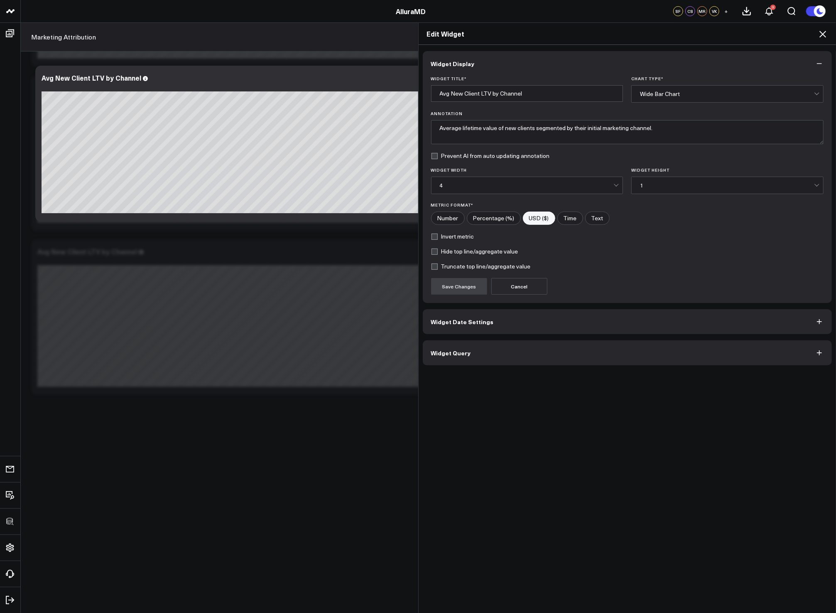
click at [528, 346] on button "Widget Query" at bounding box center [628, 352] width 410 height 25
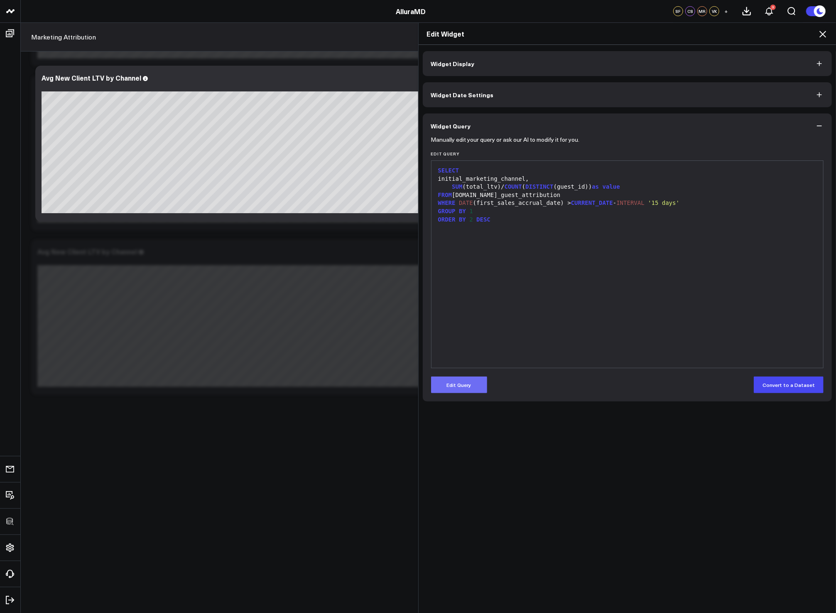
click at [464, 383] on button "Edit Query" at bounding box center [459, 384] width 56 height 17
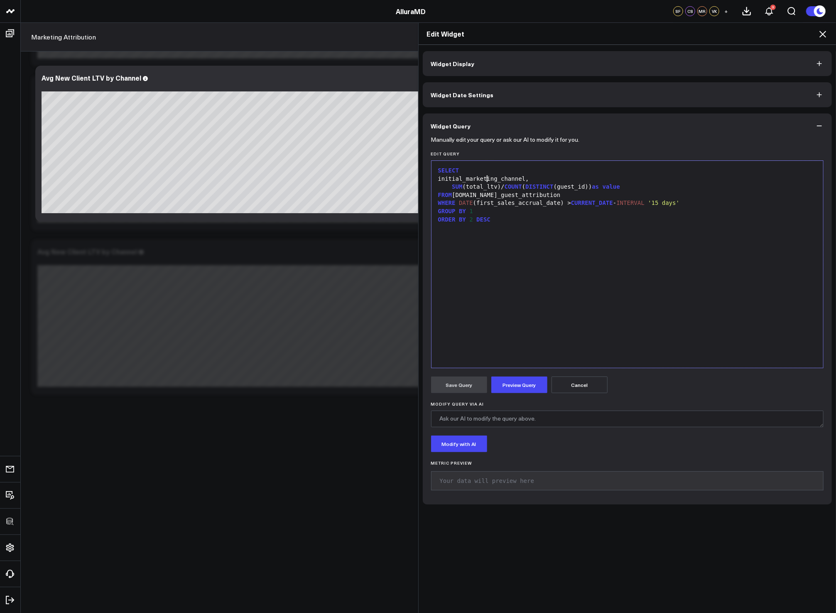
click at [482, 179] on div "initial_marketing_channel," at bounding box center [628, 179] width 384 height 8
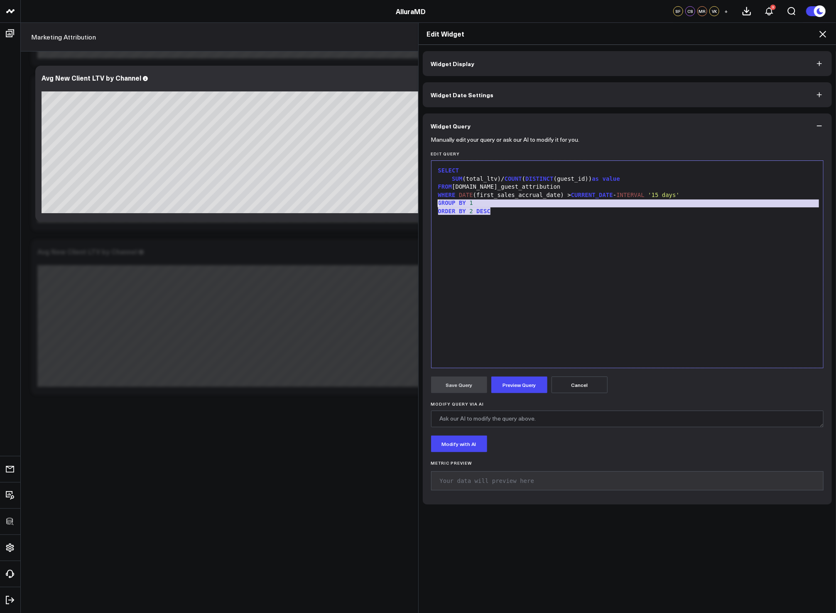
drag, startPoint x: 509, startPoint y: 218, endPoint x: 423, endPoint y: 208, distance: 85.7
click at [419, 206] on div "Widget Display Widget Date Settings Widget Query Manually edit your query or as…" at bounding box center [628, 329] width 418 height 568
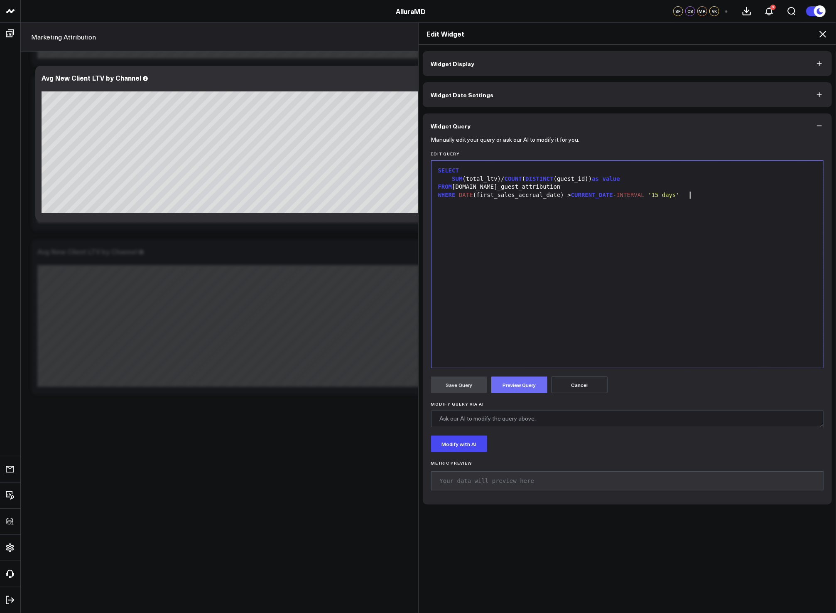
click at [526, 380] on button "Preview Query" at bounding box center [519, 384] width 56 height 17
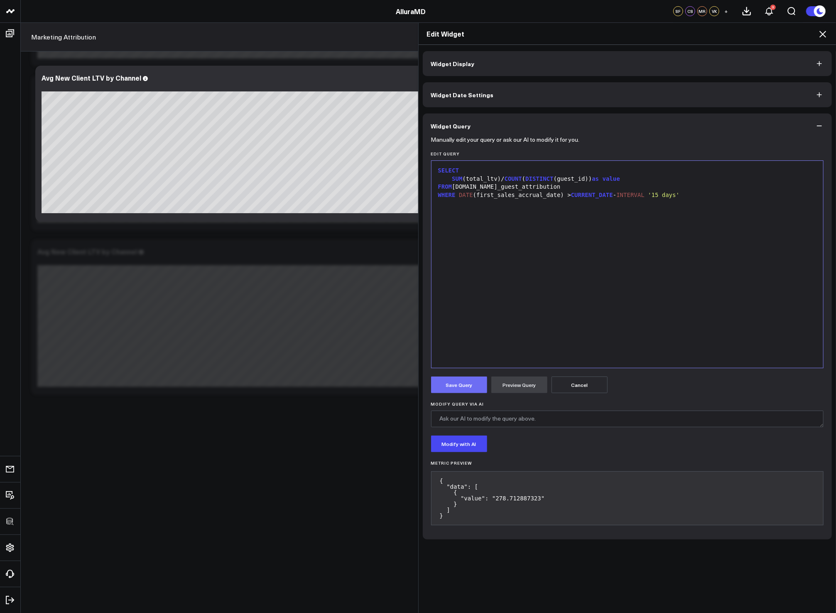
click at [471, 387] on button "Save Query" at bounding box center [459, 384] width 56 height 17
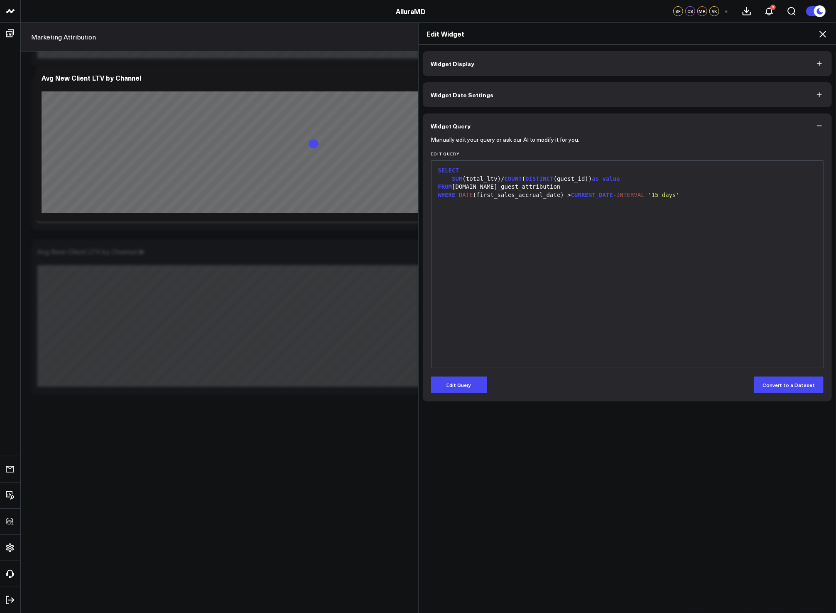
click at [824, 37] on icon at bounding box center [823, 34] width 10 height 10
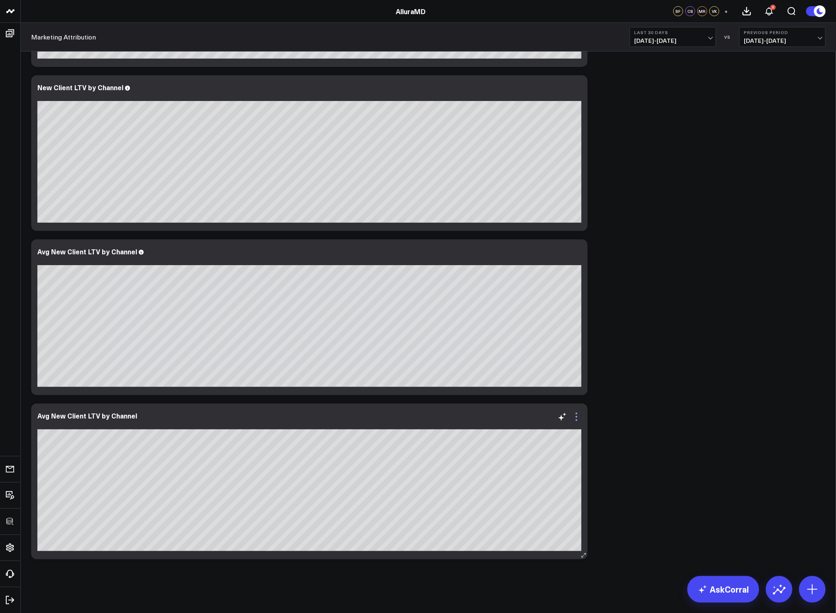
click at [577, 414] on icon at bounding box center [577, 417] width 10 height 10
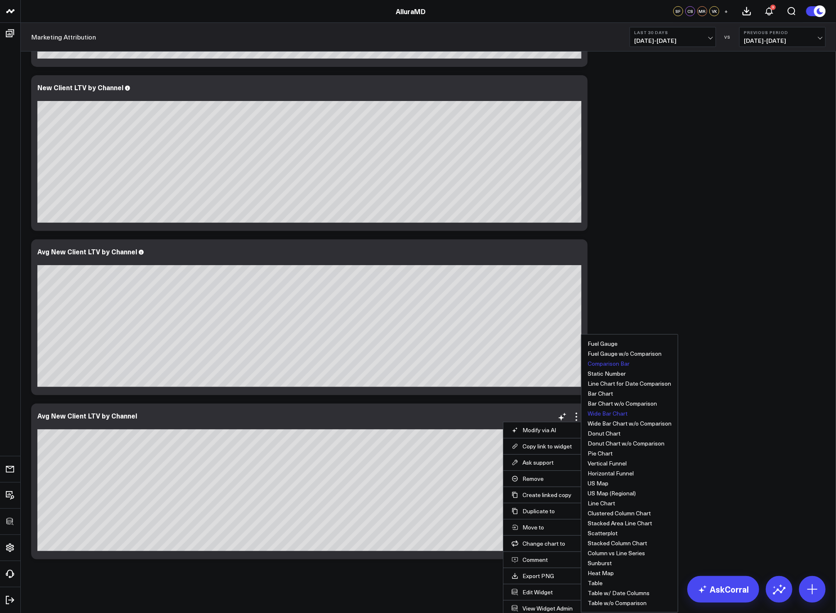
click at [607, 366] on button "Comparison Bar" at bounding box center [609, 364] width 42 height 6
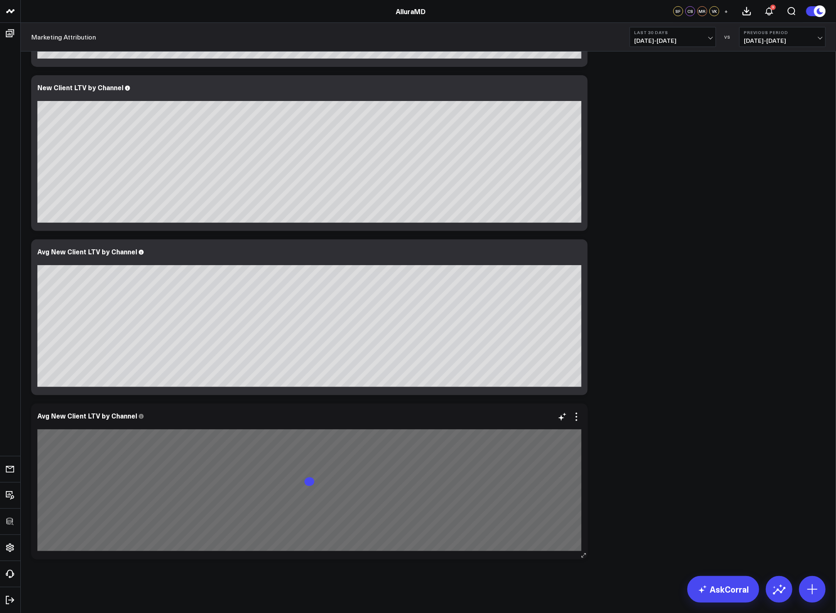
click at [584, 550] on div "Avg New Client LTV by Channel" at bounding box center [309, 481] width 557 height 156
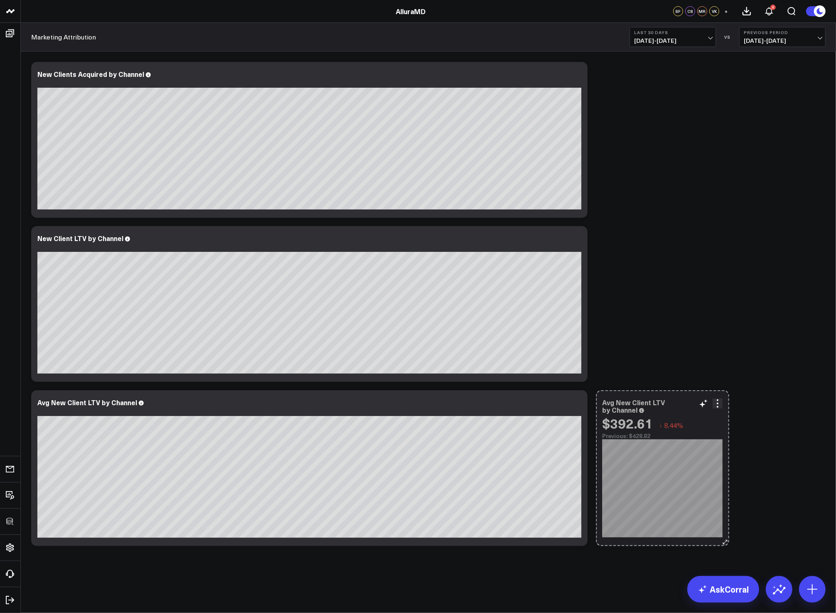
click at [160, 516] on div "Modify via AI Copy link to widget Ask support Remove Create linked copy Executi…" at bounding box center [428, 304] width 803 height 492
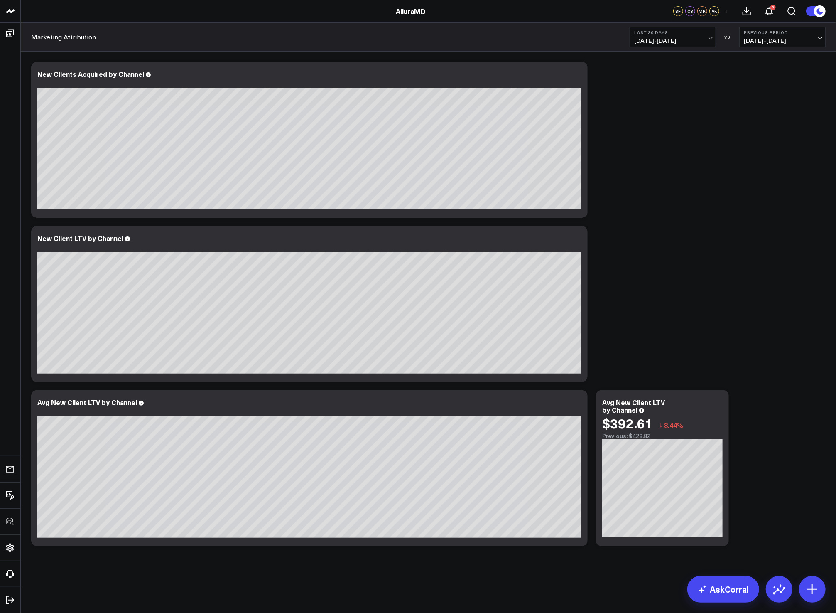
click at [756, 442] on div "Modify via AI Copy link to widget Ask support Remove Create linked copy Executi…" at bounding box center [428, 304] width 803 height 492
click at [703, 327] on div "Modify via AI Copy link to widget Ask support Remove Create linked copy Executi…" at bounding box center [428, 304] width 803 height 492
click at [615, 322] on div "Modify via AI Copy link to widget Ask support Remove Create linked copy Executi…" at bounding box center [428, 304] width 803 height 492
click at [712, 246] on div "Modify via AI Copy link to widget Ask support Remove Create linked copy Executi…" at bounding box center [428, 304] width 803 height 492
click at [613, 253] on div "Modify via AI Copy link to widget Ask support Remove Create linked copy Executi…" at bounding box center [428, 304] width 803 height 492
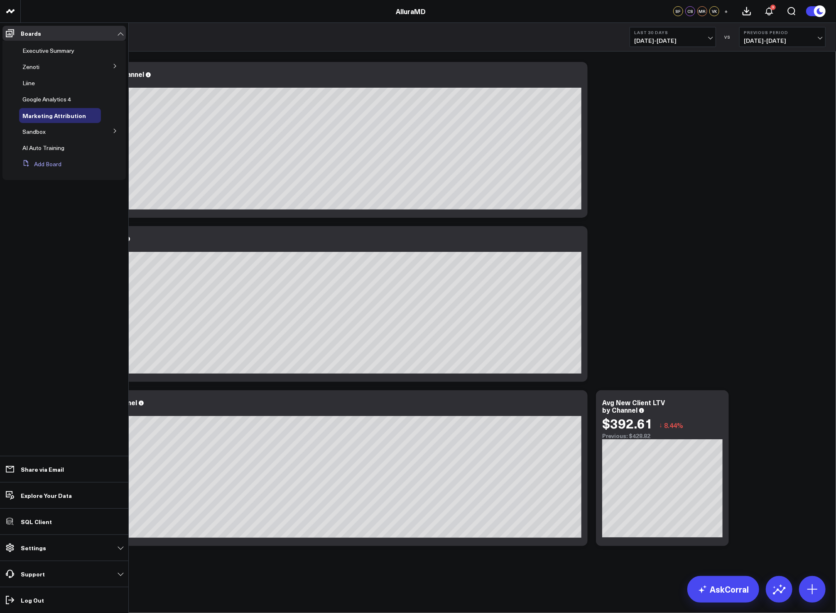
click at [27, 167] on button "Add Board" at bounding box center [40, 164] width 42 height 15
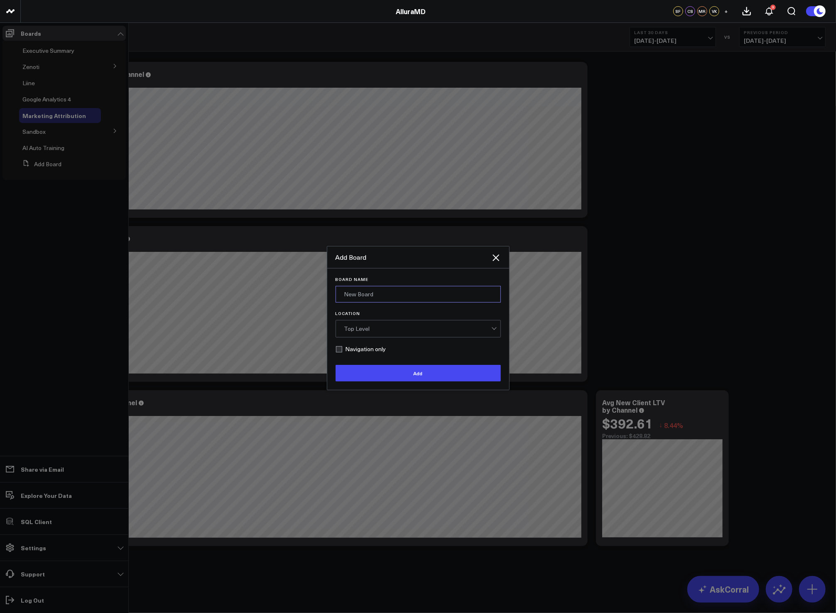
click at [359, 291] on input "Board Name" at bounding box center [418, 294] width 165 height 17
click at [336, 365] on button "Add" at bounding box center [418, 373] width 165 height 17
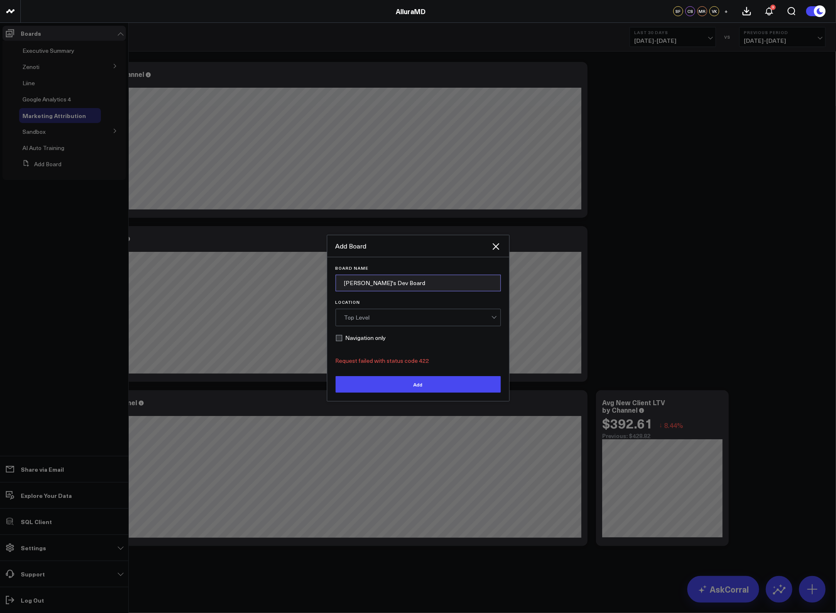
type input "[PERSON_NAME]'s Dev Board"
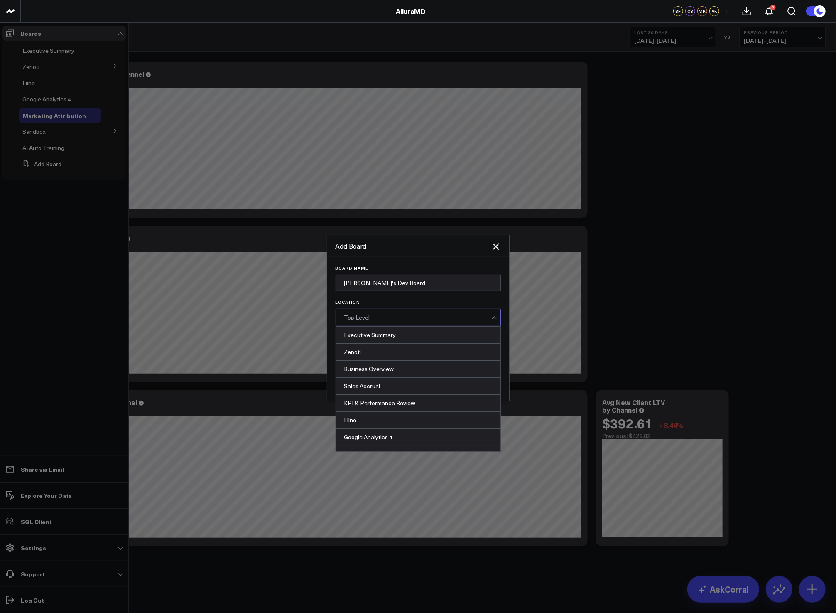
click at [435, 322] on div "Top Level" at bounding box center [417, 317] width 147 height 17
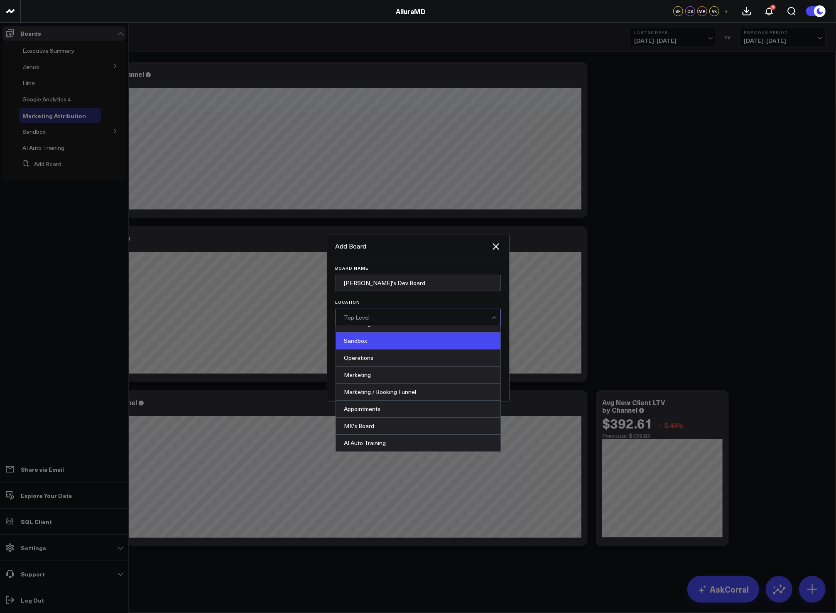
click at [416, 343] on div "Sandbox" at bounding box center [418, 340] width 165 height 17
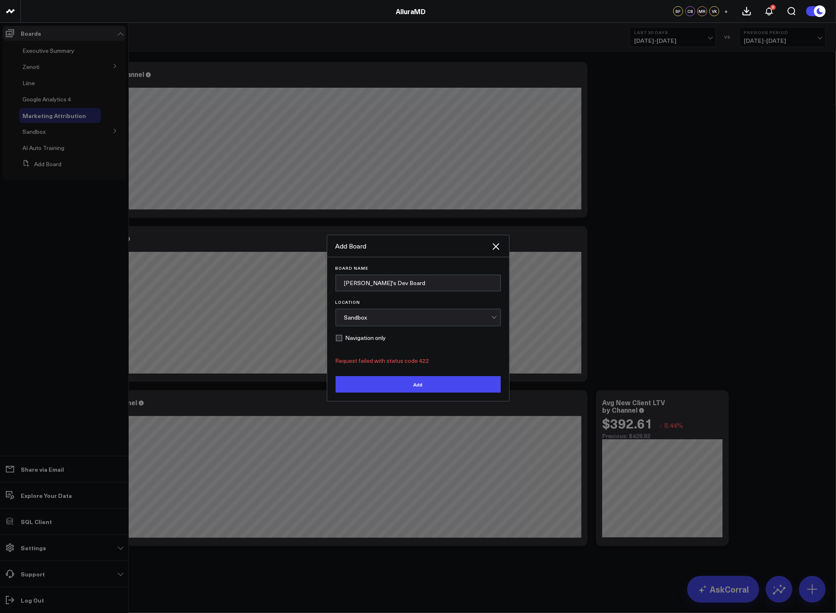
click at [406, 383] on button "Add" at bounding box center [418, 384] width 165 height 17
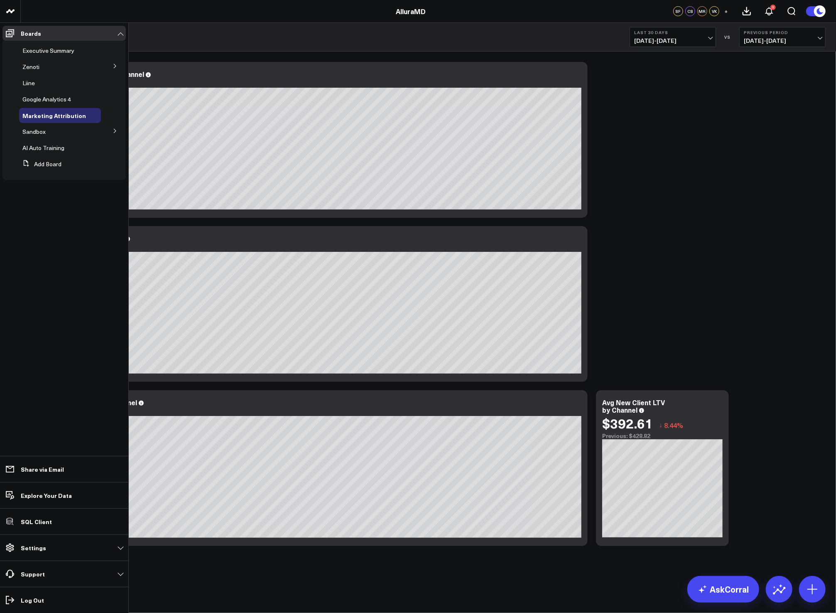
click at [113, 130] on icon at bounding box center [115, 130] width 5 height 5
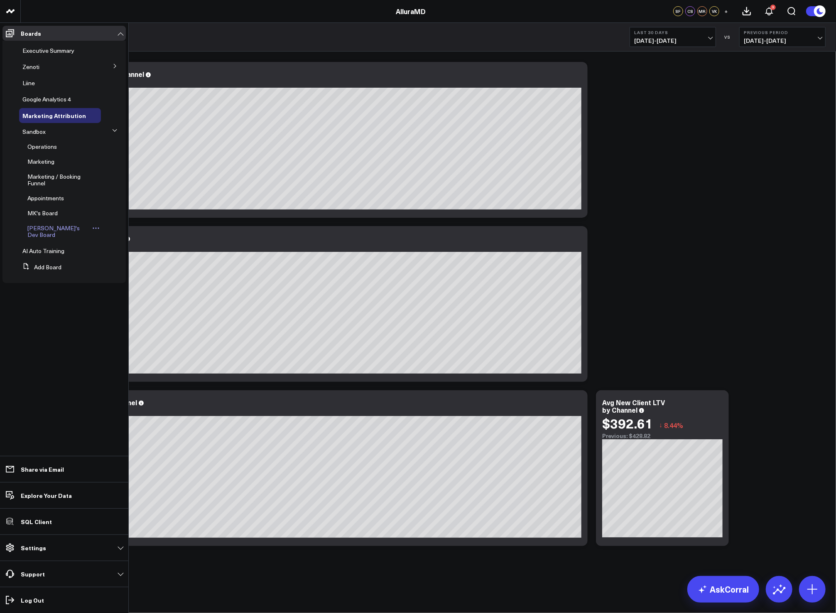
click at [37, 226] on span "[PERSON_NAME]'s Dev Board" at bounding box center [53, 231] width 52 height 15
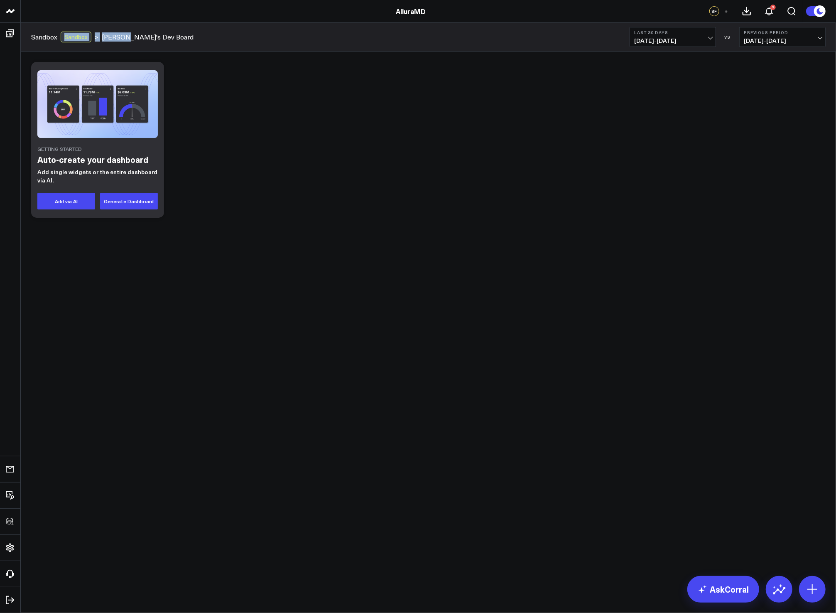
drag, startPoint x: 61, startPoint y: 38, endPoint x: 123, endPoint y: 35, distance: 62.4
click at [123, 35] on div "Sandbox Sandbox > [PERSON_NAME]'s Dev Board" at bounding box center [112, 37] width 162 height 11
click at [284, 133] on div "Getting Started Auto-create your dashboard Add single widgets or the entire das…" at bounding box center [428, 140] width 803 height 164
click at [825, 596] on div at bounding box center [812, 589] width 27 height 27
click at [820, 597] on button at bounding box center [812, 589] width 27 height 27
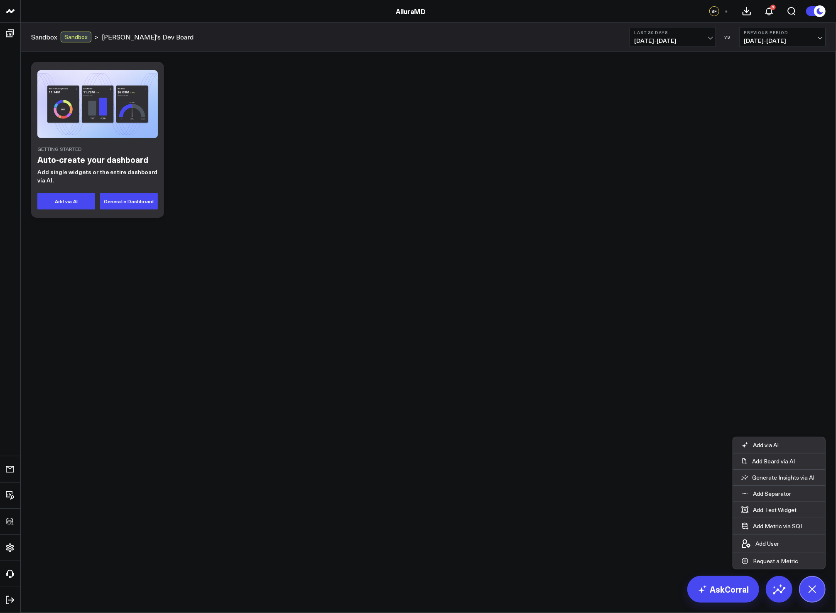
click at [450, 308] on body "3725 Test 829 Studios Accenture Activant Capital Agriculture & Farming Demo All…" at bounding box center [418, 306] width 836 height 613
click at [805, 585] on button at bounding box center [812, 589] width 27 height 27
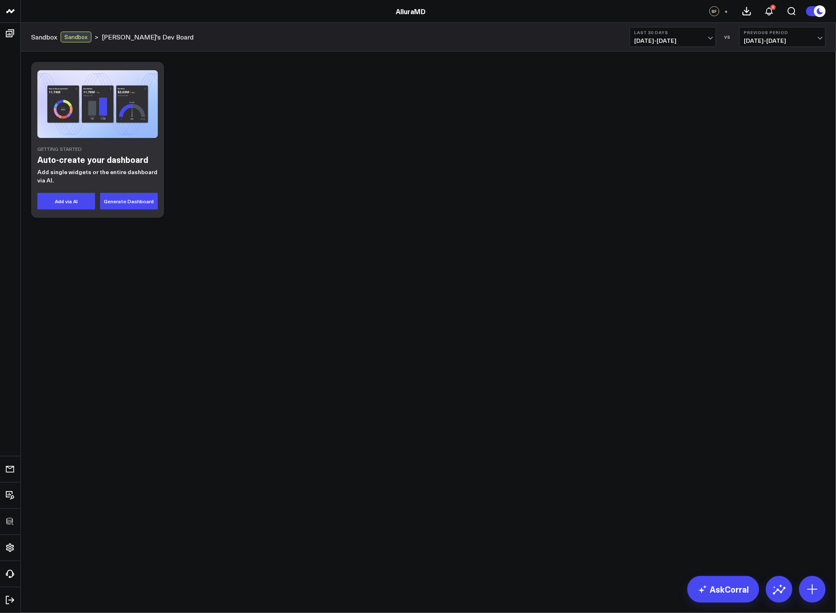
click at [362, 362] on body "3725 Test 829 Studios Accenture Activant Capital Agriculture & Farming Demo All…" at bounding box center [418, 306] width 836 height 613
click at [335, 273] on body "3725 Test 829 Studios Accenture Activant Capital Agriculture & Farming Demo All…" at bounding box center [418, 306] width 836 height 613
